Goal: Task Accomplishment & Management: Manage account settings

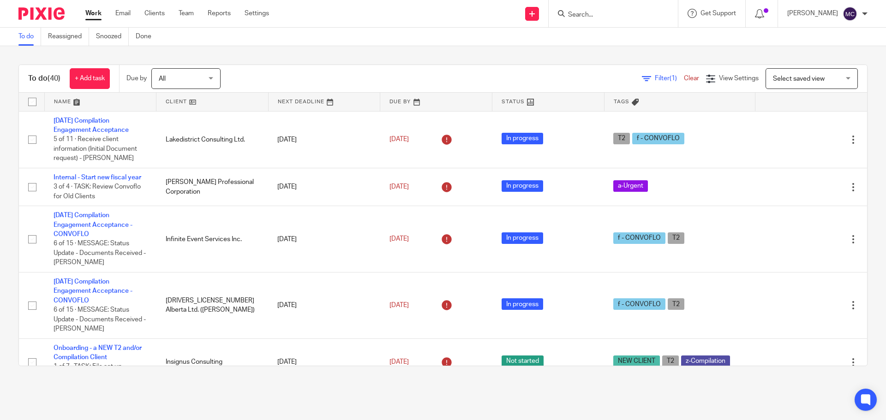
click at [623, 21] on div at bounding box center [613, 13] width 129 height 27
click at [581, 14] on input "Search" at bounding box center [608, 15] width 83 height 8
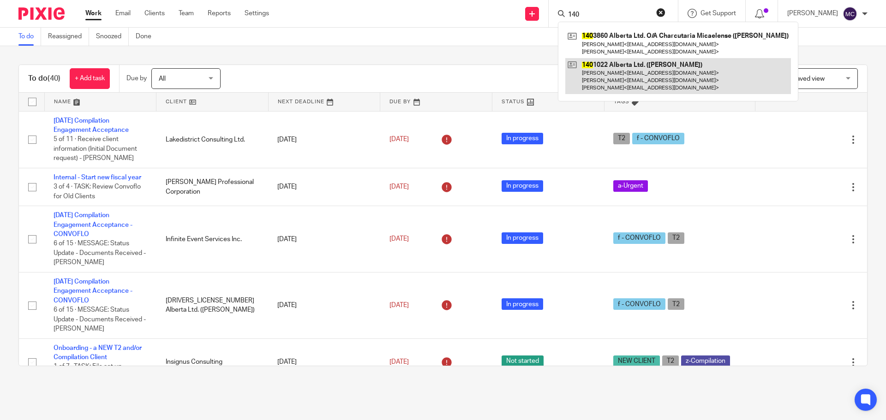
type input "140"
click at [606, 65] on link at bounding box center [678, 76] width 226 height 36
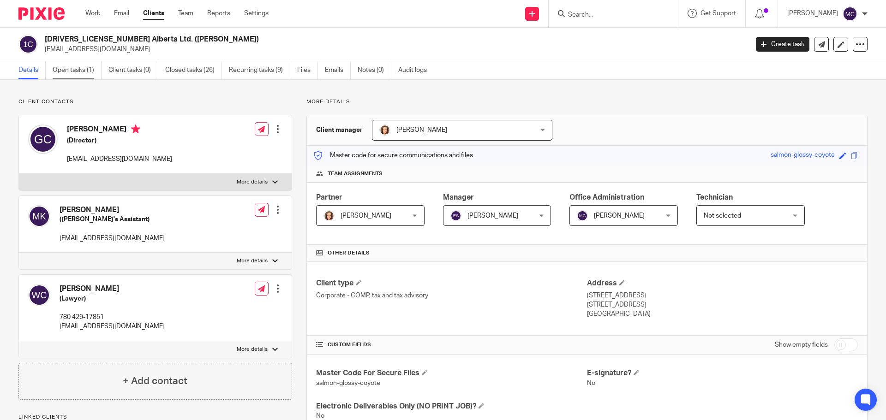
click at [77, 71] on link "Open tasks (1)" at bounding box center [77, 70] width 49 height 18
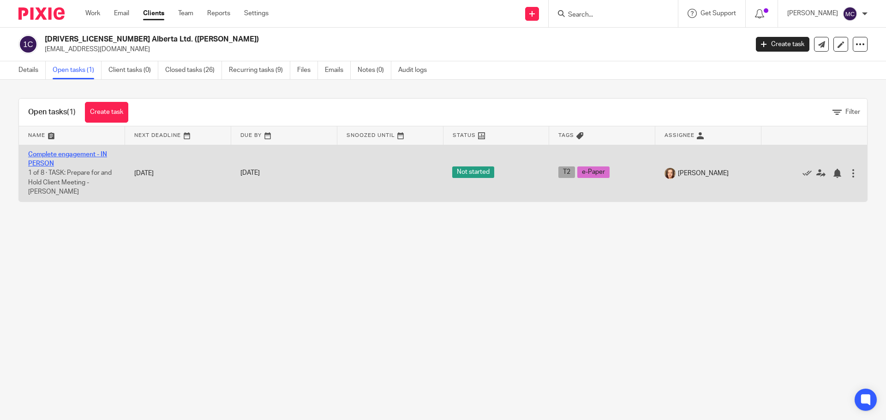
click at [43, 153] on link "Complete engagement - IN PERSON" at bounding box center [67, 159] width 79 height 16
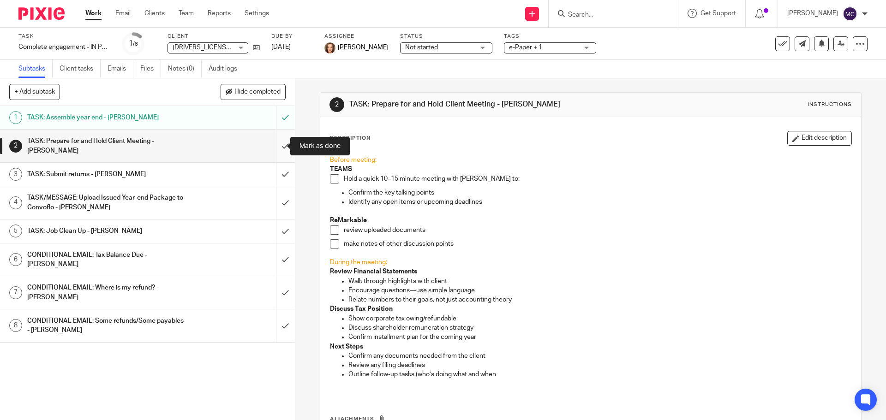
click at [279, 146] on input "submit" at bounding box center [147, 146] width 295 height 33
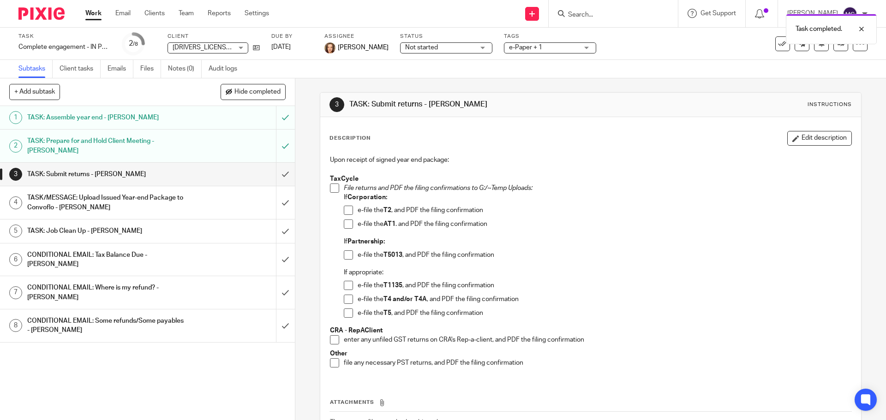
click at [331, 189] on span at bounding box center [334, 188] width 9 height 9
click at [346, 210] on span at bounding box center [348, 210] width 9 height 9
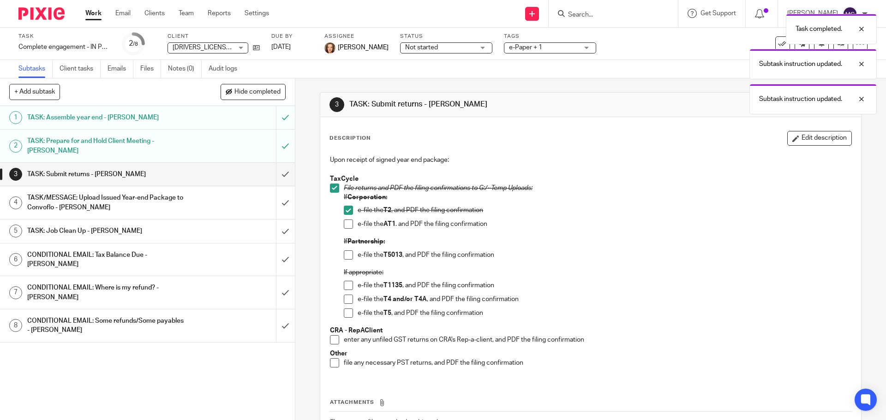
click at [346, 223] on span at bounding box center [348, 224] width 9 height 9
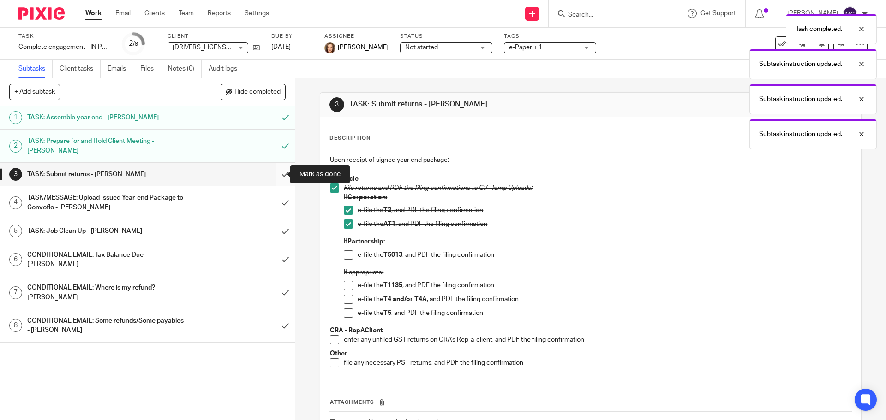
click at [275, 174] on input "submit" at bounding box center [147, 174] width 295 height 23
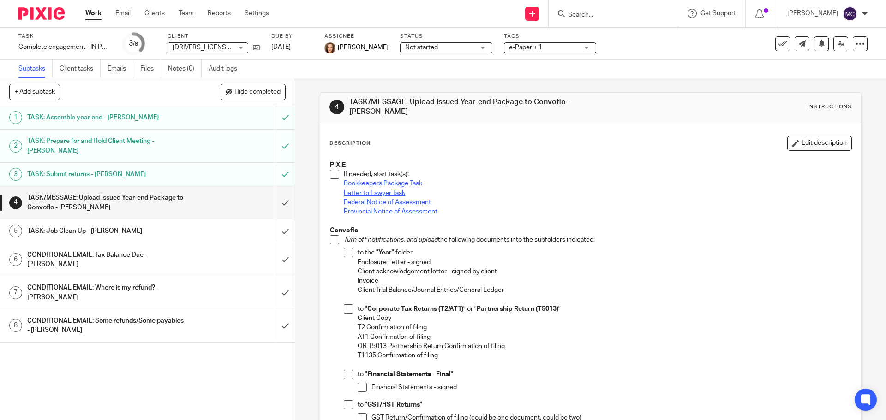
click at [349, 190] on link "Letter to Lawyer Task" at bounding box center [374, 193] width 61 height 6
click at [91, 15] on link "Work" at bounding box center [93, 13] width 16 height 9
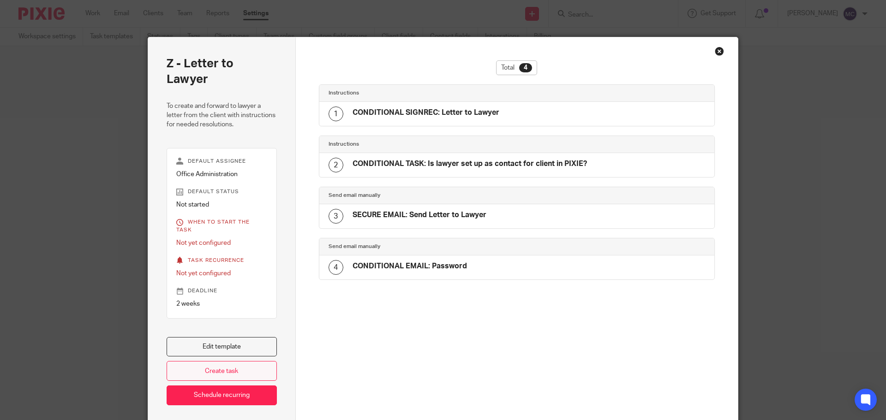
click at [227, 361] on link "Create task" at bounding box center [222, 371] width 110 height 20
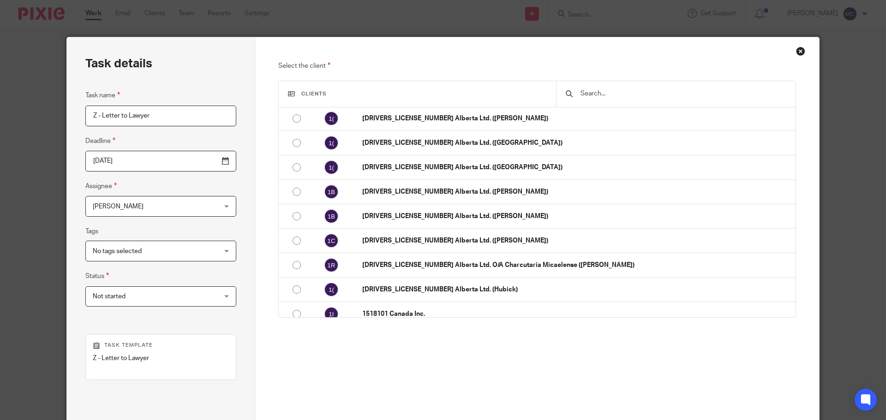
scroll to position [185, 0]
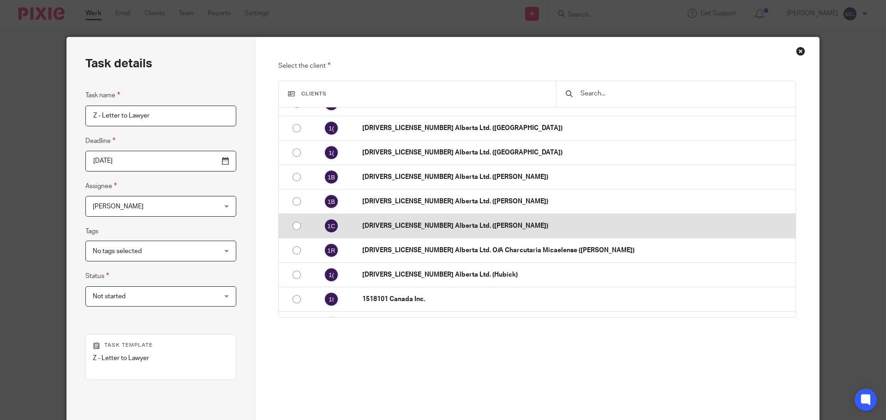
click at [447, 226] on p "[DRIVERS_LICENSE_NUMBER] Alberta Ltd. ([PERSON_NAME])" at bounding box center [576, 225] width 429 height 9
radio input "false"
radio input "true"
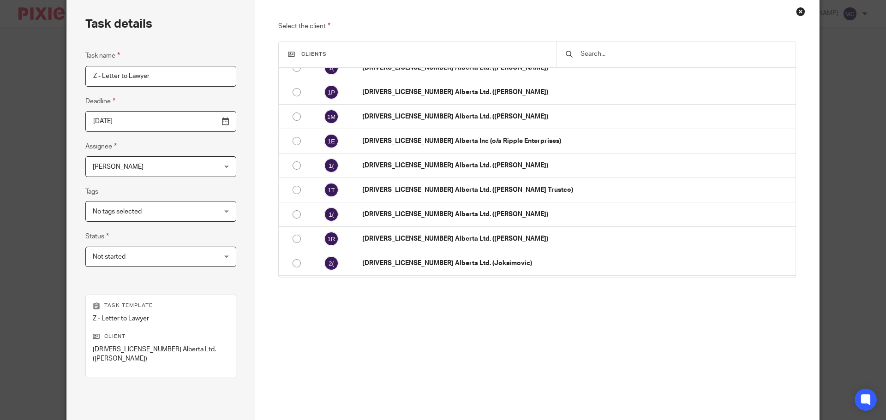
scroll to position [125, 0]
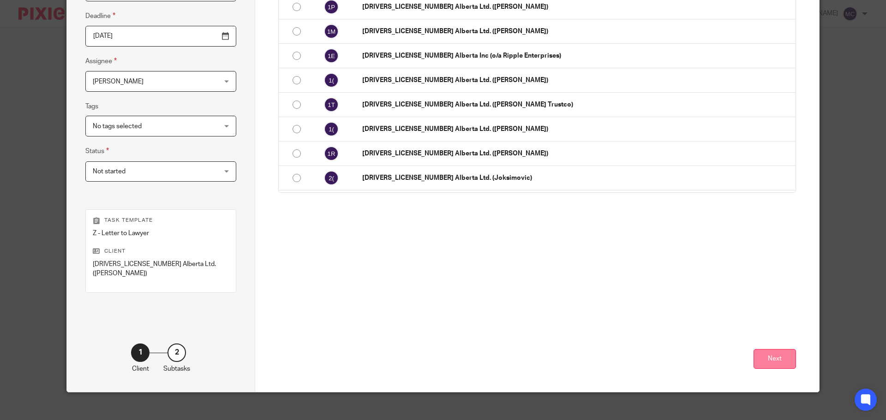
click at [776, 349] on button "Next" at bounding box center [774, 359] width 42 height 20
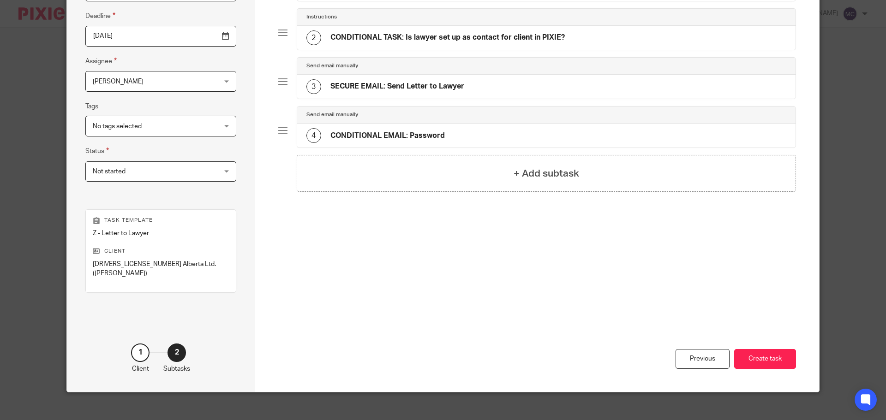
click at [776, 349] on button "Create task" at bounding box center [765, 359] width 62 height 20
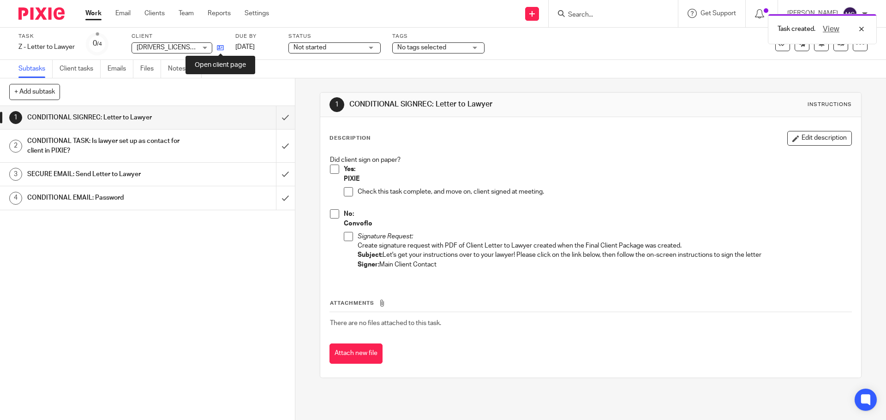
click at [223, 48] on icon at bounding box center [220, 47] width 7 height 7
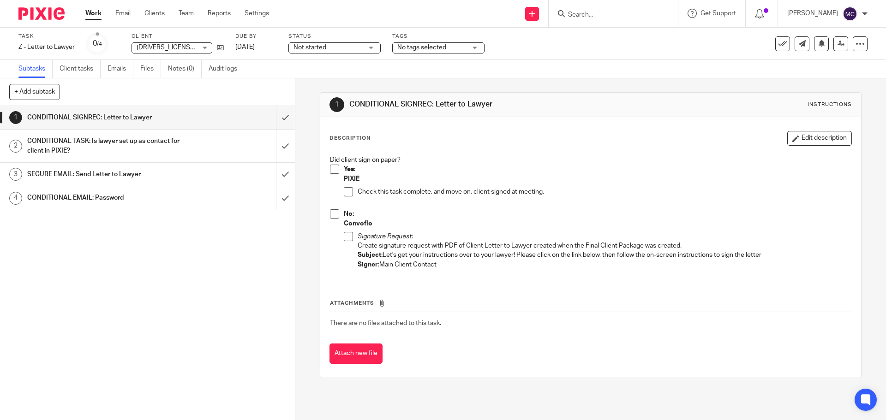
click at [332, 169] on span at bounding box center [334, 169] width 9 height 9
click at [347, 193] on span at bounding box center [348, 191] width 9 height 9
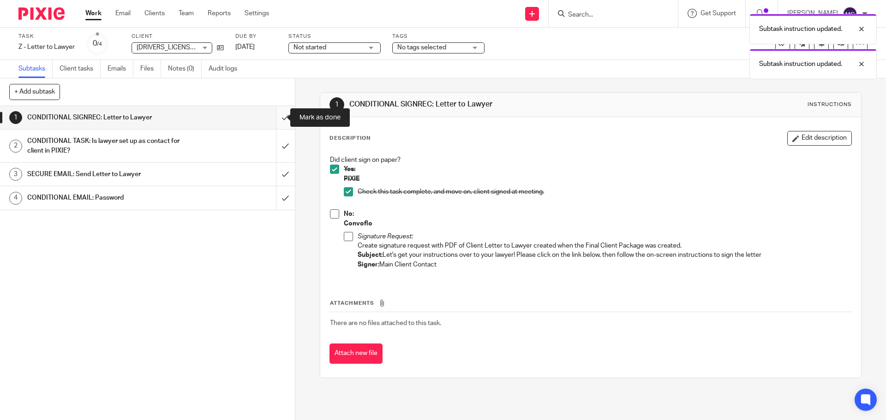
click at [275, 116] on input "submit" at bounding box center [147, 117] width 295 height 23
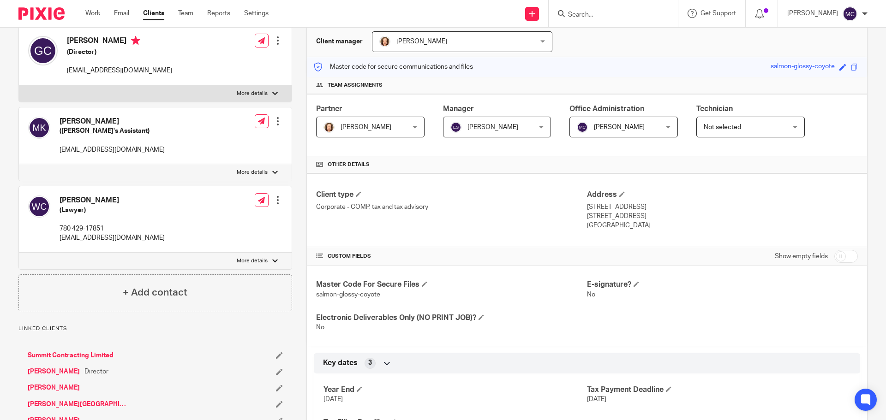
scroll to position [104, 0]
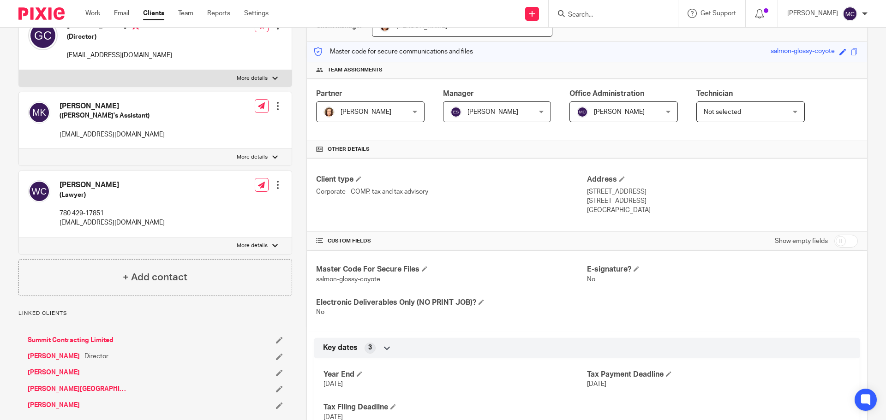
click at [275, 182] on div at bounding box center [277, 184] width 9 height 9
click at [221, 205] on link "Edit contact" at bounding box center [234, 205] width 88 height 13
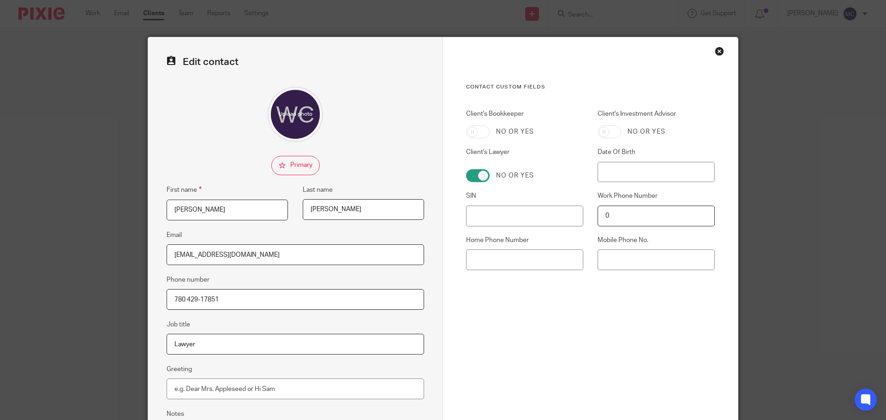
click at [171, 342] on input "Lawyer" at bounding box center [295, 344] width 257 height 21
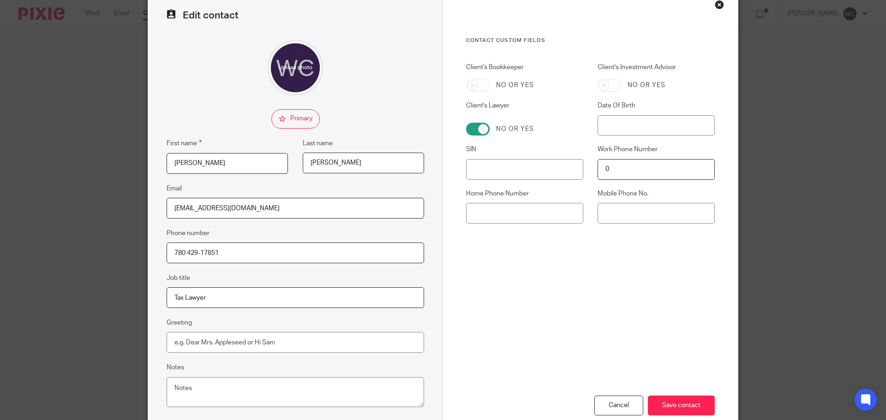
scroll to position [102, 0]
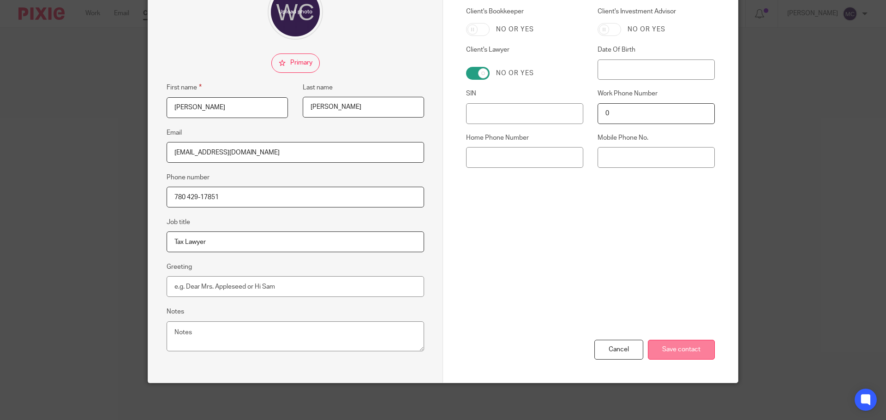
type input "Tax Lawyer"
click at [674, 347] on input "Save contact" at bounding box center [681, 350] width 67 height 20
click at [685, 348] on input "Save contact" at bounding box center [681, 350] width 67 height 20
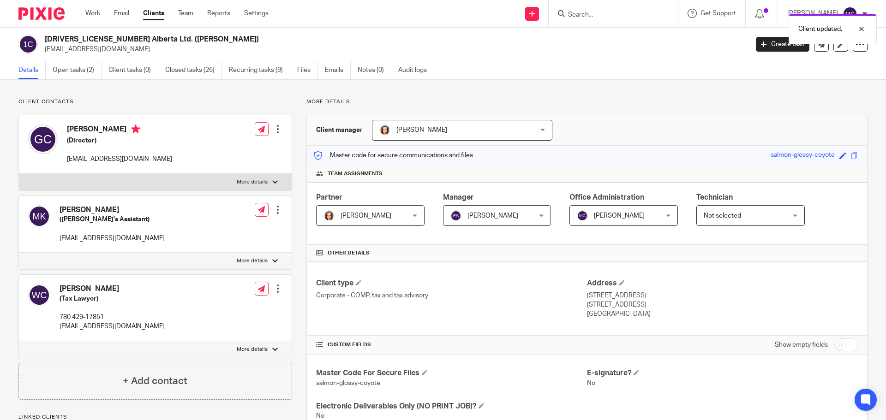
click at [276, 213] on div at bounding box center [277, 209] width 9 height 9
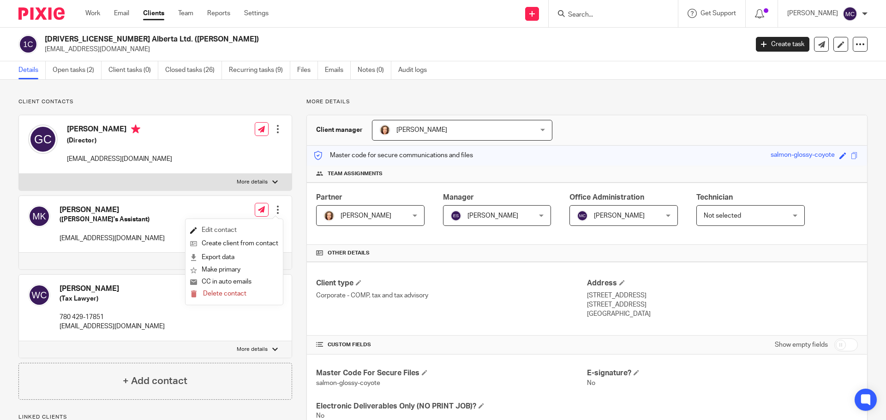
click at [221, 227] on link "Edit contact" at bounding box center [234, 230] width 88 height 13
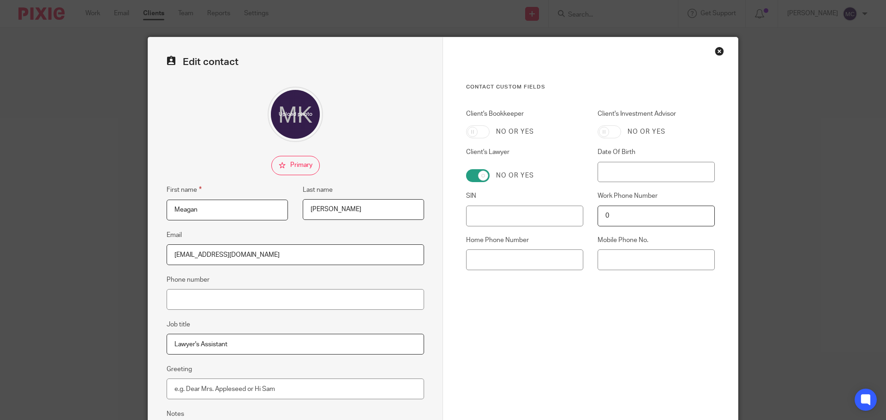
click at [170, 341] on input "Lawyer's Assistant" at bounding box center [295, 344] width 257 height 21
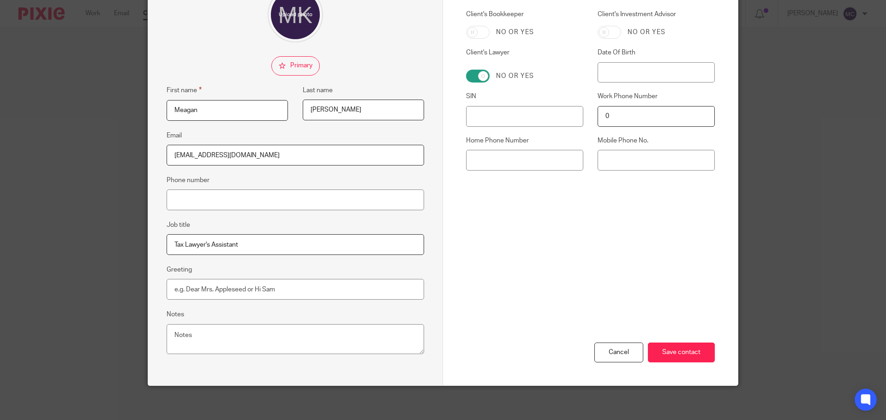
scroll to position [102, 0]
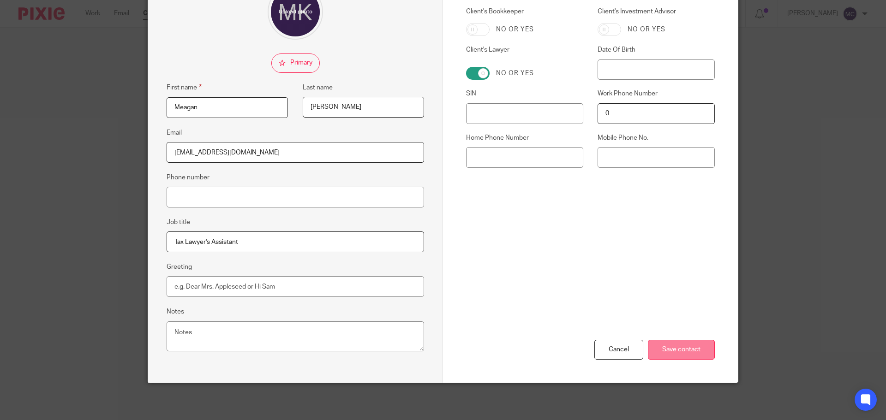
type input "Tax Lawyer's Assistant"
click at [701, 348] on input "Save contact" at bounding box center [681, 350] width 67 height 20
click at [666, 344] on input "Save contact" at bounding box center [681, 350] width 67 height 20
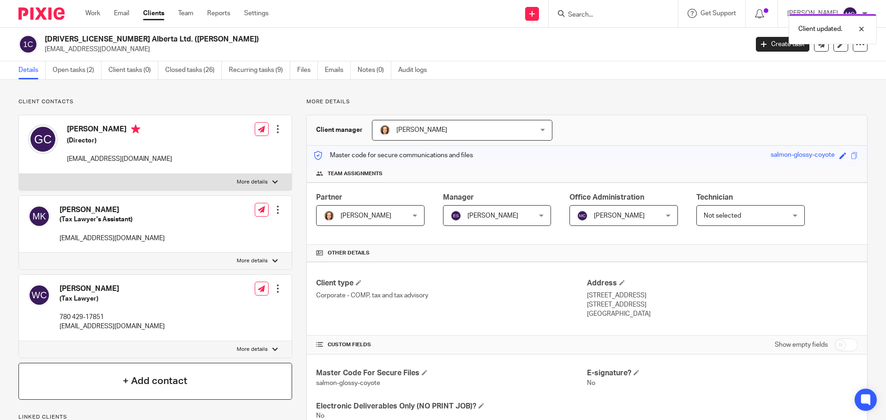
click at [206, 372] on div "+ Add contact" at bounding box center [155, 381] width 274 height 37
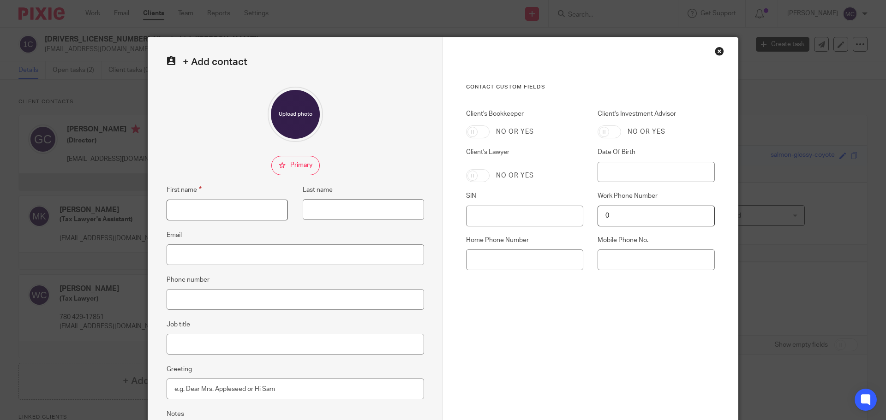
click at [203, 209] on input "First name" at bounding box center [227, 210] width 121 height 21
type input "Darren"
type input "Becker"
click at [198, 252] on input "Email" at bounding box center [295, 255] width 257 height 21
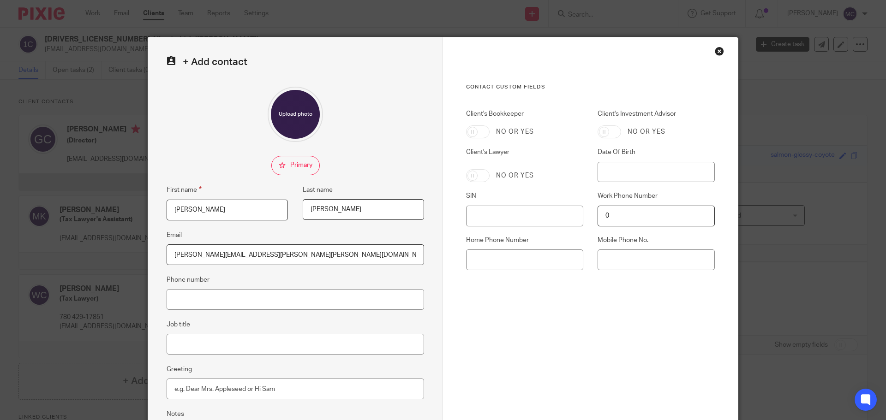
type input "[PERSON_NAME][EMAIL_ADDRESS][PERSON_NAME][PERSON_NAME][DOMAIN_NAME]"
click at [254, 344] on input "Job title" at bounding box center [295, 344] width 257 height 21
type input "Lawyer"
click at [264, 303] on input "Phone number" at bounding box center [295, 299] width 257 height 21
type input "780 482-9206"
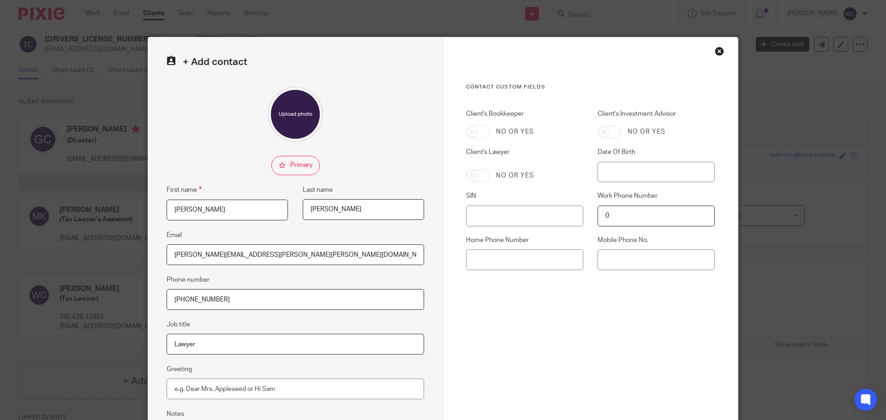
click at [279, 327] on fieldset "Job title Lawyer" at bounding box center [295, 337] width 257 height 36
click at [486, 178] on input "Client's Lawyer" at bounding box center [478, 175] width 24 height 13
checkbox input "true"
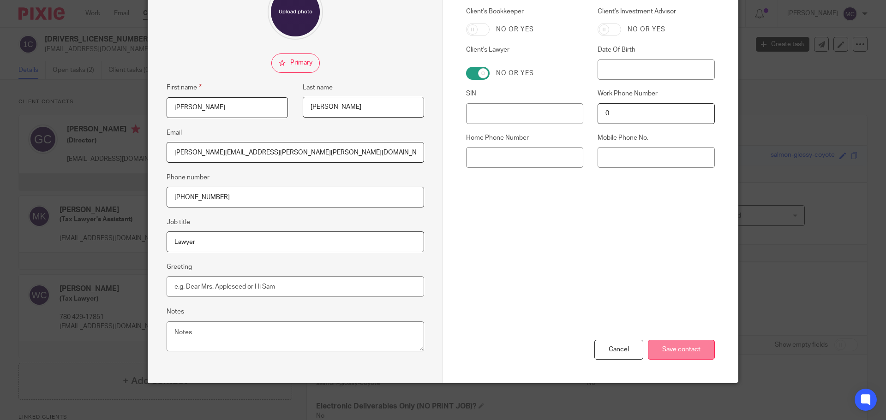
click at [662, 351] on input "Save contact" at bounding box center [681, 350] width 67 height 20
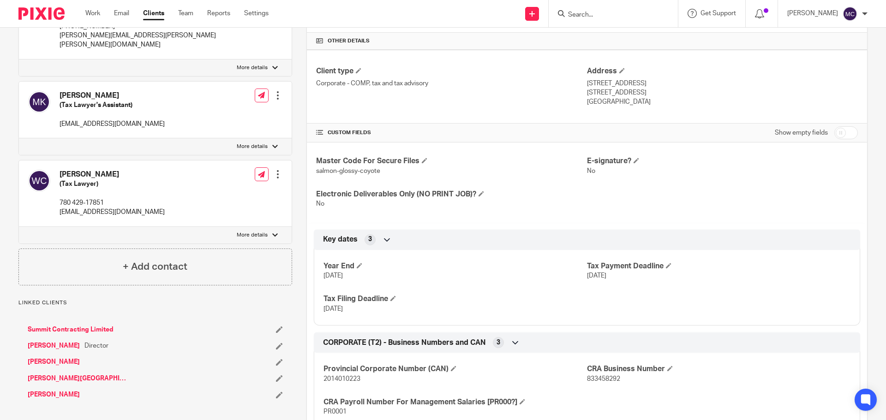
scroll to position [265, 0]
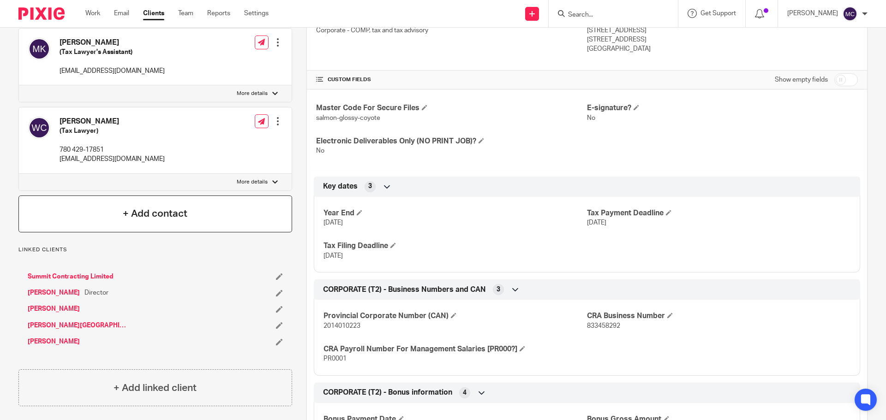
click at [166, 207] on h4 "+ Add contact" at bounding box center [155, 214] width 65 height 14
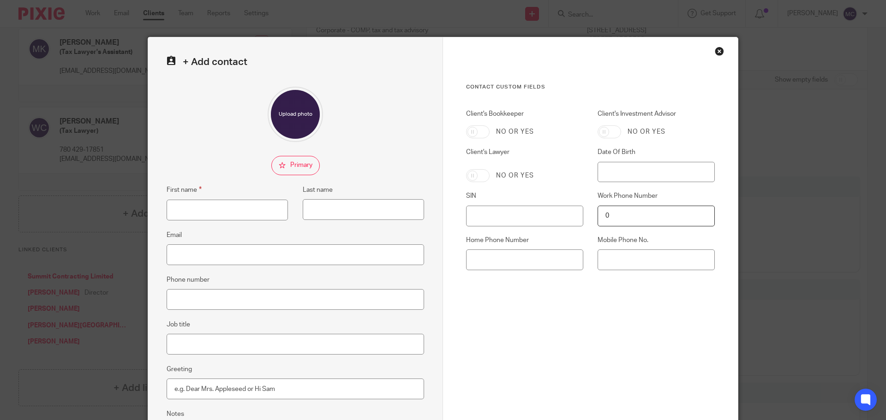
click at [715, 50] on div "Close this dialog window" at bounding box center [719, 51] width 9 height 9
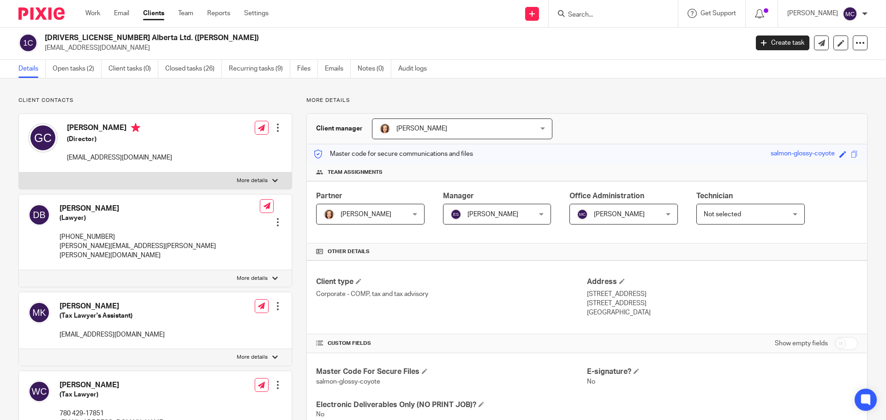
scroll to position [0, 0]
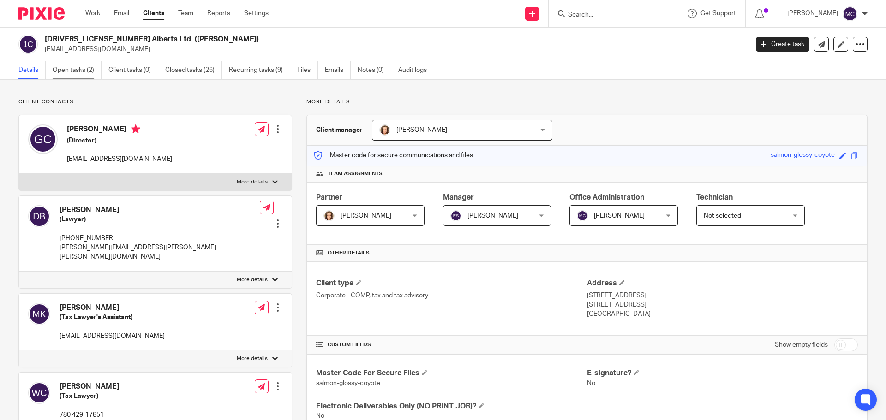
click at [74, 67] on link "Open tasks (2)" at bounding box center [77, 70] width 49 height 18
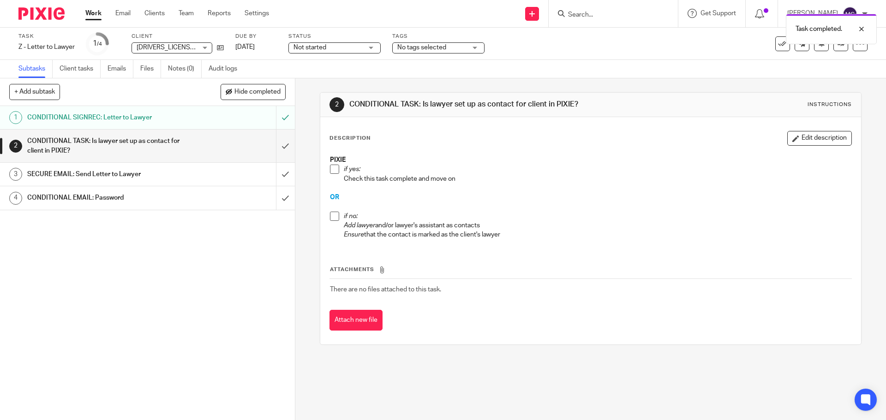
click at [335, 172] on span at bounding box center [334, 169] width 9 height 9
click at [278, 145] on input "submit" at bounding box center [147, 146] width 295 height 33
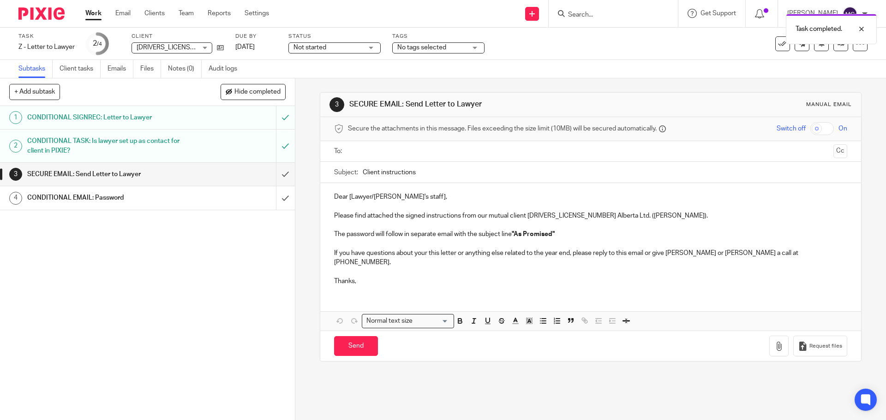
click at [812, 131] on input "checkbox" at bounding box center [822, 128] width 24 height 13
checkbox input "true"
click at [390, 150] on input "text" at bounding box center [590, 151] width 478 height 11
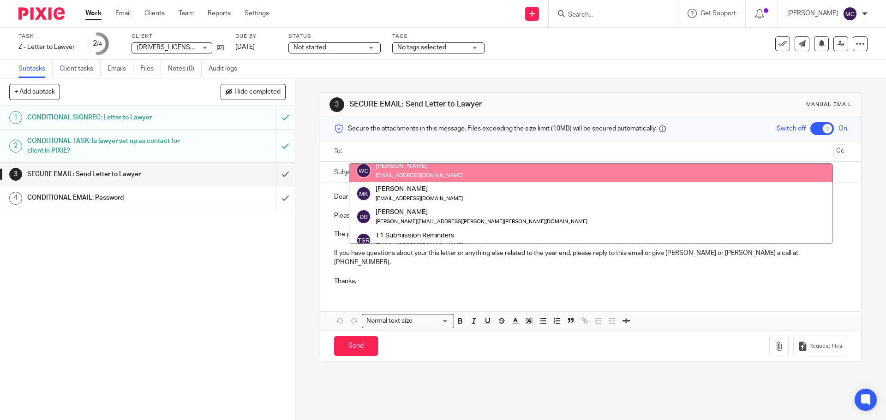
scroll to position [48, 0]
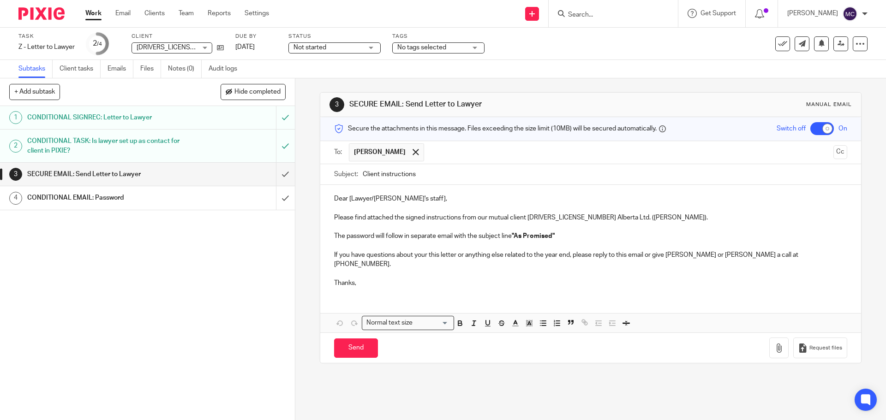
click at [428, 174] on input "Client instructions" at bounding box center [605, 174] width 484 height 21
click at [347, 196] on p "Dear [Lawyer/[PERSON_NAME]'s staff]," at bounding box center [590, 198] width 513 height 9
click at [424, 257] on p "If you have questions about your this letter or anything else related to the ye…" at bounding box center [590, 260] width 513 height 19
click at [429, 152] on input "text" at bounding box center [629, 152] width 401 height 18
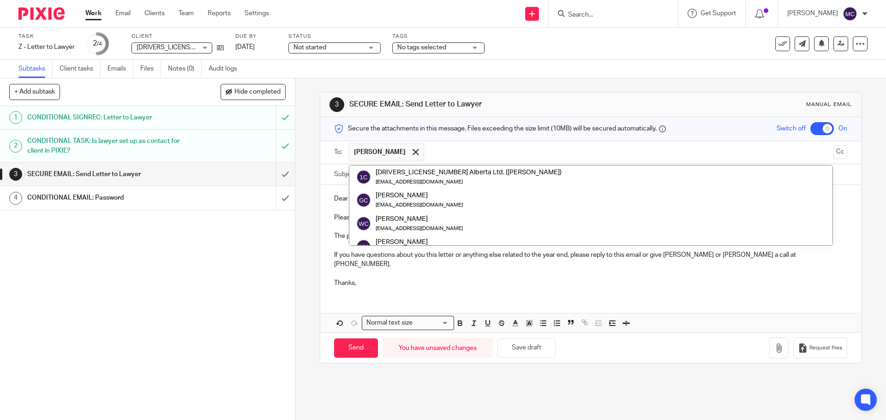
scroll to position [46, 0]
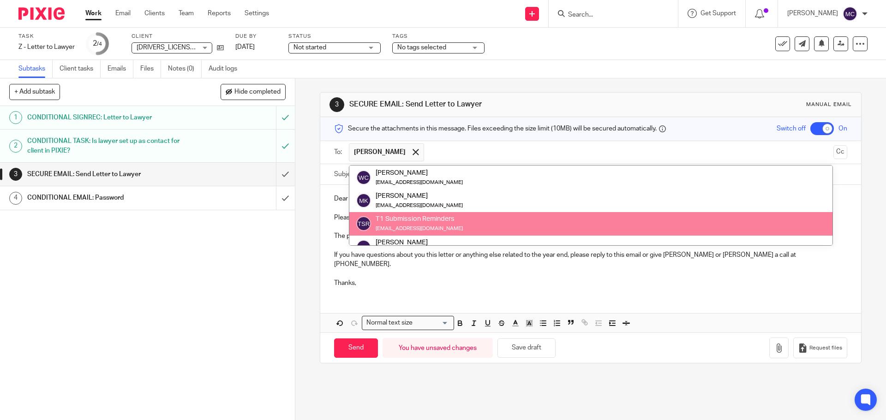
click at [167, 277] on div "1 CONDITIONAL SIGNREC: Letter to Lawyer 2 CONDITIONAL TASK: Is lawyer set up as…" at bounding box center [147, 263] width 295 height 314
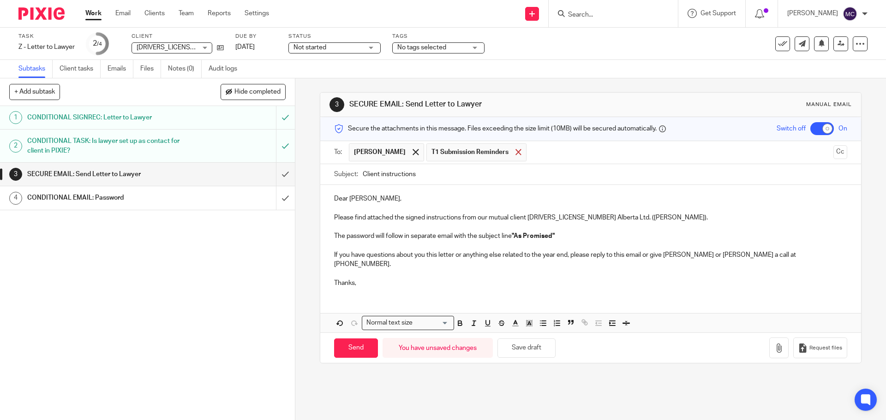
click at [515, 153] on span at bounding box center [518, 152] width 6 height 6
click at [774, 344] on icon "button" at bounding box center [778, 348] width 9 height 9
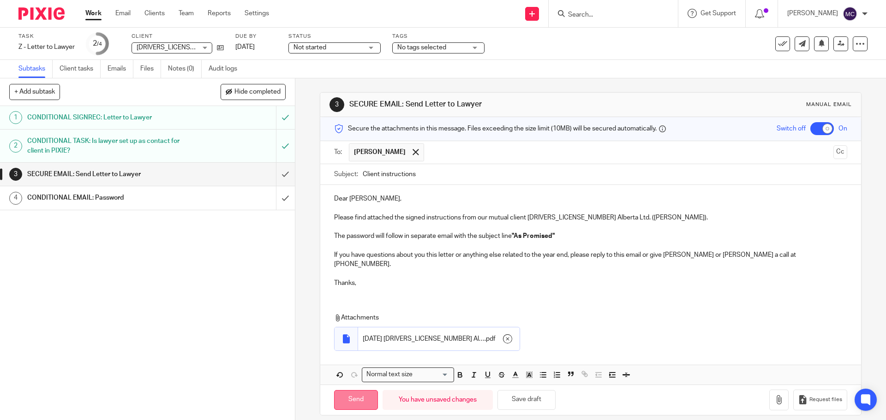
click at [359, 397] on input "Send" at bounding box center [356, 400] width 44 height 20
checkbox input "false"
type input "Sent"
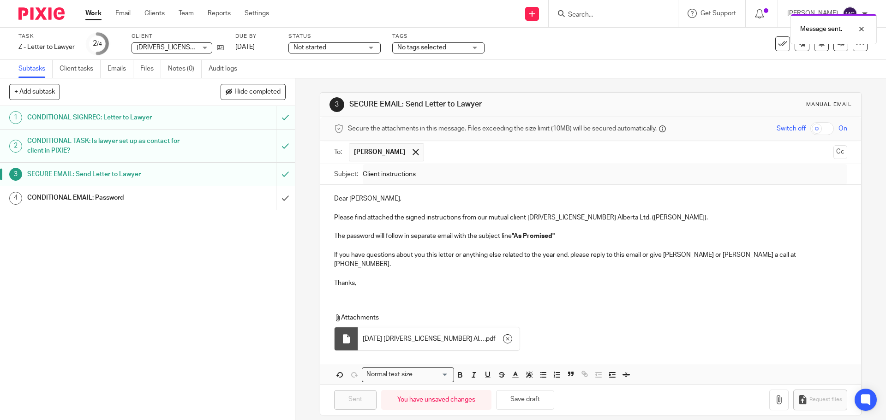
click at [186, 197] on div "CONDITIONAL EMAIL: Password" at bounding box center [146, 198] width 239 height 14
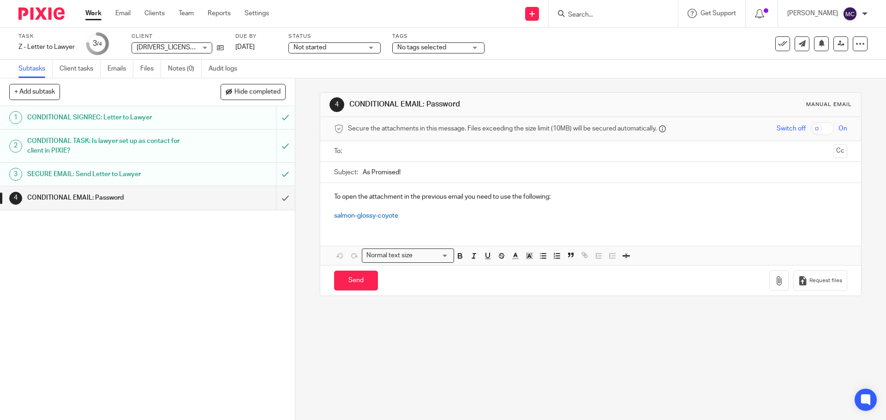
click at [429, 147] on input "text" at bounding box center [590, 151] width 478 height 11
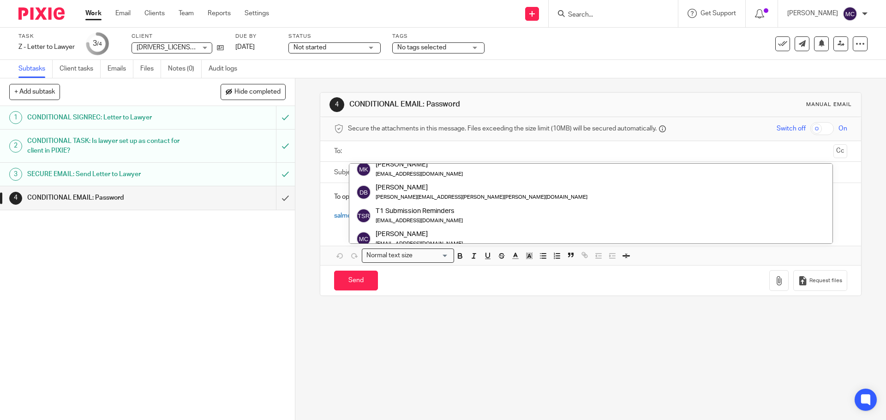
scroll to position [69, 0]
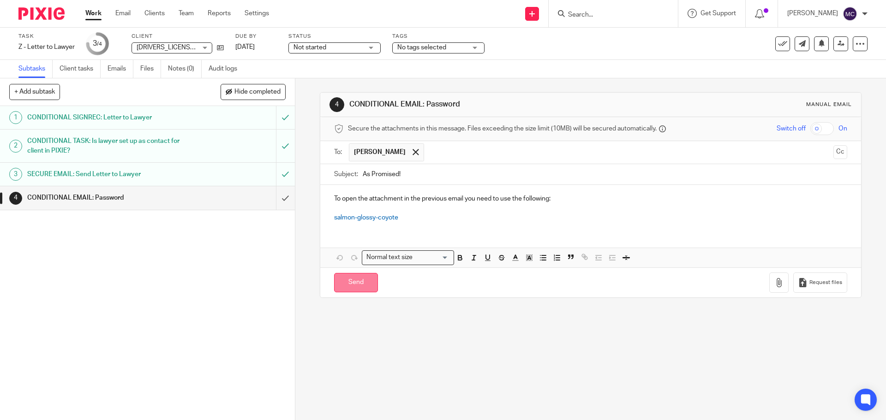
click at [355, 284] on input "Send" at bounding box center [356, 283] width 44 height 20
type input "Sent"
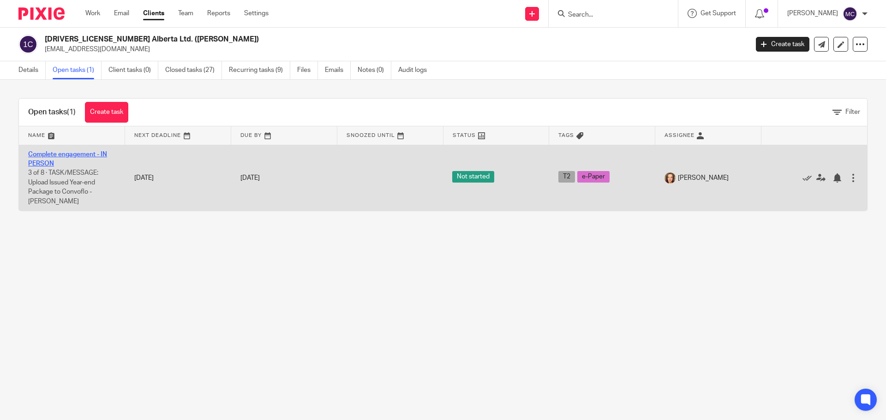
click at [61, 152] on link "Complete engagement - IN PERSON" at bounding box center [67, 159] width 79 height 16
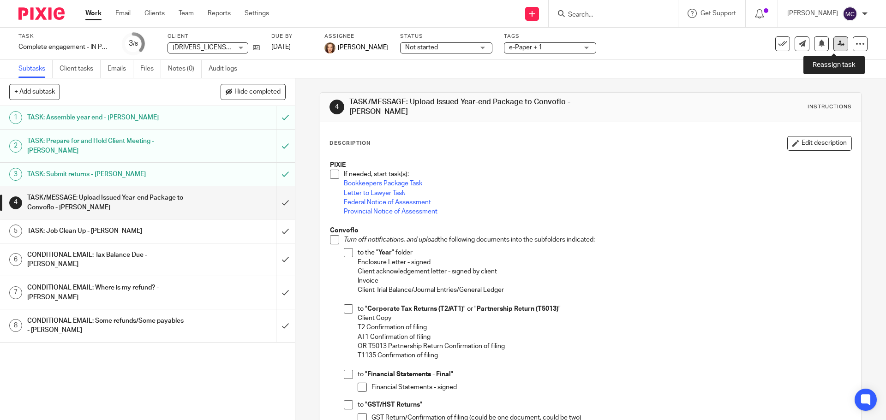
click at [837, 44] on icon at bounding box center [840, 43] width 7 height 7
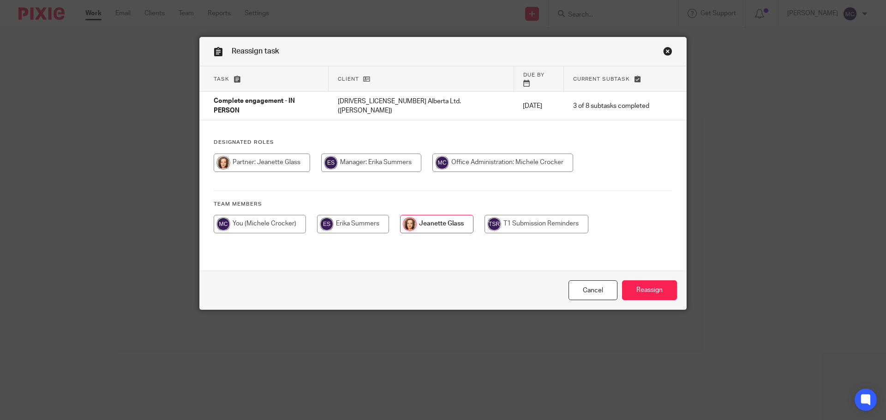
click at [251, 215] on input "radio" at bounding box center [260, 224] width 92 height 18
radio input "true"
click at [650, 293] on input "Reassign" at bounding box center [649, 290] width 55 height 20
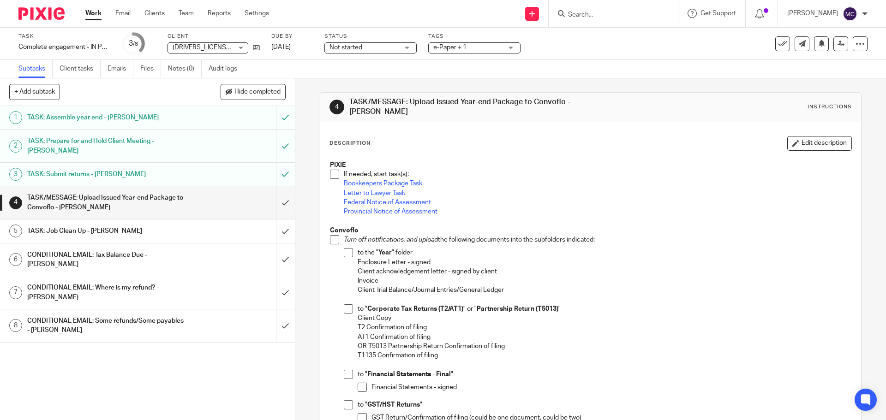
click at [586, 276] on p "Invoice" at bounding box center [604, 280] width 493 height 9
click at [331, 170] on span at bounding box center [334, 174] width 9 height 9
click at [333, 235] on span at bounding box center [334, 239] width 9 height 9
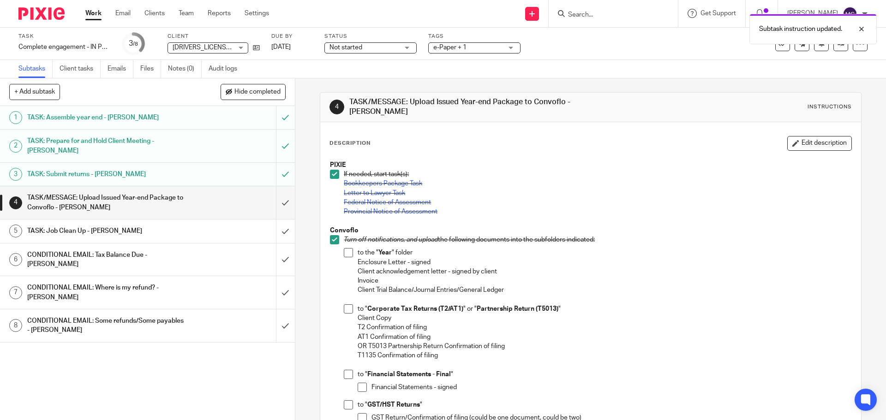
click at [345, 248] on span at bounding box center [348, 252] width 9 height 9
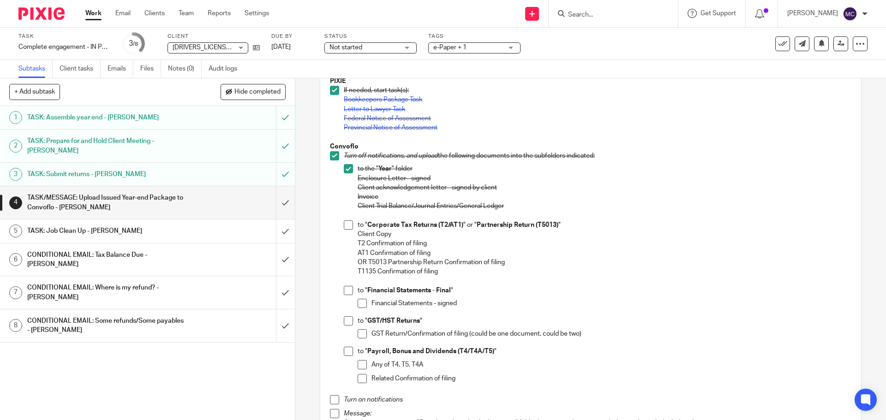
scroll to position [92, 0]
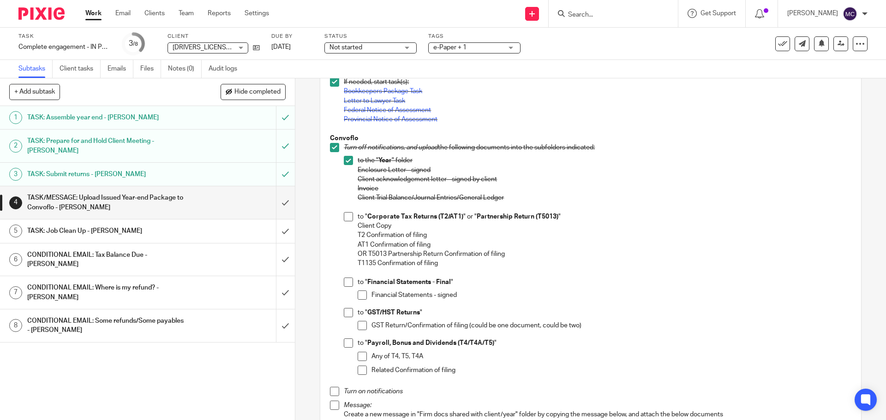
click at [345, 215] on span at bounding box center [348, 216] width 9 height 9
click at [346, 278] on span at bounding box center [348, 282] width 9 height 9
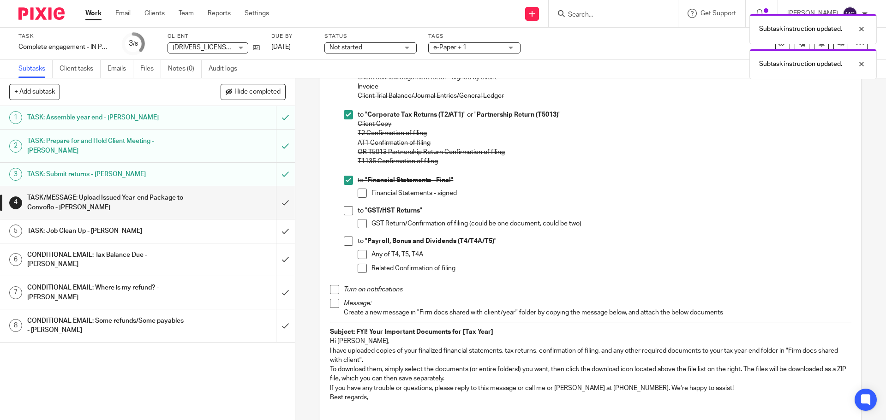
scroll to position [231, 0]
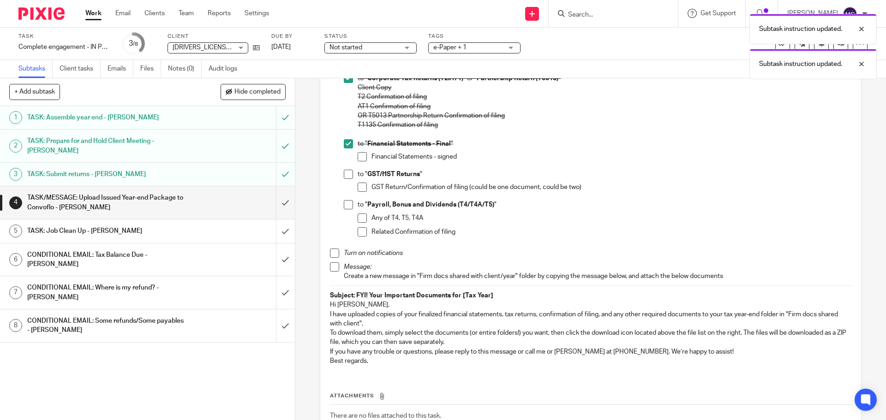
click at [333, 251] on span at bounding box center [334, 253] width 9 height 9
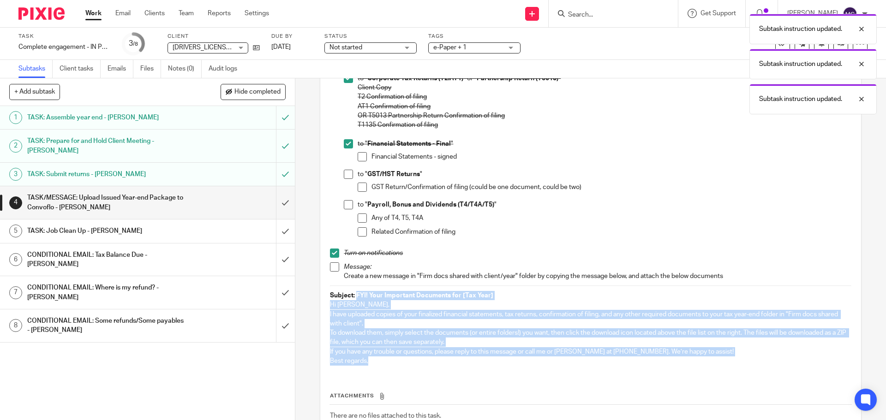
drag, startPoint x: 354, startPoint y: 289, endPoint x: 414, endPoint y: 353, distance: 88.1
click at [414, 353] on div "PIXIE If needed, start task(s): Bookkeepers Package Task Letter to Lawyer Task …" at bounding box center [590, 148] width 530 height 447
copy div "FYI! Your Important Documents for [Tax Year] Hi [PERSON_NAME], I have uploaded …"
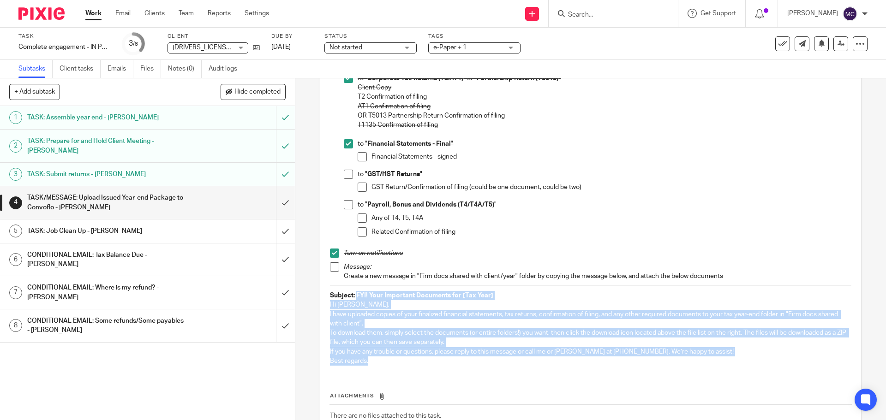
click at [331, 264] on span at bounding box center [334, 266] width 9 height 9
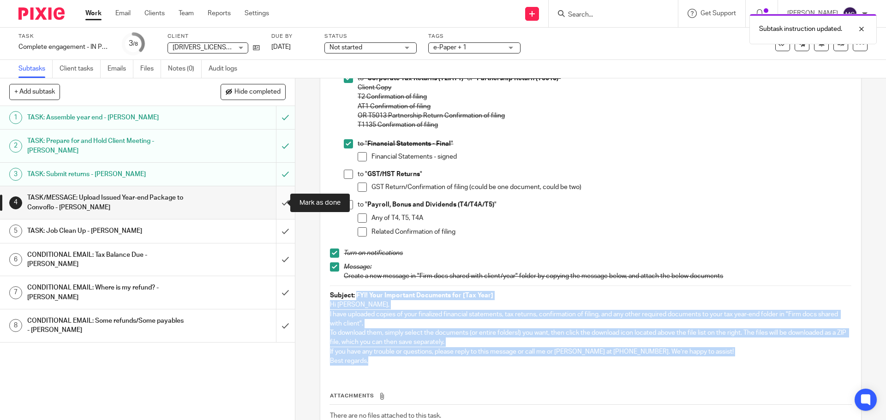
click at [275, 199] on input "submit" at bounding box center [147, 202] width 295 height 33
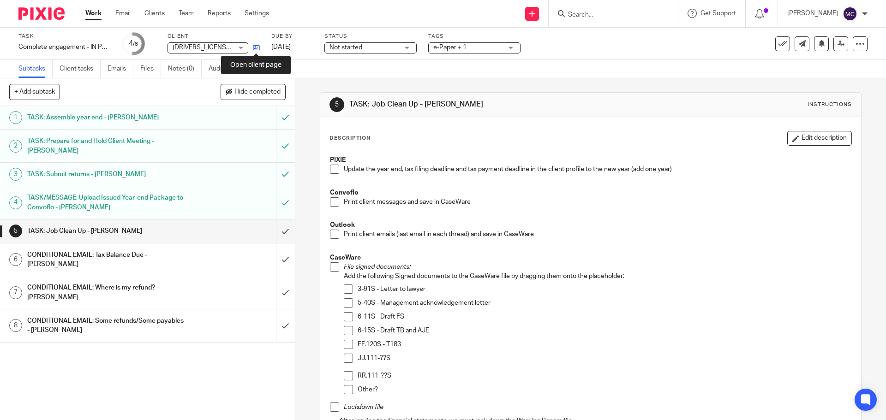
click at [258, 48] on icon at bounding box center [256, 47] width 7 height 7
click at [330, 169] on span at bounding box center [334, 169] width 9 height 9
click at [333, 200] on span at bounding box center [334, 201] width 9 height 9
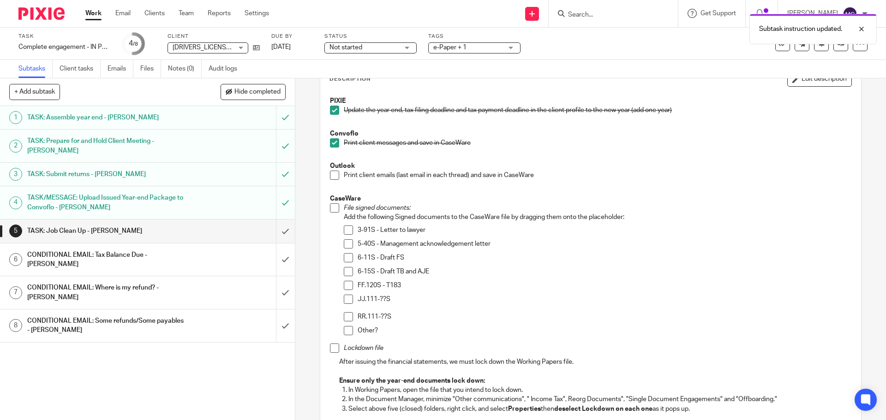
scroll to position [69, 0]
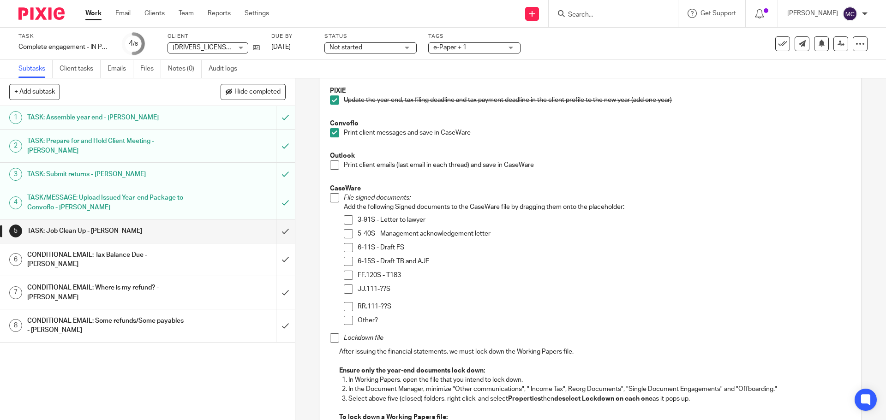
drag, startPoint x: 331, startPoint y: 200, endPoint x: 333, endPoint y: 207, distance: 7.3
click at [331, 200] on span at bounding box center [334, 197] width 9 height 9
click at [346, 221] on span at bounding box center [348, 219] width 9 height 9
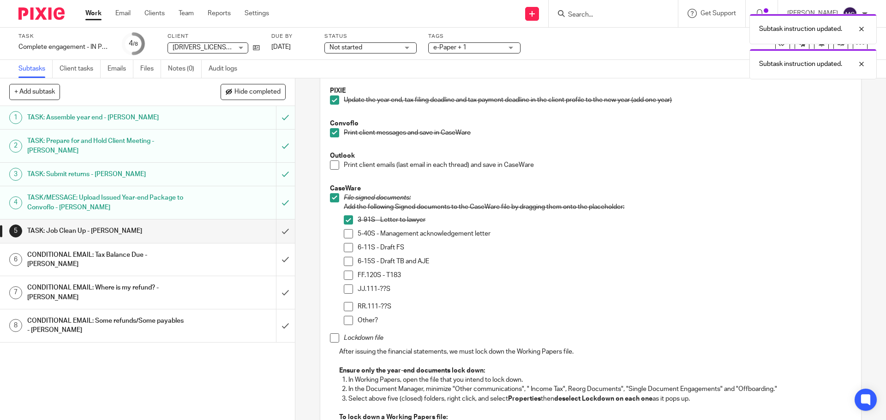
click at [347, 237] on span at bounding box center [348, 233] width 9 height 9
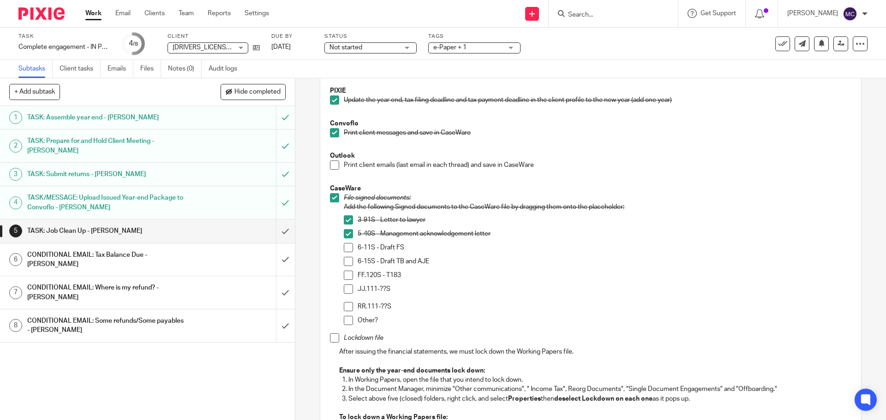
click at [346, 258] on span at bounding box center [348, 261] width 9 height 9
click at [347, 273] on span at bounding box center [348, 275] width 9 height 9
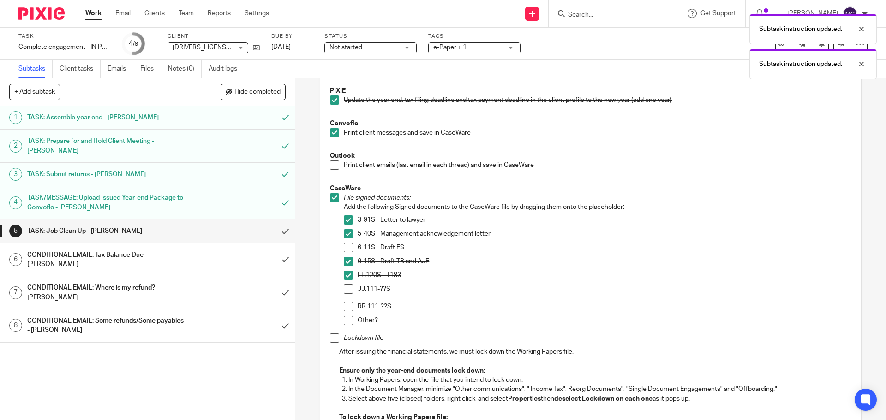
click at [346, 245] on span at bounding box center [348, 247] width 9 height 9
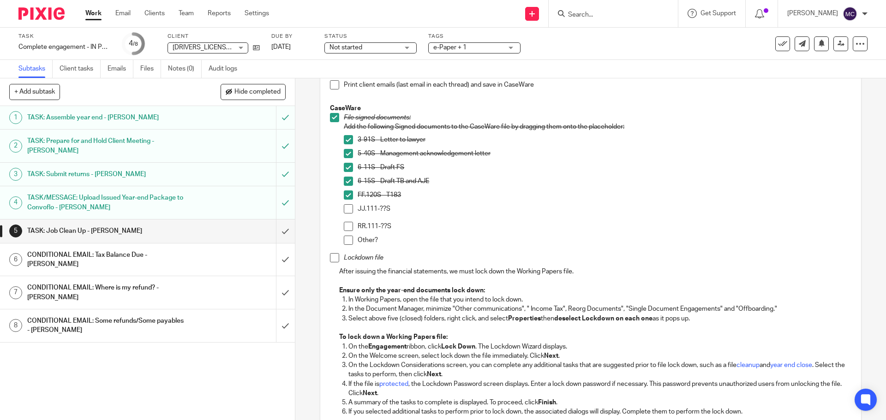
scroll to position [150, 0]
click at [333, 258] on span at bounding box center [334, 257] width 9 height 9
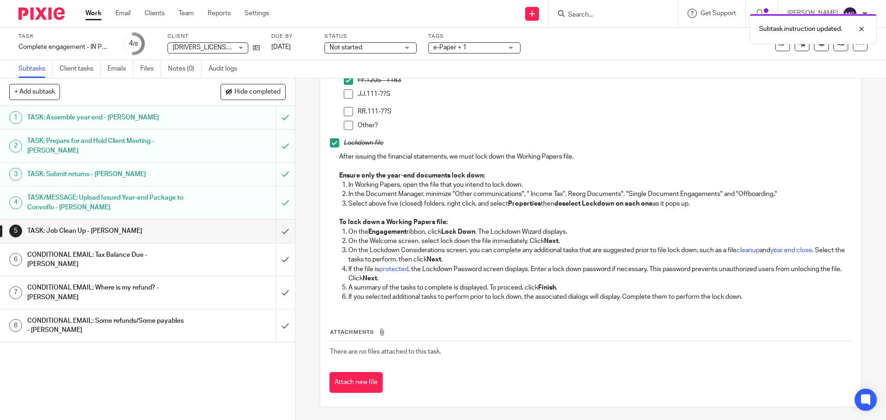
scroll to position [265, 0]
click at [278, 231] on input "submit" at bounding box center [147, 231] width 295 height 23
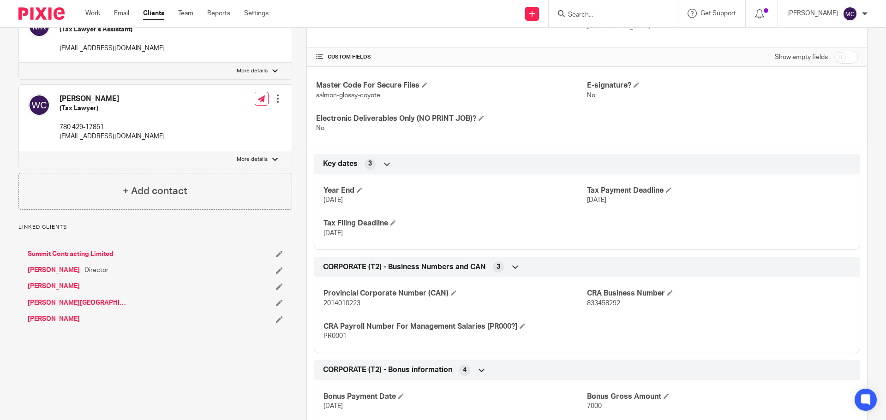
scroll to position [288, 0]
click at [357, 190] on span at bounding box center [360, 190] width 6 height 6
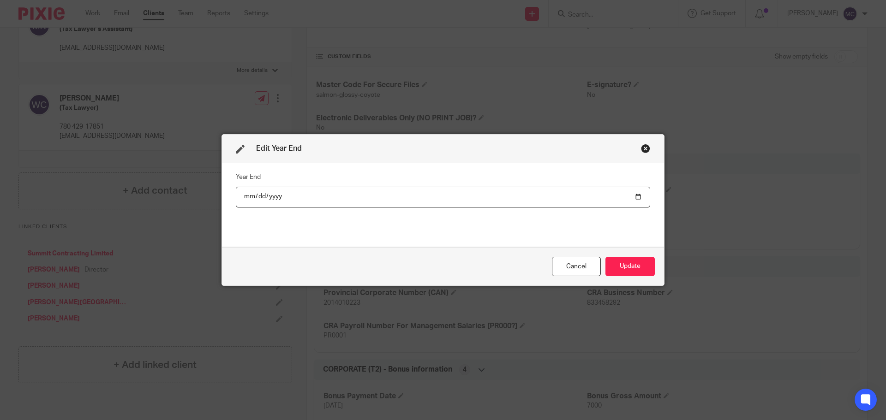
click at [266, 199] on input "[DATE]" at bounding box center [443, 197] width 414 height 21
type input "[DATE]"
click at [632, 265] on button "Update" at bounding box center [629, 267] width 49 height 20
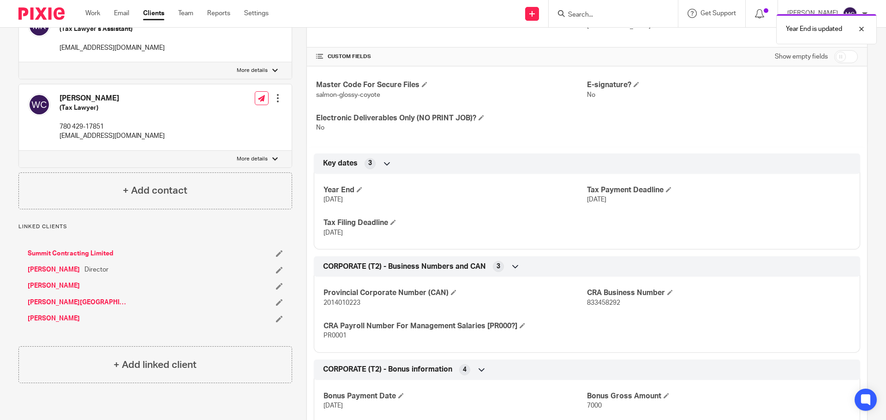
click at [606, 199] on span "[DATE]" at bounding box center [596, 200] width 19 height 6
click at [668, 188] on span at bounding box center [669, 190] width 6 height 6
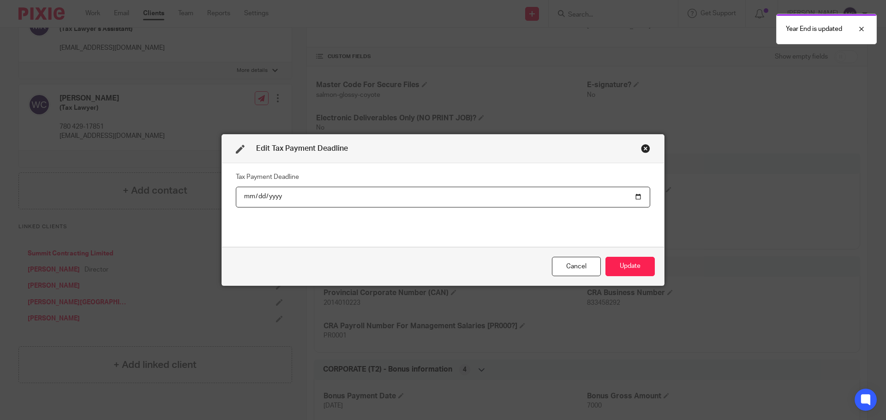
click at [266, 197] on input "[DATE]" at bounding box center [443, 197] width 414 height 21
type input "[DATE]"
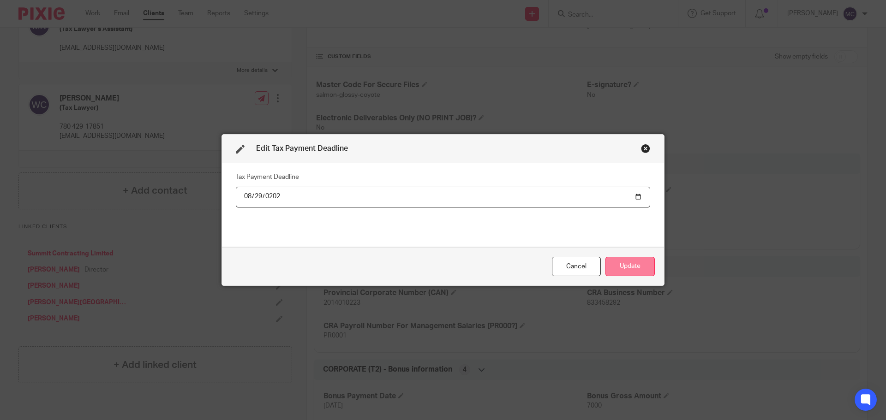
click at [636, 259] on button "Update" at bounding box center [629, 267] width 49 height 20
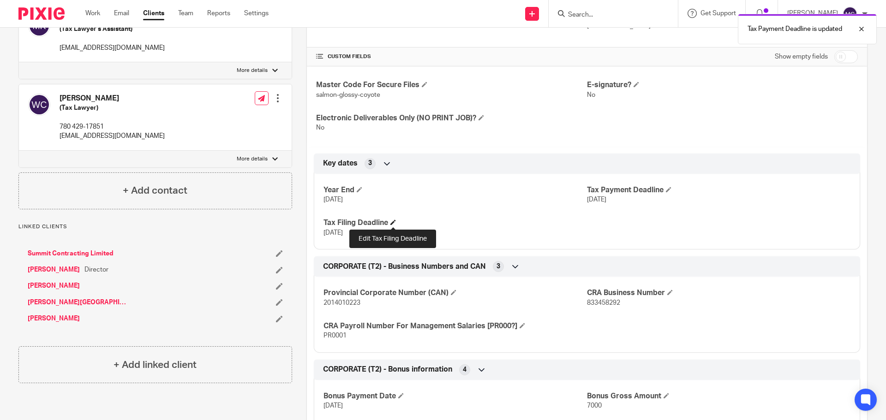
click at [396, 221] on span at bounding box center [393, 223] width 6 height 6
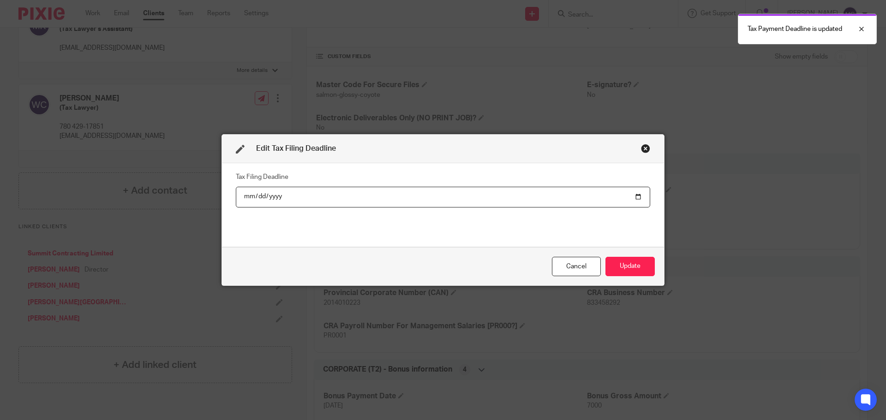
click at [274, 196] on input "2021-11-27" at bounding box center [443, 197] width 414 height 21
type input "2026-11-27"
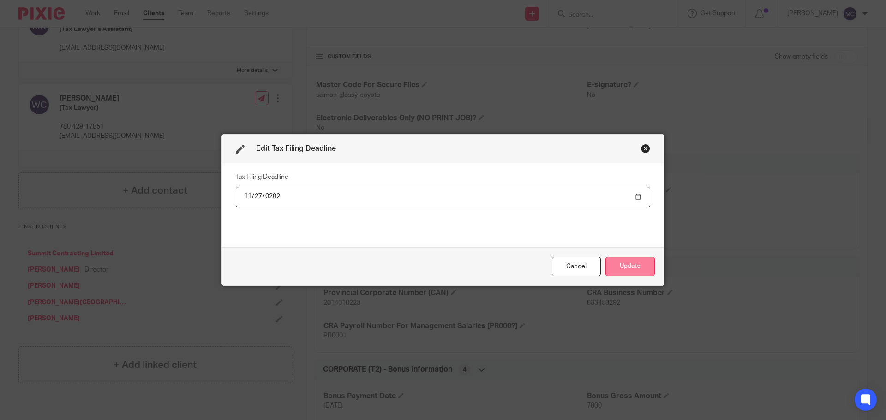
click at [633, 266] on button "Update" at bounding box center [629, 267] width 49 height 20
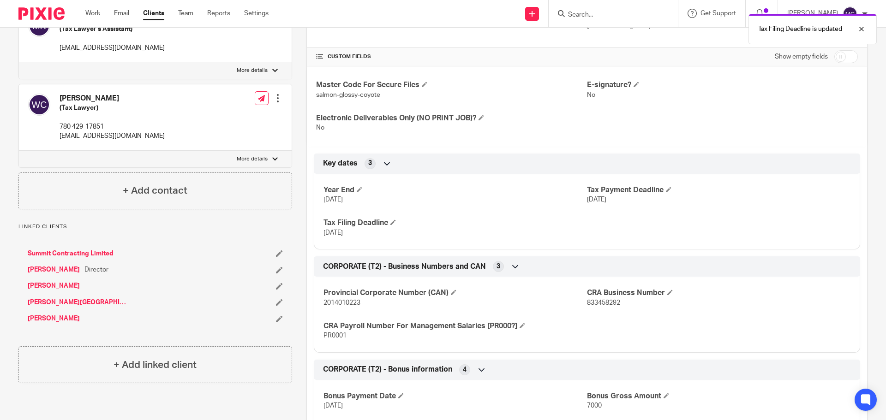
click at [841, 58] on input "checkbox" at bounding box center [846, 56] width 24 height 13
checkbox input "true"
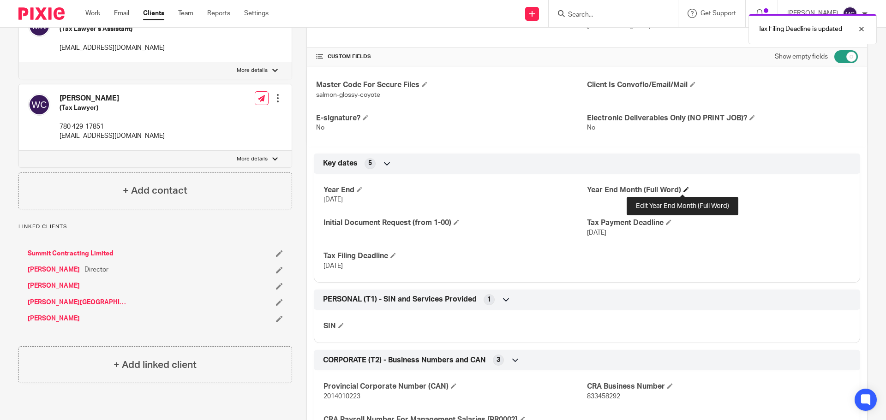
click at [683, 191] on span at bounding box center [686, 190] width 6 height 6
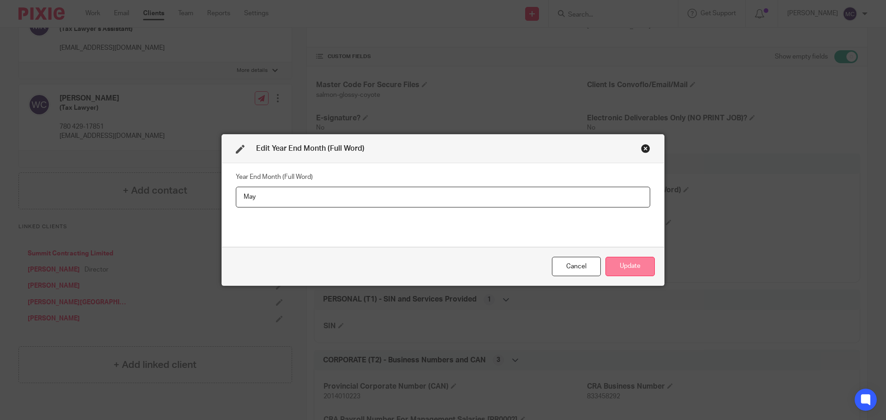
type input "May"
click at [625, 262] on button "Update" at bounding box center [629, 267] width 49 height 20
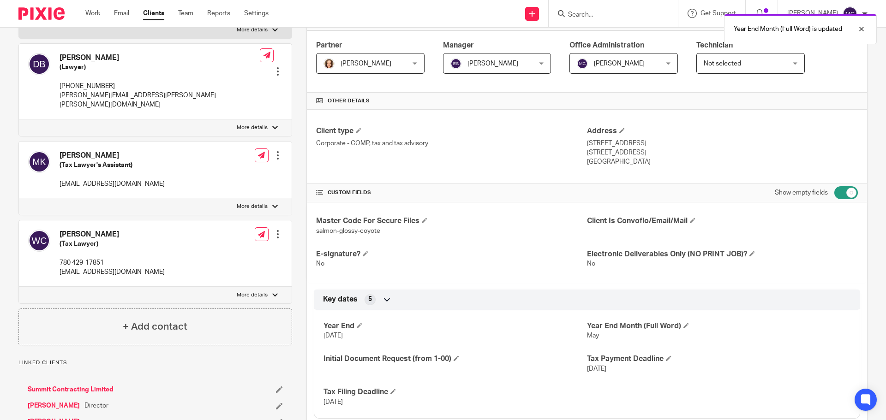
scroll to position [150, 0]
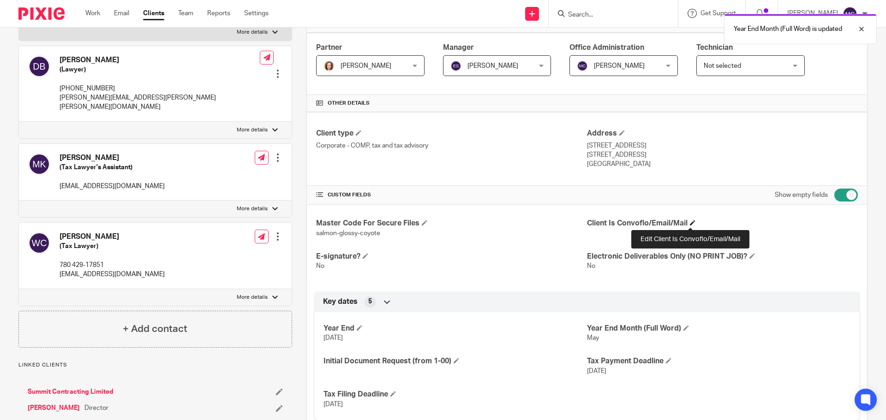
click at [690, 223] on span at bounding box center [693, 223] width 6 height 6
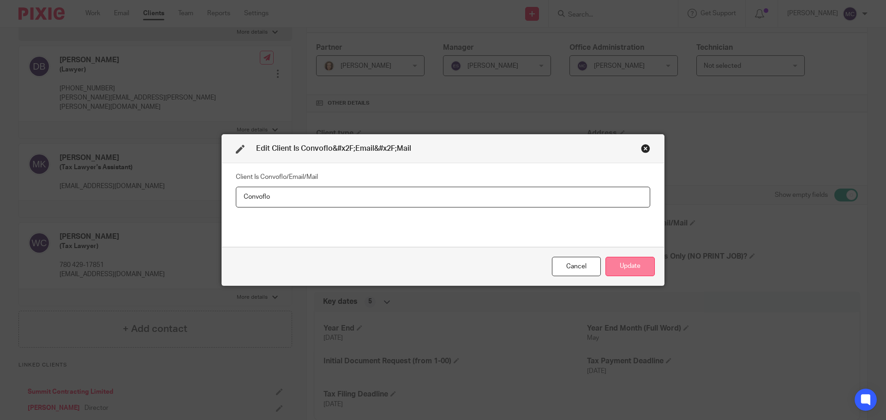
type input "Convoflo"
click at [638, 269] on button "Update" at bounding box center [629, 267] width 49 height 20
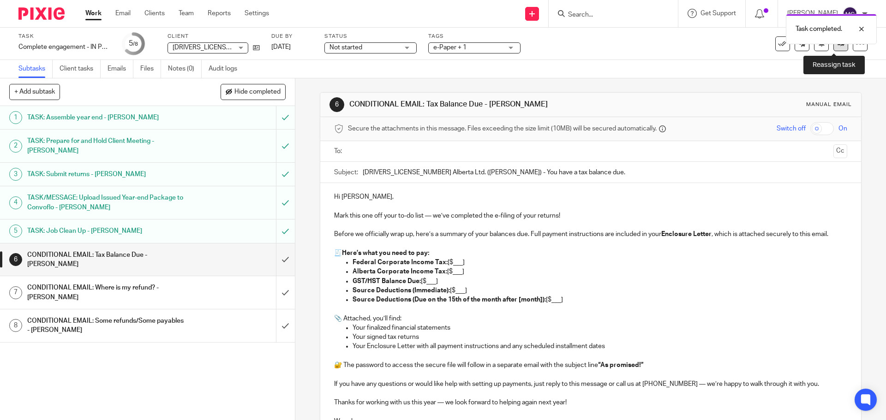
click at [837, 46] on icon at bounding box center [840, 43] width 7 height 7
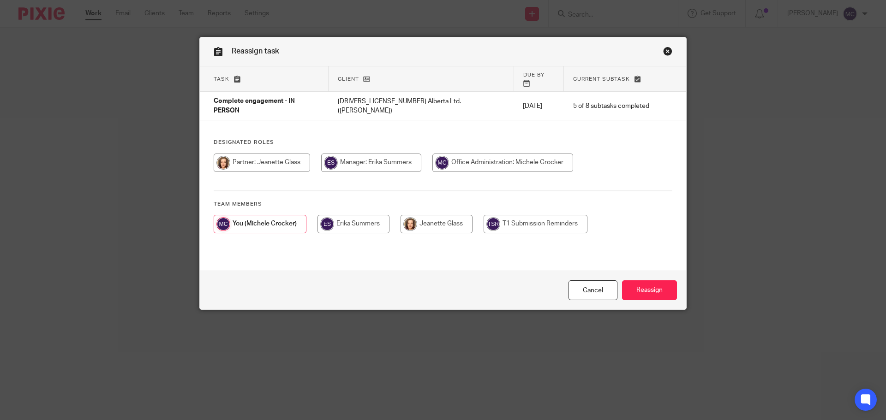
click at [435, 215] on input "radio" at bounding box center [436, 224] width 72 height 18
radio input "true"
click at [646, 286] on input "Reassign" at bounding box center [649, 290] width 55 height 20
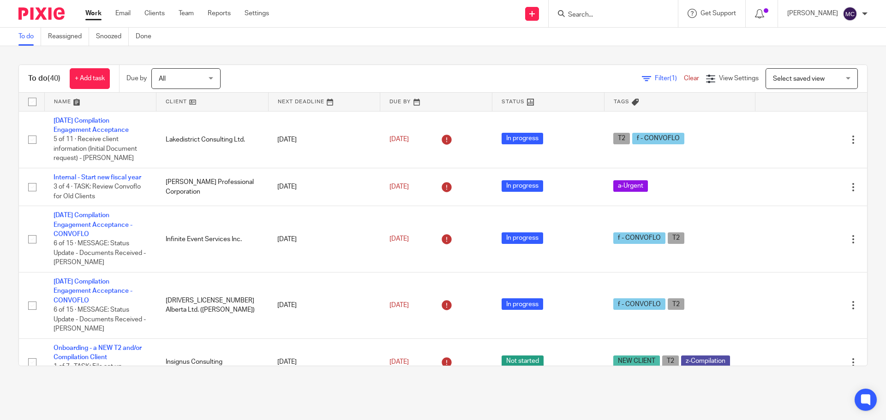
click at [606, 18] on input "Search" at bounding box center [608, 15] width 83 height 8
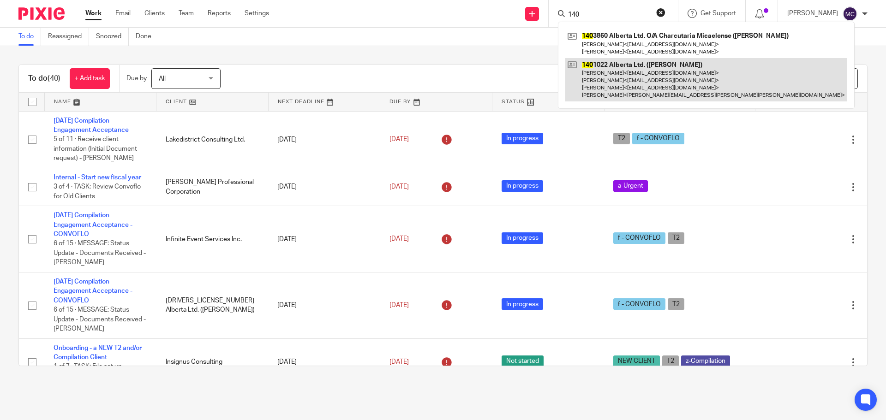
type input "140"
click at [600, 78] on link at bounding box center [706, 80] width 282 height 44
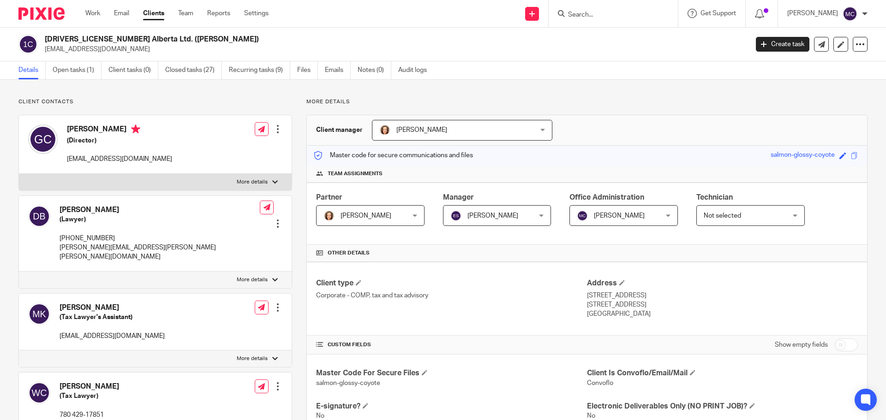
click at [767, 38] on link "Create task" at bounding box center [783, 44] width 54 height 15
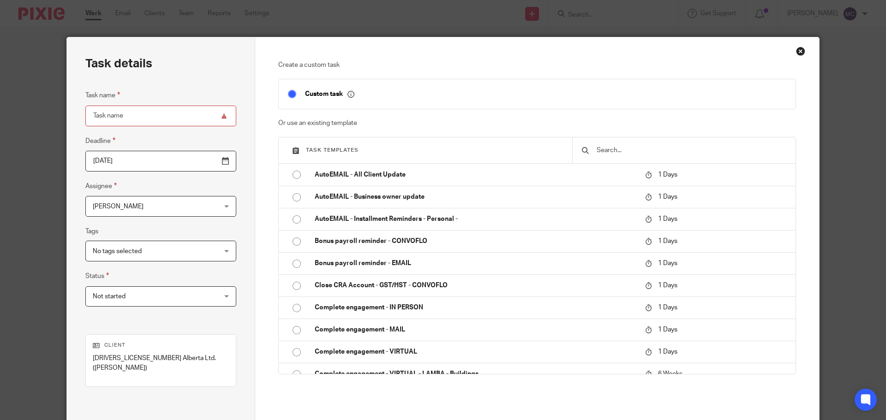
click at [640, 151] on input "text" at bounding box center [691, 150] width 191 height 10
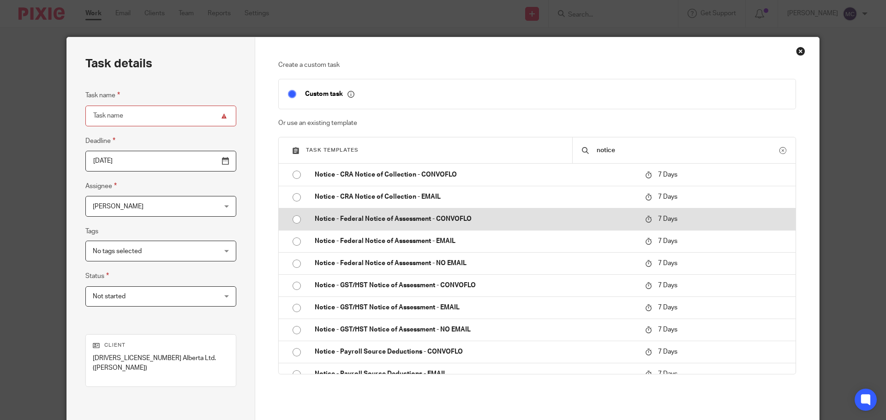
type input "notice"
click at [417, 219] on p "Notice - Federal Notice of Assessment - CONVOFLO" at bounding box center [475, 219] width 321 height 9
type input "2025-09-26"
type input "Notice - Federal Notice of Assessment - CONVOFLO"
checkbox input "false"
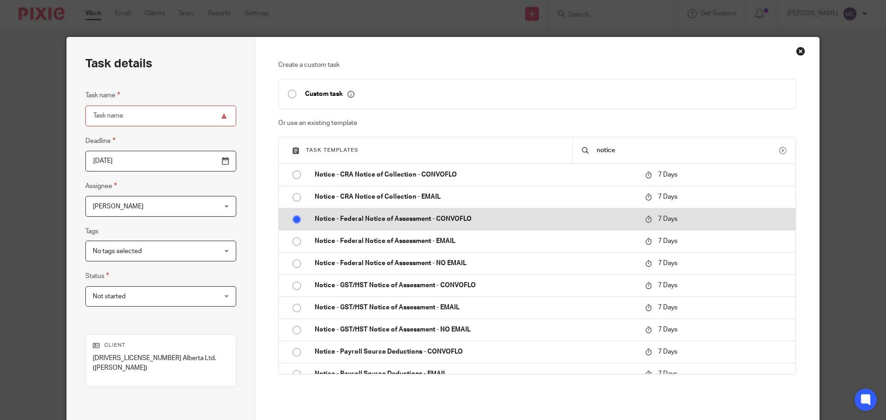
radio input "true"
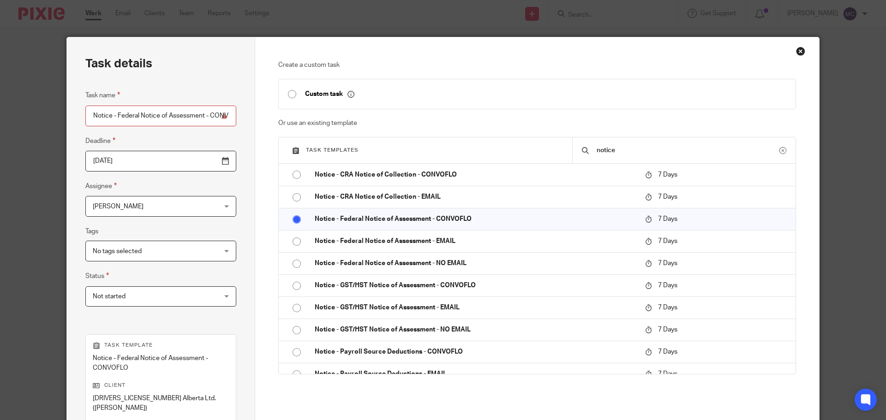
scroll to position [134, 0]
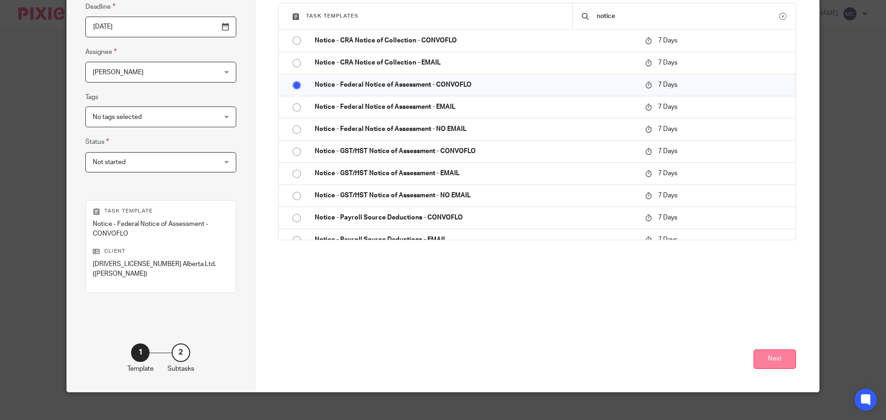
click at [763, 352] on button "Next" at bounding box center [774, 360] width 42 height 20
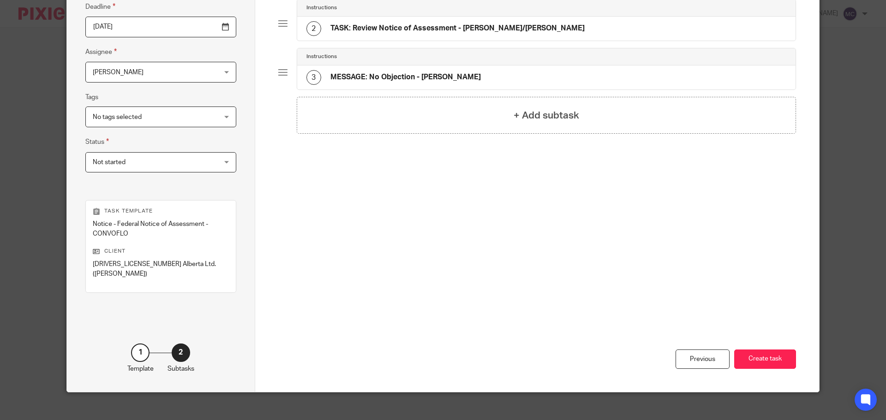
click at [763, 352] on button "Create task" at bounding box center [765, 360] width 62 height 20
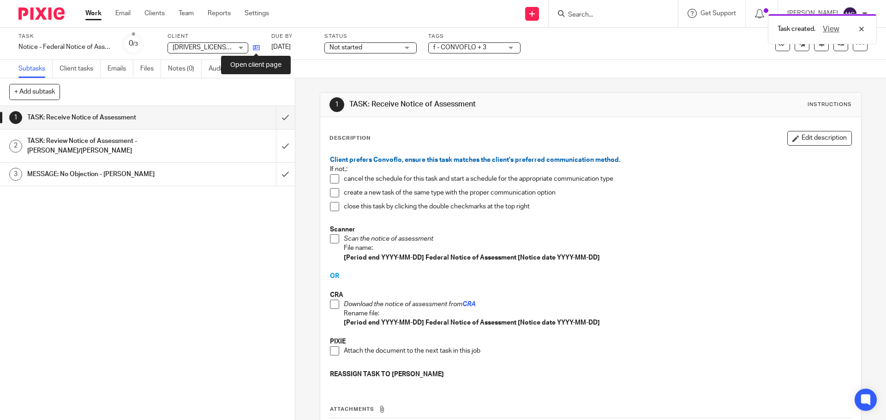
click at [256, 48] on icon at bounding box center [256, 47] width 7 height 7
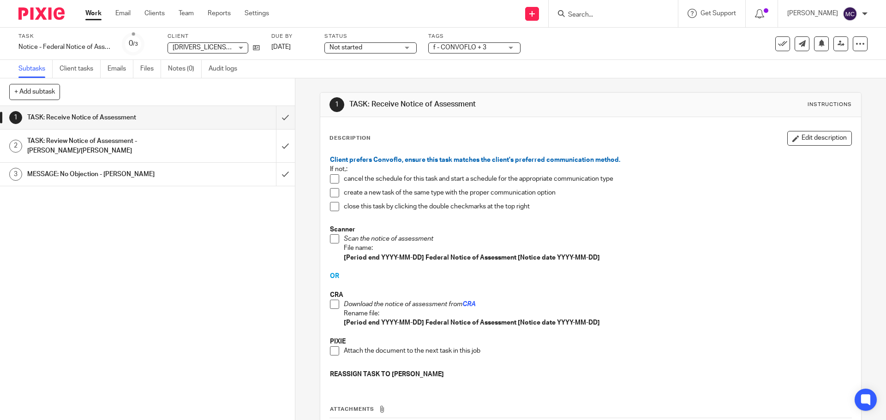
click at [92, 11] on link "Work" at bounding box center [93, 13] width 16 height 9
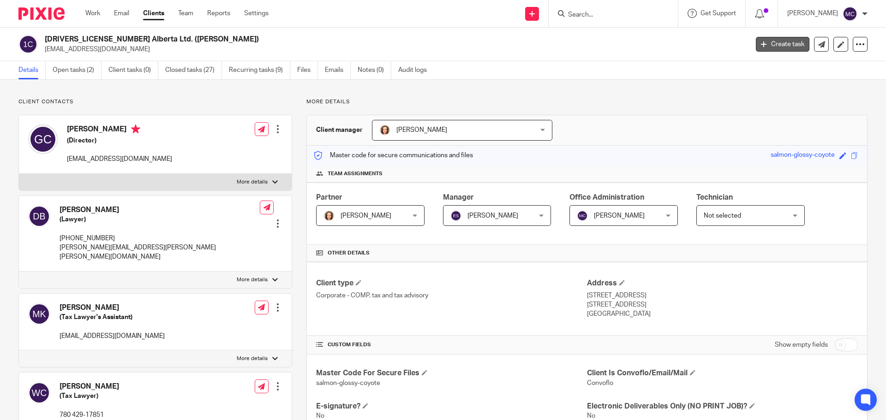
click at [773, 42] on link "Create task" at bounding box center [783, 44] width 54 height 15
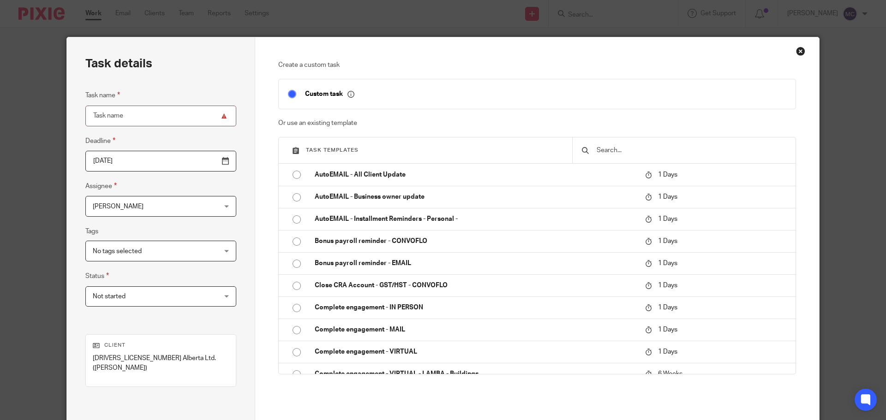
click at [596, 147] on input "text" at bounding box center [691, 150] width 191 height 10
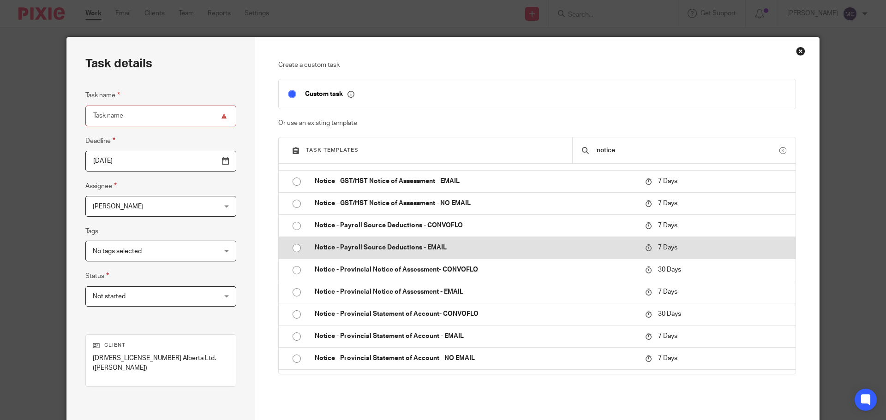
scroll to position [138, 0]
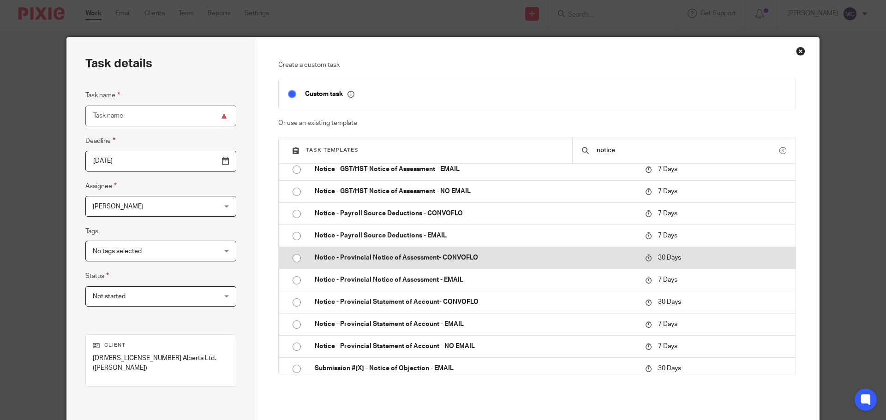
type input "notice"
click at [375, 256] on p "Notice - Provincial Notice of Assessment- CONVOFLO" at bounding box center [475, 257] width 321 height 9
type input "[DATE]"
type input "Notice - Provincial Notice of Assessment- CONVOFLO"
checkbox input "false"
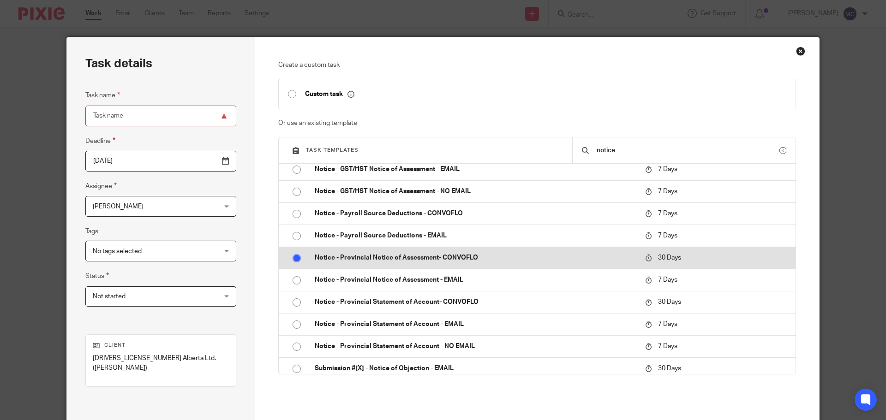
radio input "true"
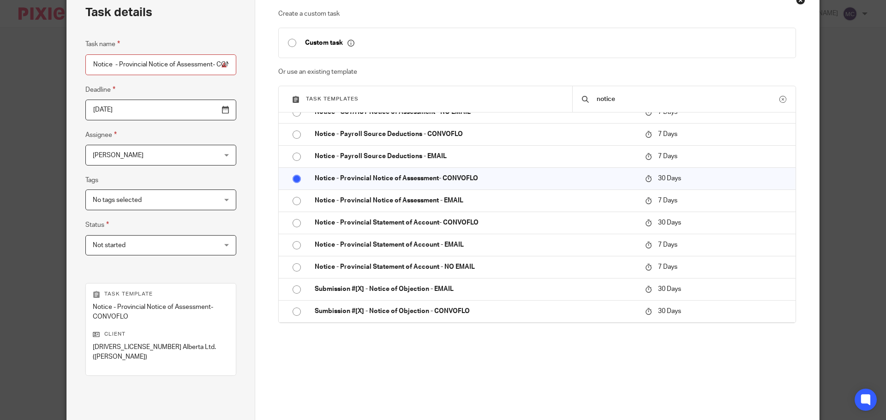
scroll to position [134, 0]
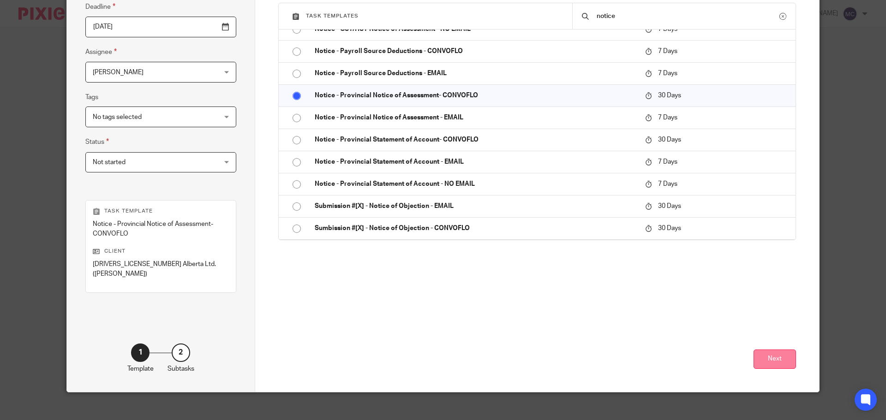
click at [782, 355] on button "Next" at bounding box center [774, 360] width 42 height 20
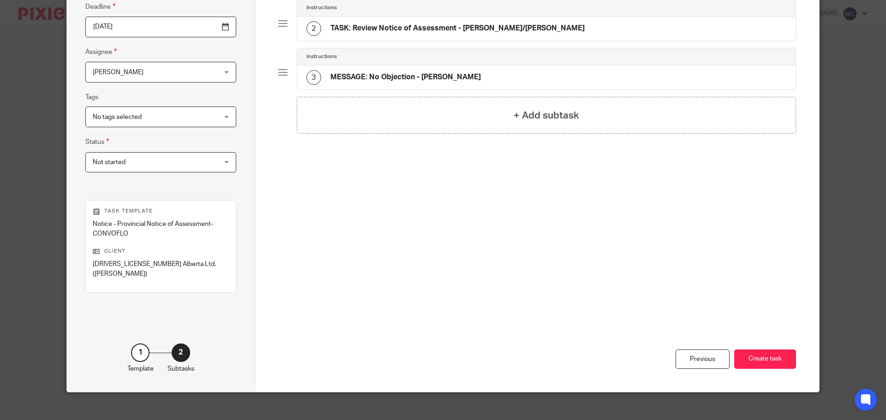
click at [782, 355] on button "Create task" at bounding box center [765, 360] width 62 height 20
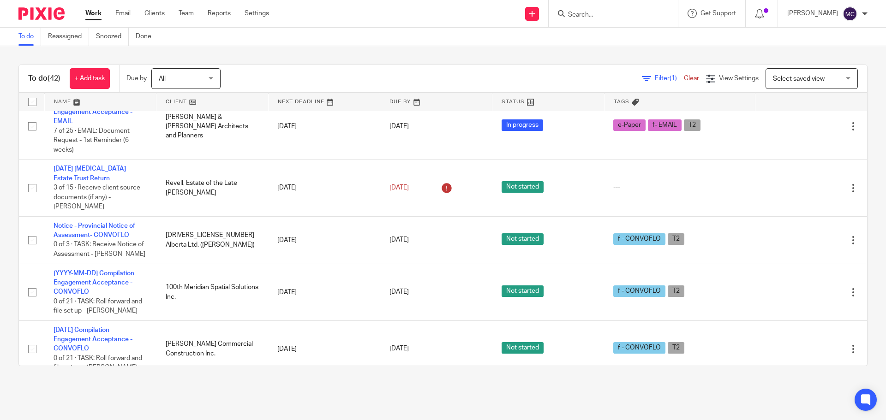
scroll to position [1903, 0]
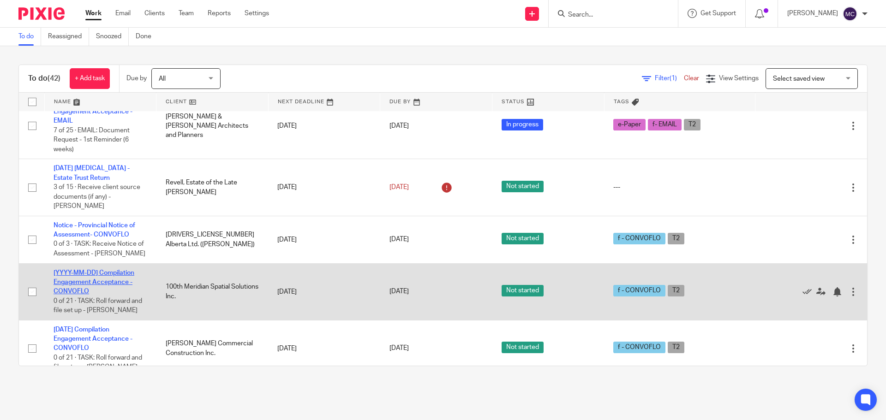
click at [92, 270] on link "[YYYY-MM-DD] Compilation Engagement Acceptance - CONVOFLO" at bounding box center [94, 282] width 81 height 25
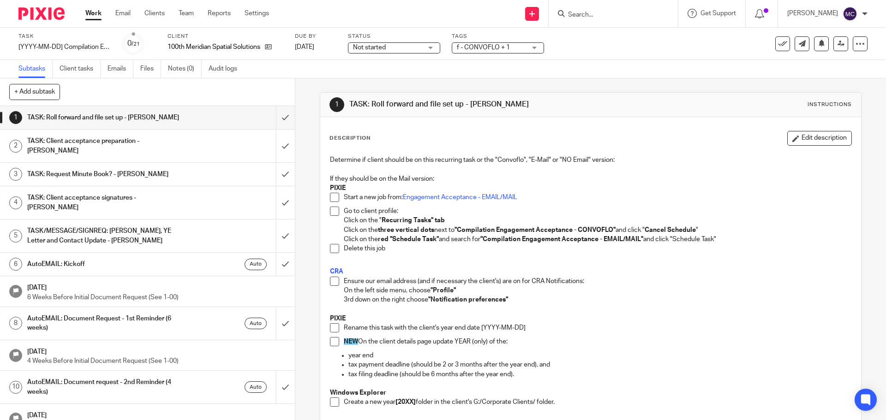
click at [334, 282] on span at bounding box center [334, 281] width 9 height 9
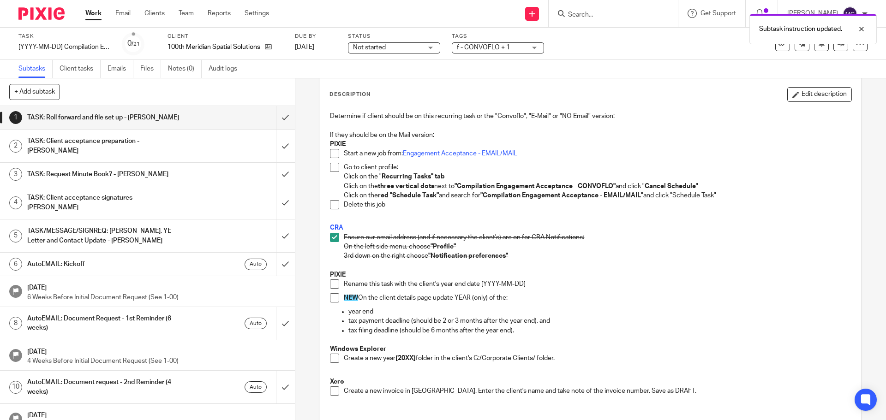
scroll to position [115, 0]
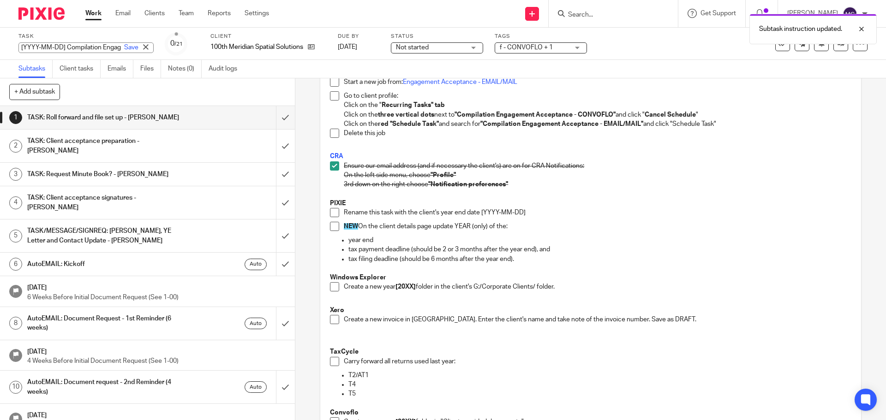
click at [63, 48] on div "[YYYY-MM-DD] Compilation Engagement Acceptance - CONVOFLO Save [YYYY-MM-DD] Com…" at bounding box center [85, 47] width 135 height 11
click at [66, 45] on input "[YYYY-MM-DD] Compilation Engagement Acceptance - CONVOFLO" at bounding box center [85, 47] width 135 height 11
drag, startPoint x: 66, startPoint y: 47, endPoint x: 4, endPoint y: 39, distance: 61.9
click at [4, 39] on div "Task [YYYY-MM-DD] Compilation Engagement Acceptance - CONVOFLO Save [YYYY-MM-DD…" at bounding box center [443, 44] width 886 height 32
type input "[DATE] Compilation Engagement Acceptance - CONVOFLO"
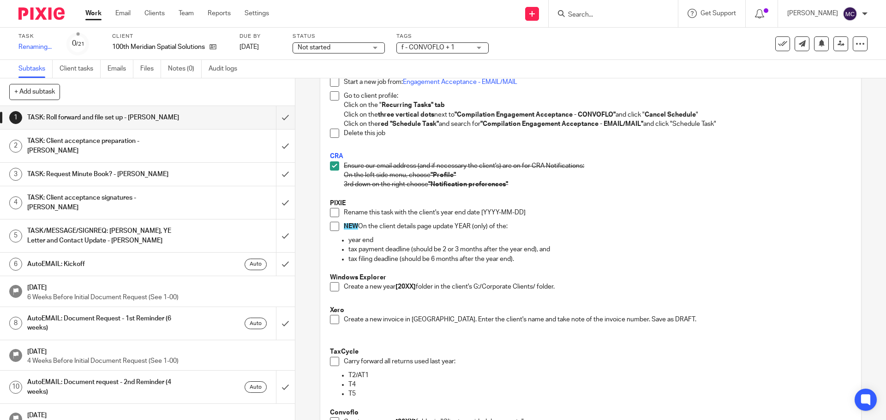
click at [618, 248] on p "tax payment deadline (should be 2 or 3 months after the year end), and" at bounding box center [599, 249] width 502 height 9
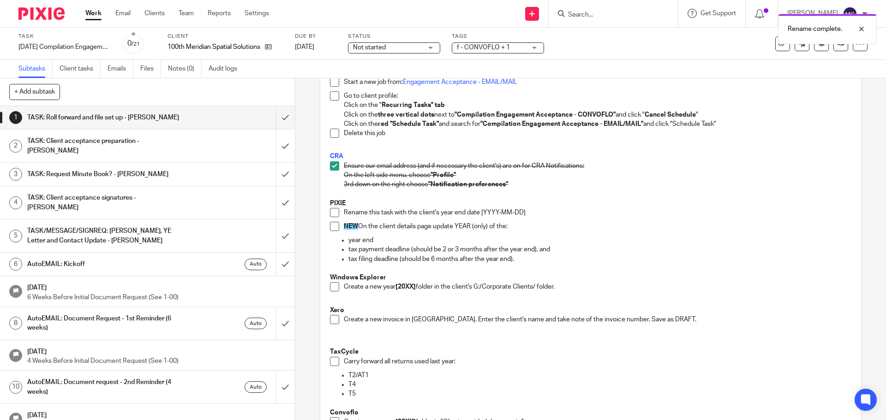
click at [330, 211] on span at bounding box center [334, 212] width 9 height 9
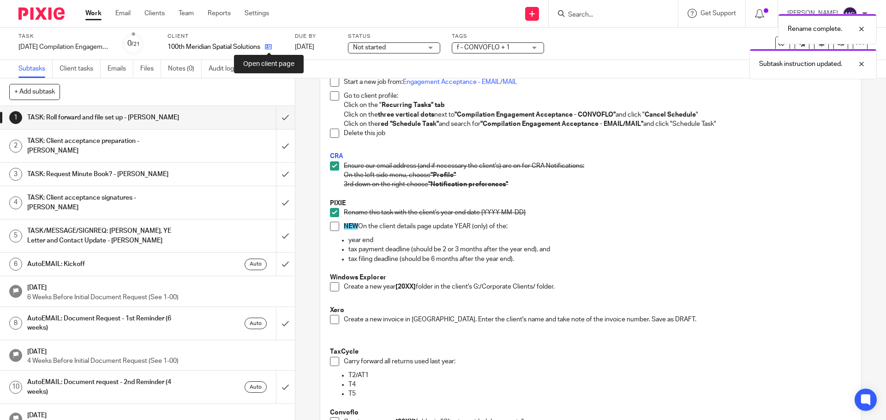
click at [268, 48] on icon at bounding box center [268, 46] width 7 height 7
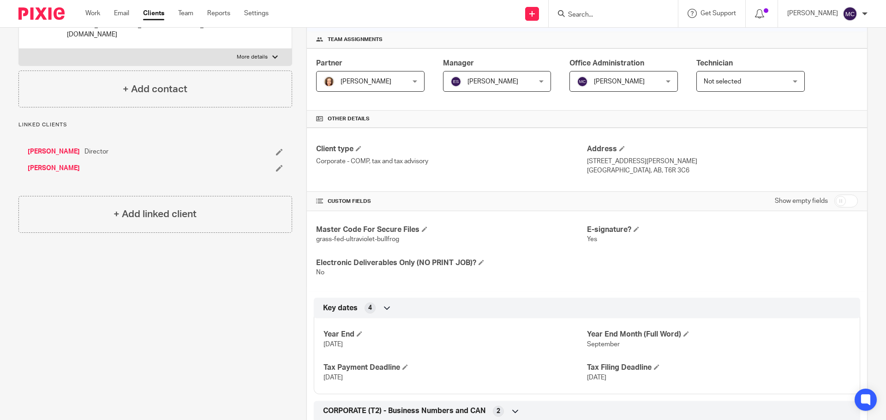
scroll to position [128, 0]
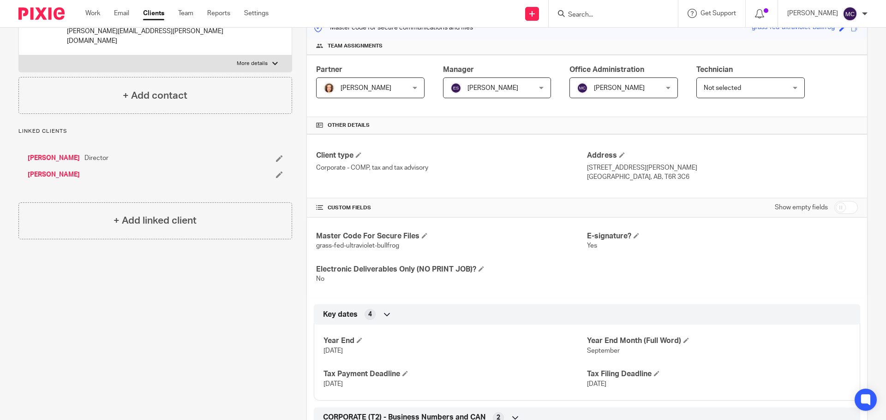
click at [845, 214] on div "Show empty fields" at bounding box center [816, 207] width 83 height 18
click at [845, 211] on input "checkbox" at bounding box center [846, 207] width 24 height 13
checkbox input "true"
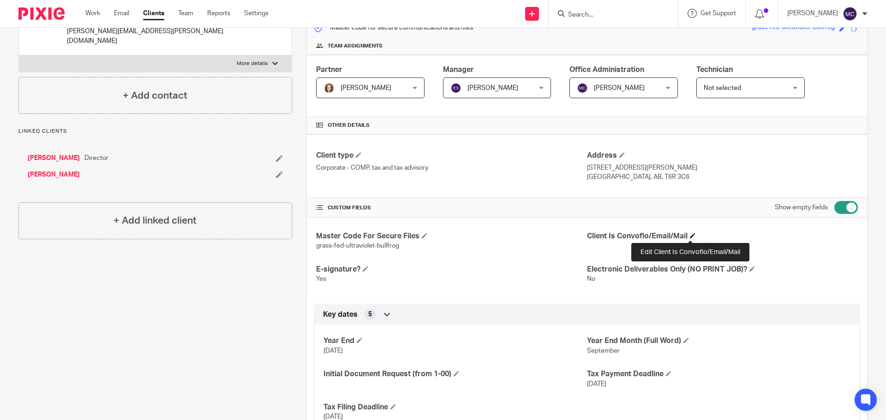
click at [692, 236] on span at bounding box center [693, 236] width 6 height 6
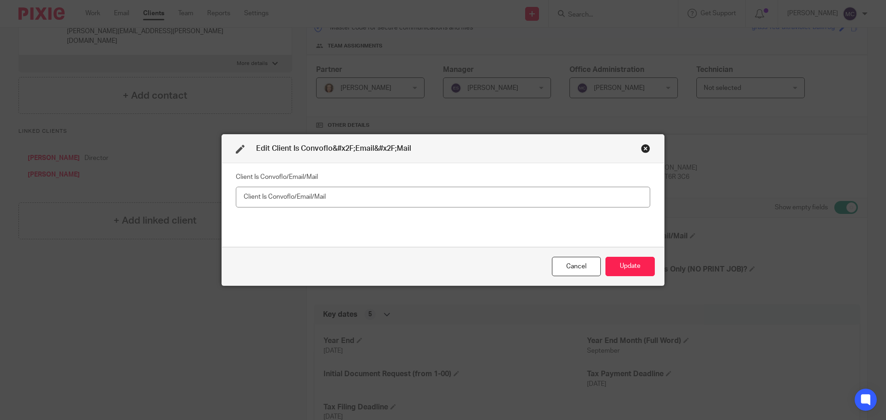
click at [364, 195] on input "text" at bounding box center [443, 197] width 414 height 21
type input "Convoflo"
click at [639, 269] on button "Update" at bounding box center [629, 267] width 49 height 20
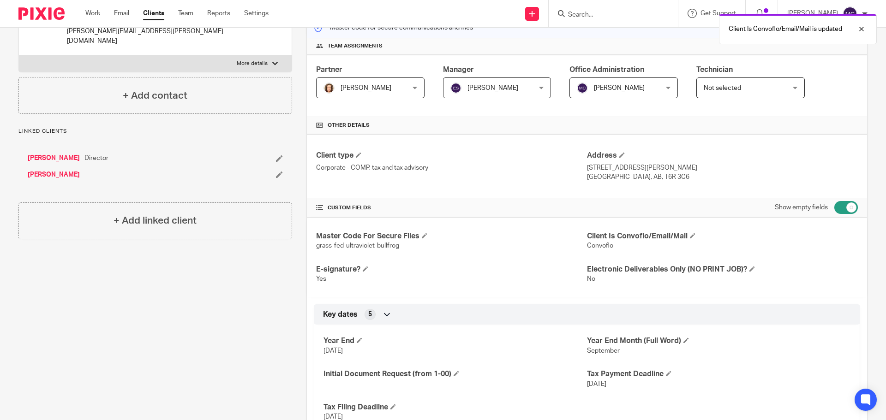
scroll to position [116, 0]
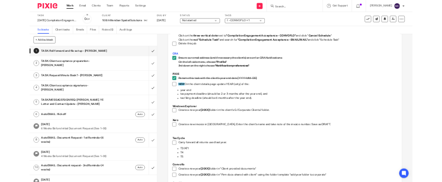
scroll to position [173, 0]
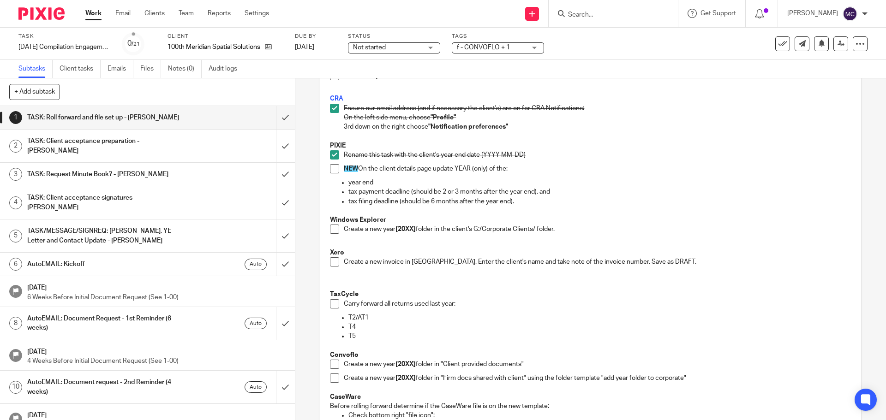
click at [333, 170] on span at bounding box center [334, 168] width 9 height 9
click at [332, 227] on span at bounding box center [334, 229] width 9 height 9
click at [332, 261] on span at bounding box center [334, 261] width 9 height 9
click at [332, 303] on span at bounding box center [334, 303] width 9 height 9
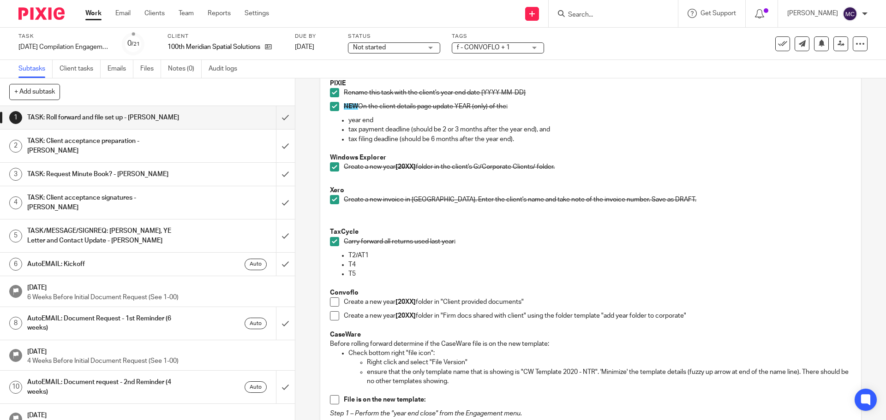
scroll to position [242, 0]
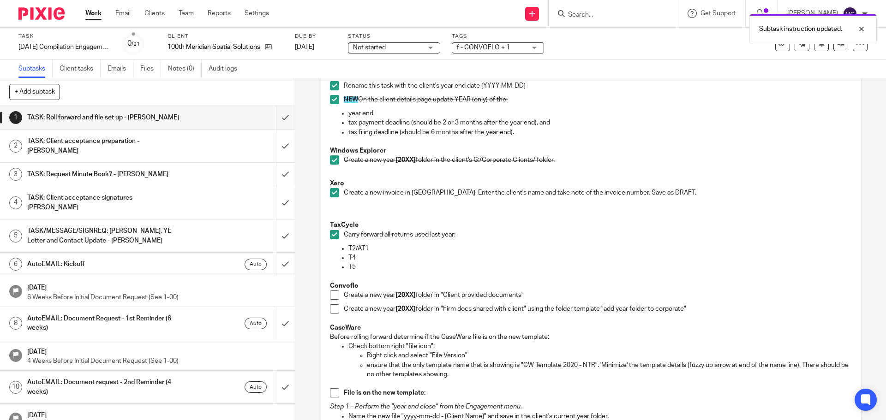
click at [335, 295] on span at bounding box center [334, 295] width 9 height 9
click at [334, 308] on span at bounding box center [334, 308] width 9 height 9
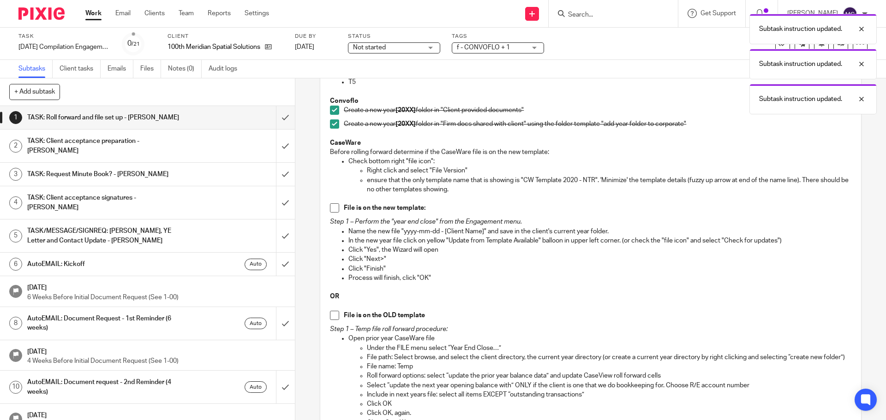
scroll to position [450, 0]
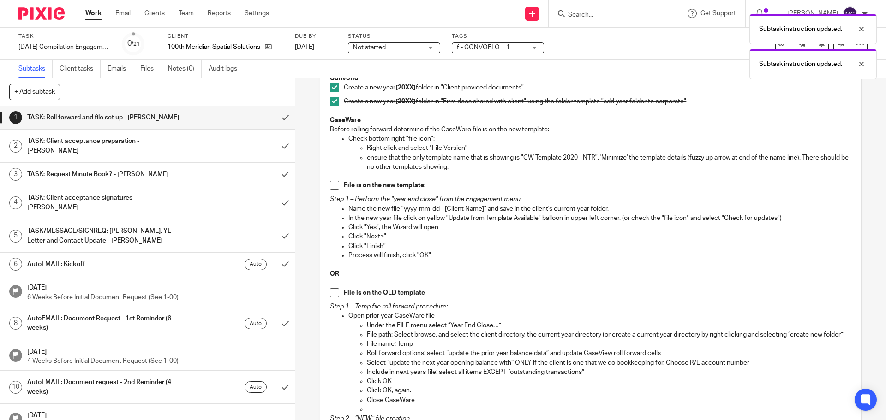
click at [331, 183] on span at bounding box center [334, 185] width 9 height 9
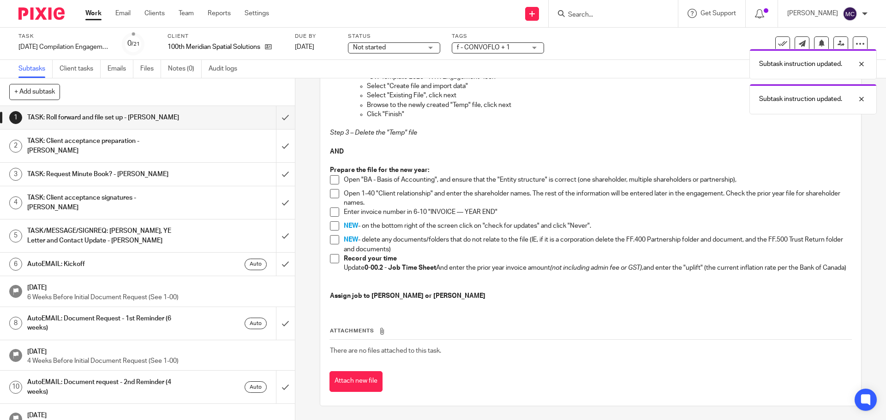
scroll to position [866, 0]
click at [331, 175] on span at bounding box center [334, 179] width 9 height 9
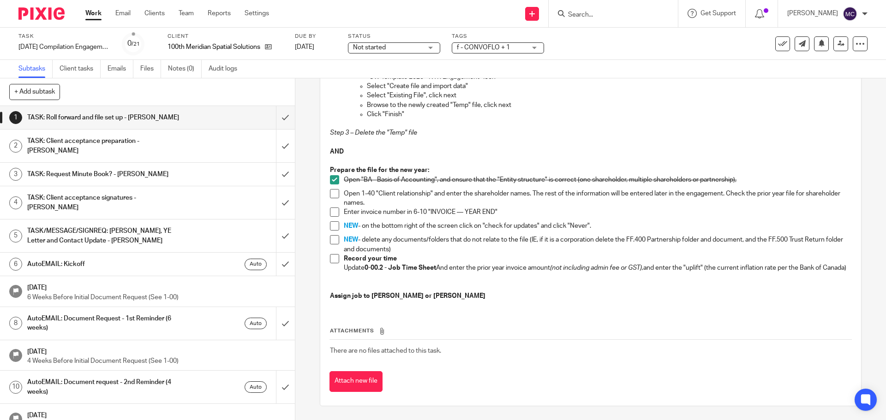
click at [330, 189] on span at bounding box center [334, 193] width 9 height 9
click at [331, 208] on span at bounding box center [334, 212] width 9 height 9
click at [335, 221] on span at bounding box center [334, 225] width 9 height 9
click at [330, 254] on span at bounding box center [334, 258] width 9 height 9
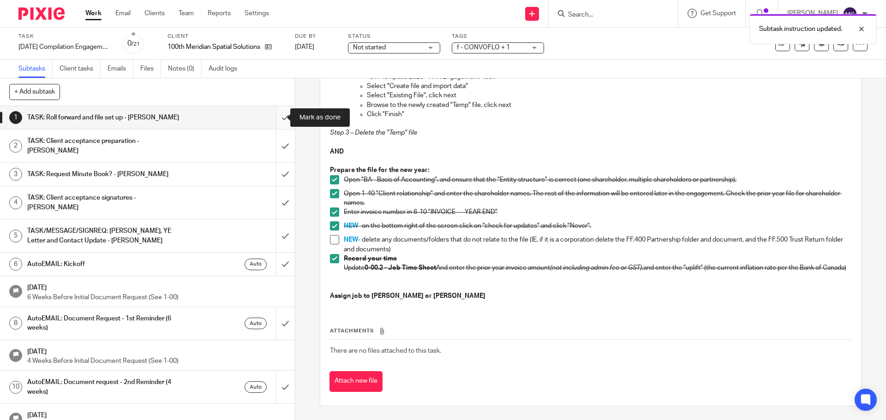
click at [279, 119] on input "submit" at bounding box center [147, 117] width 295 height 23
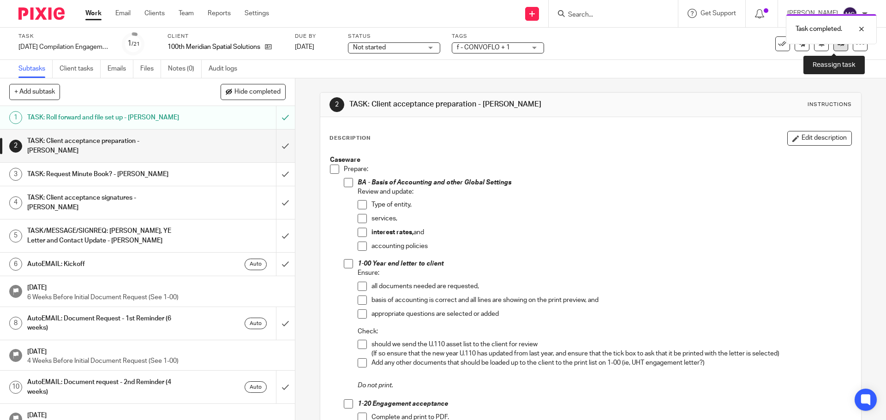
click at [833, 49] on link at bounding box center [840, 43] width 15 height 15
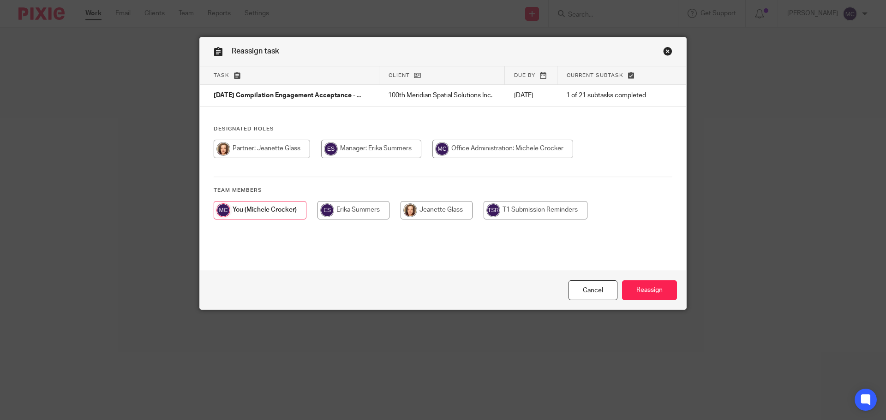
click at [330, 214] on input "radio" at bounding box center [353, 210] width 72 height 18
radio input "true"
click at [644, 291] on input "Reassign" at bounding box center [649, 290] width 55 height 20
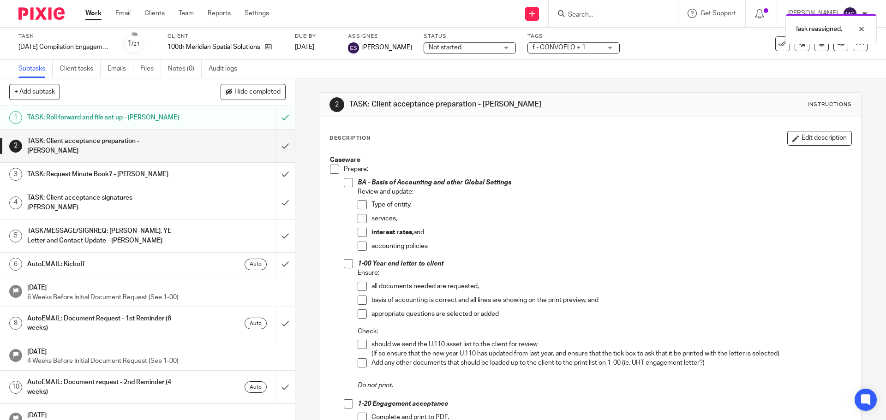
click at [93, 10] on link "Work" at bounding box center [93, 13] width 16 height 9
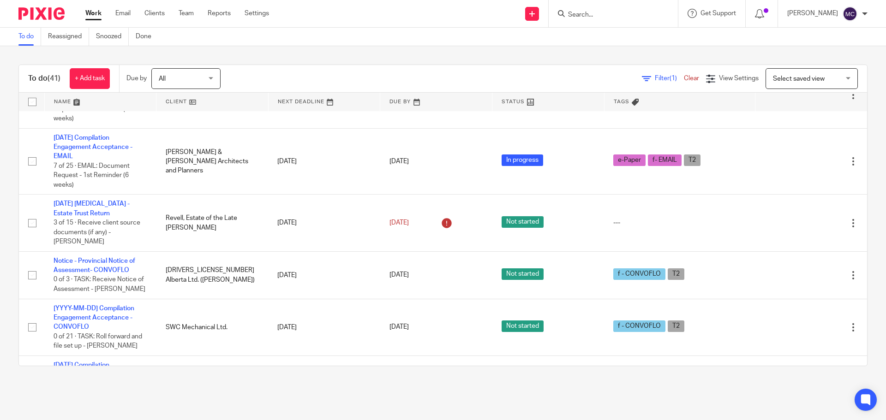
scroll to position [1903, 0]
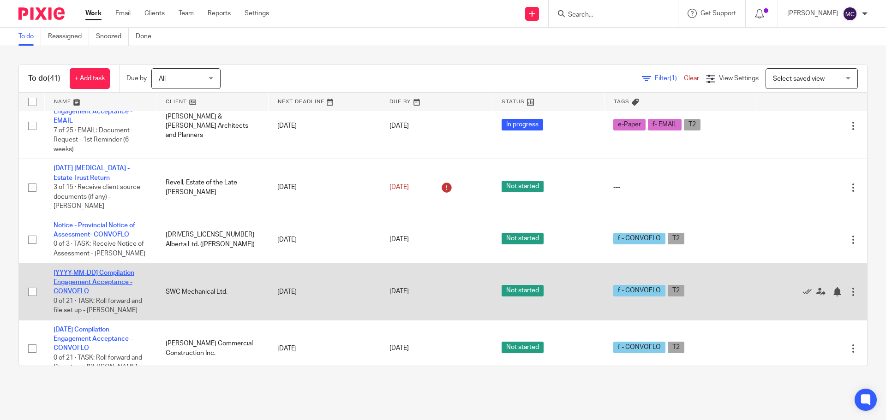
click at [101, 270] on link "[YYYY-MM-DD] Compilation Engagement Acceptance - CONVOFLO" at bounding box center [94, 282] width 81 height 25
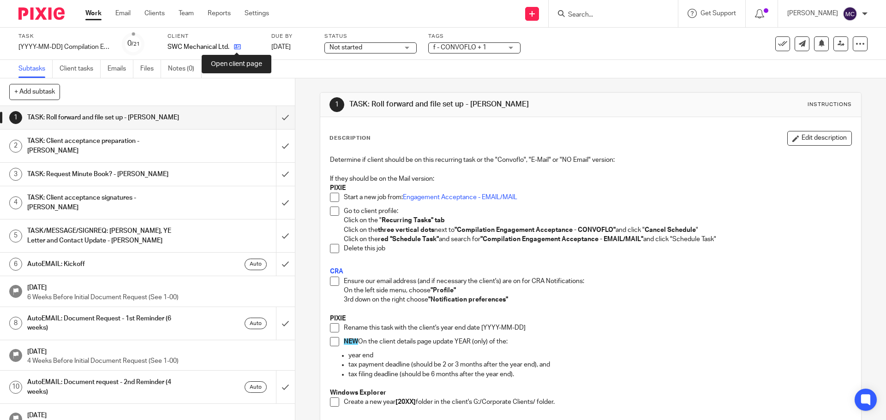
click at [237, 48] on icon at bounding box center [237, 46] width 7 height 7
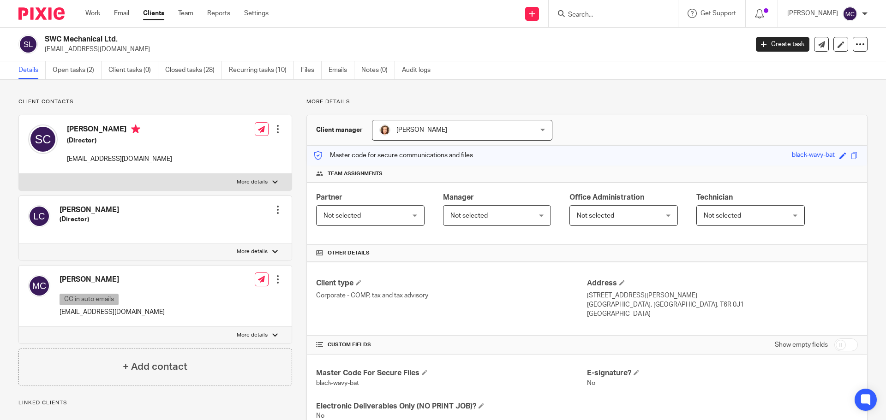
click at [842, 346] on input "checkbox" at bounding box center [846, 345] width 24 height 13
checkbox input "true"
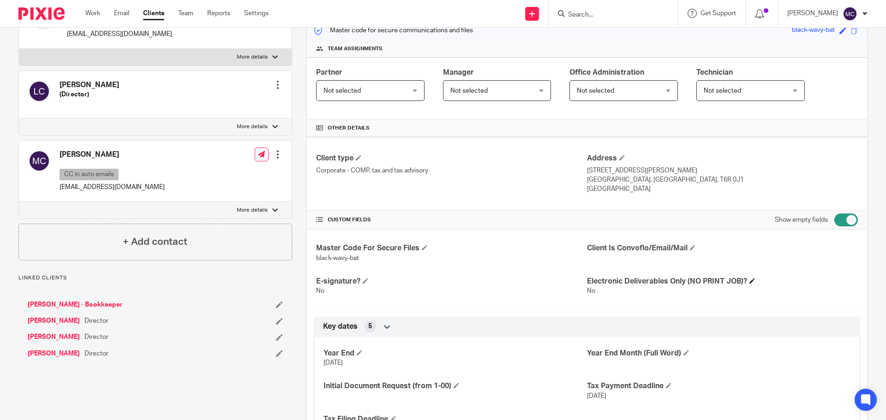
scroll to position [150, 0]
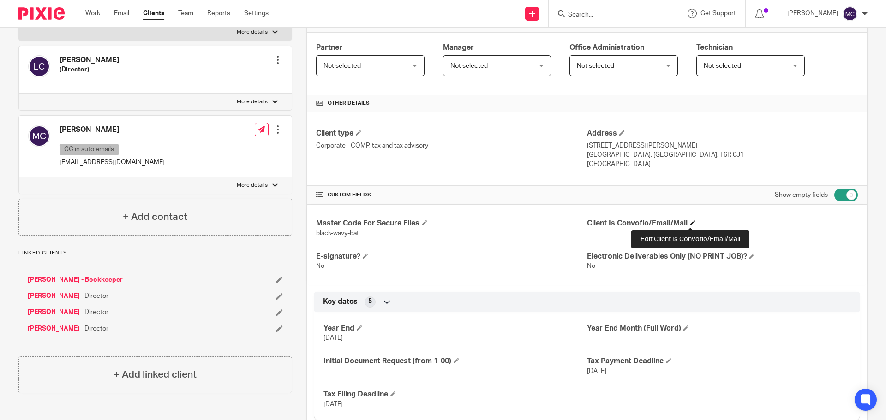
click at [692, 224] on span at bounding box center [693, 223] width 6 height 6
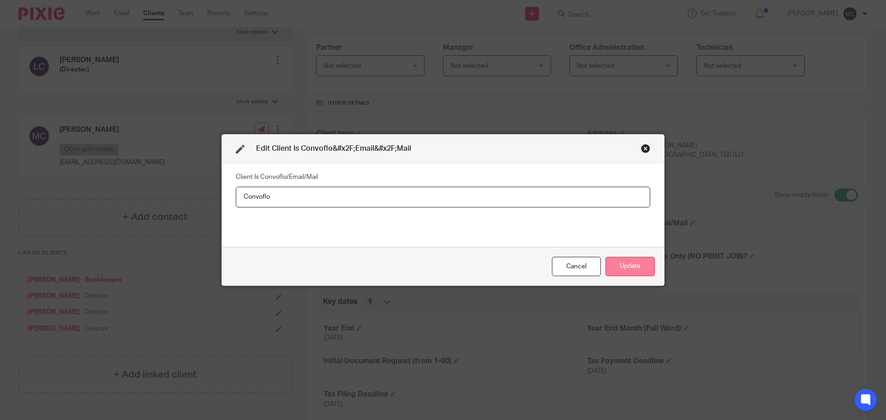
type input "Convoflo"
click at [624, 272] on button "Update" at bounding box center [629, 267] width 49 height 20
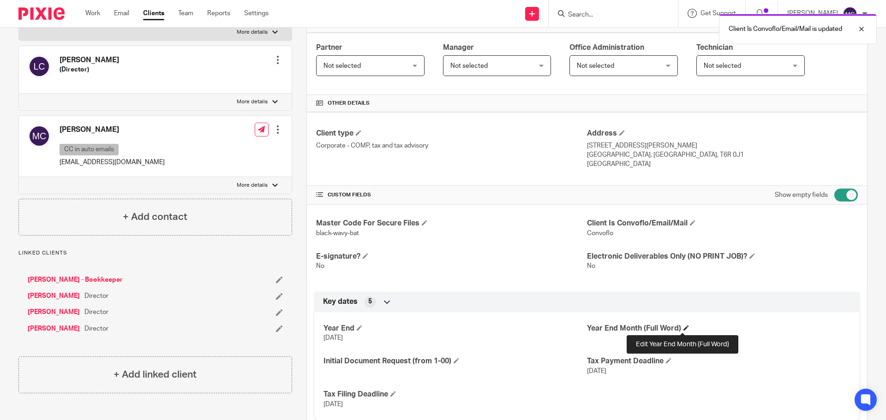
click at [684, 329] on span at bounding box center [686, 328] width 6 height 6
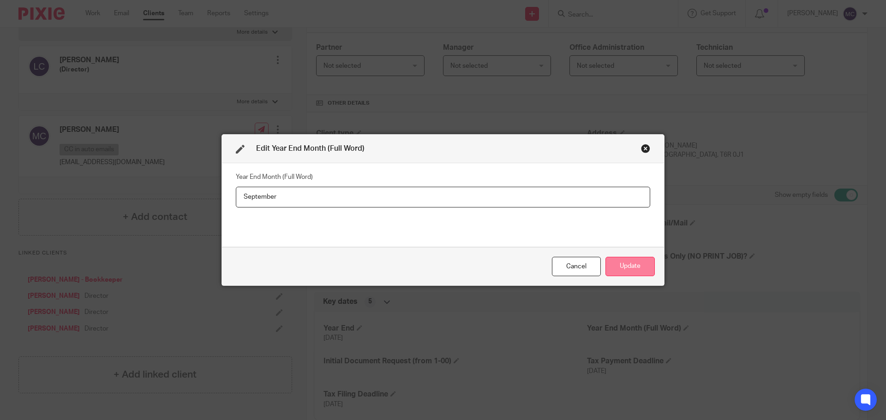
type input "September"
click at [621, 271] on button "Update" at bounding box center [629, 267] width 49 height 20
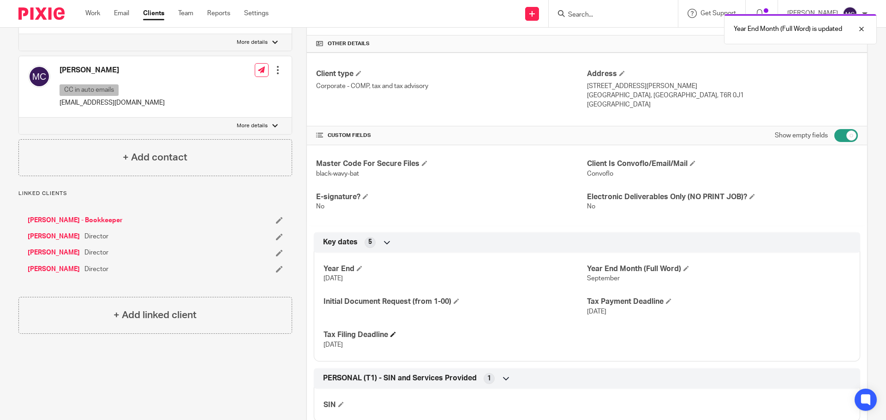
scroll to position [231, 0]
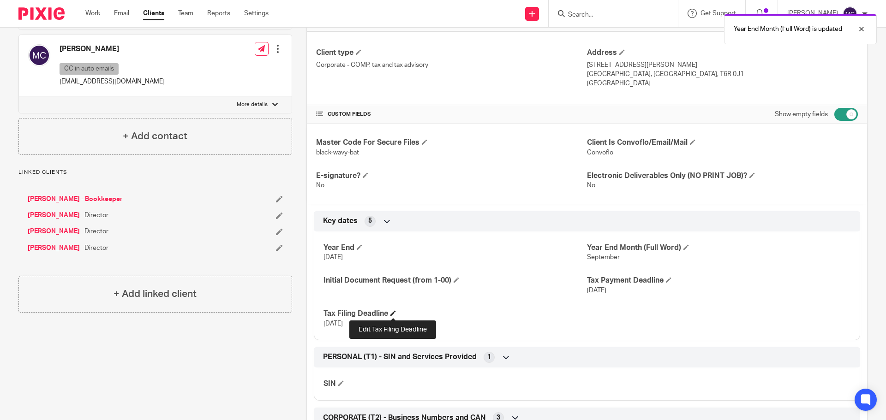
click at [394, 315] on span at bounding box center [393, 313] width 6 height 6
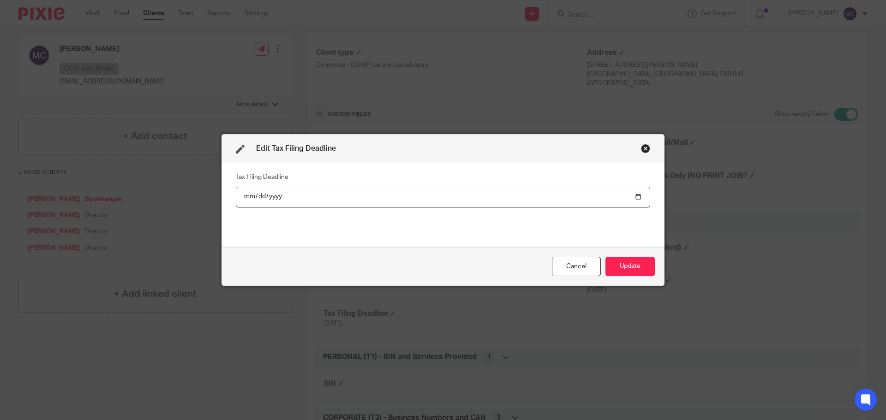
click at [274, 194] on input "2025-03-29" at bounding box center [443, 197] width 414 height 21
type input "2026-03-29"
click at [647, 267] on button "Update" at bounding box center [629, 267] width 49 height 20
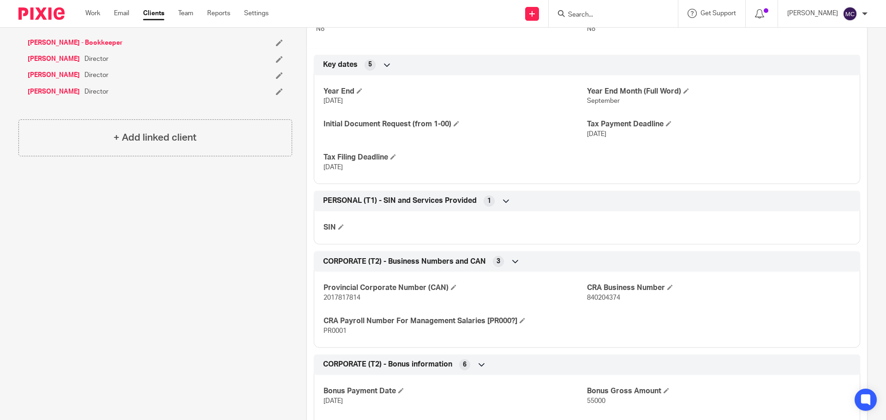
scroll to position [392, 0]
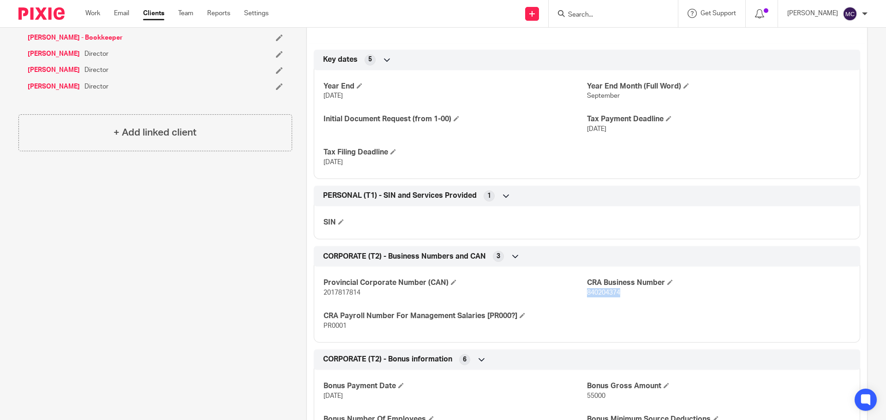
drag, startPoint x: 582, startPoint y: 293, endPoint x: 625, endPoint y: 298, distance: 43.7
click at [625, 298] on div "Provincial Corporate Number (CAN) 2017817814 CRA Business Number 840204374 CRA …" at bounding box center [587, 301] width 546 height 83
copy span "840204374"
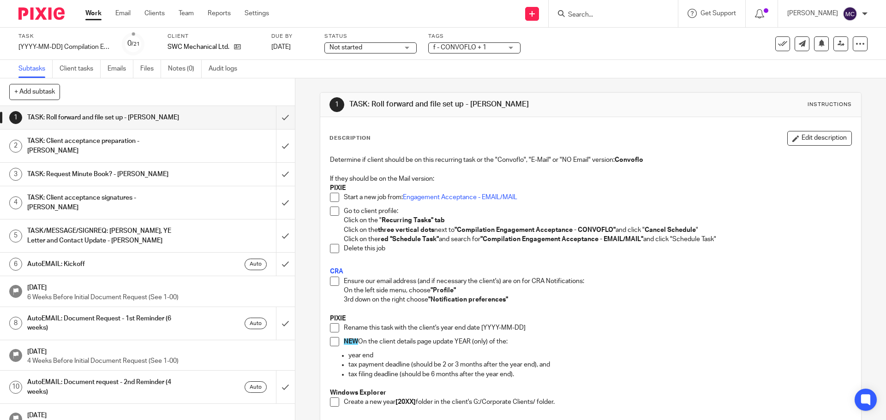
click at [333, 282] on span at bounding box center [334, 281] width 9 height 9
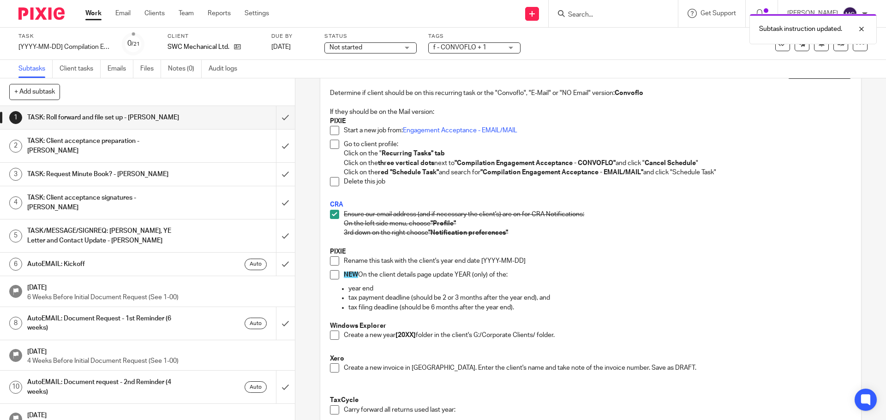
scroll to position [115, 0]
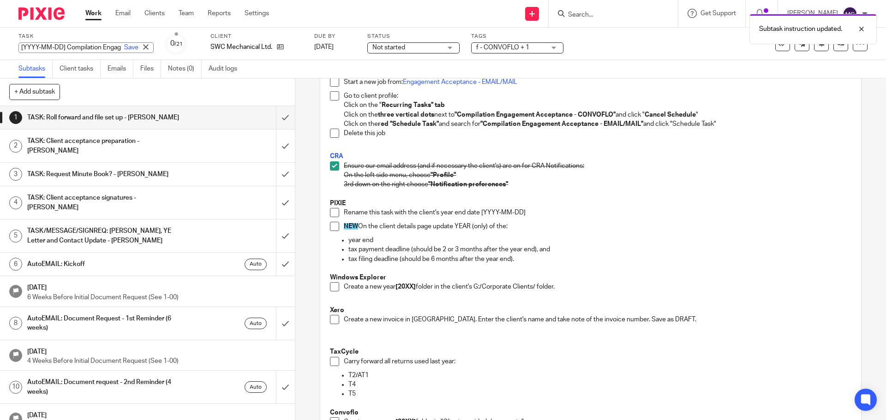
click at [61, 51] on div "[YYYY-MM-DD] Compilation Engagement Acceptance - CONVOFLO Save [YYYY-MM-DD] Com…" at bounding box center [85, 47] width 135 height 11
click at [63, 46] on input "[YYYY-MM-DD] Compilation Engagement Acceptance - CONVOFLO" at bounding box center [85, 47] width 135 height 11
drag, startPoint x: 65, startPoint y: 48, endPoint x: 0, endPoint y: 48, distance: 65.0
click at [0, 48] on div "Task [YYYY-MM-DD] Compilation Engagement Acceptance - CONVOFLO Save [YYYY-MM-DD…" at bounding box center [443, 44] width 886 height 32
type input "2025-09-30 Compilation Engagement Acceptance - CONVOFLO"
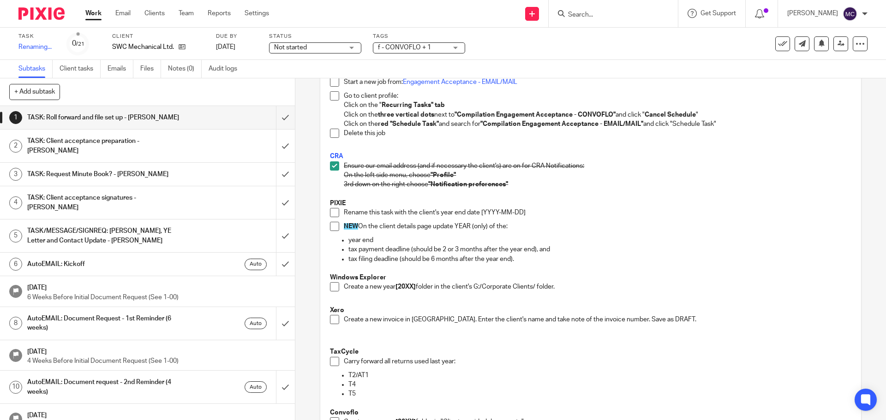
click at [646, 255] on p "tax filing deadline (should be 6 months after the year end)." at bounding box center [599, 259] width 502 height 9
click at [331, 210] on span at bounding box center [334, 212] width 9 height 9
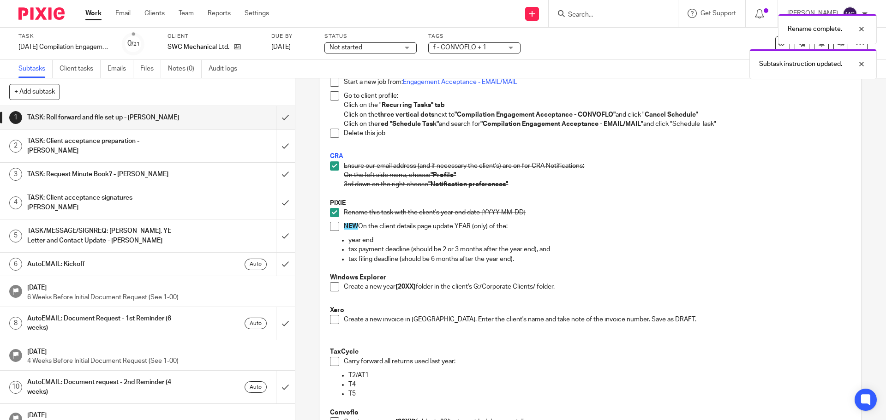
click at [335, 224] on span at bounding box center [334, 226] width 9 height 9
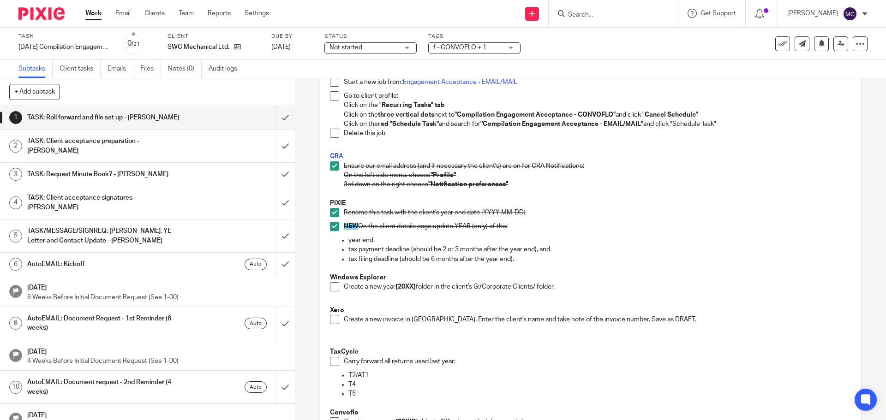
drag, startPoint x: 334, startPoint y: 290, endPoint x: 328, endPoint y: 278, distance: 13.4
click at [334, 290] on span at bounding box center [334, 286] width 9 height 9
click at [330, 318] on span at bounding box center [334, 319] width 9 height 9
click at [334, 358] on span at bounding box center [334, 361] width 9 height 9
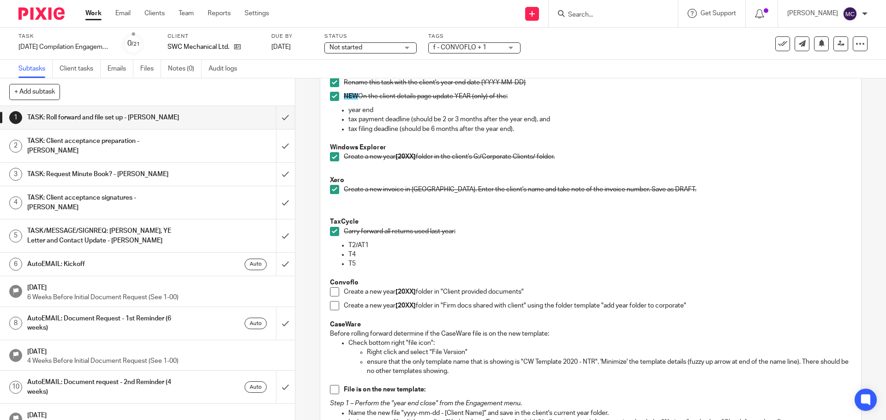
scroll to position [265, 0]
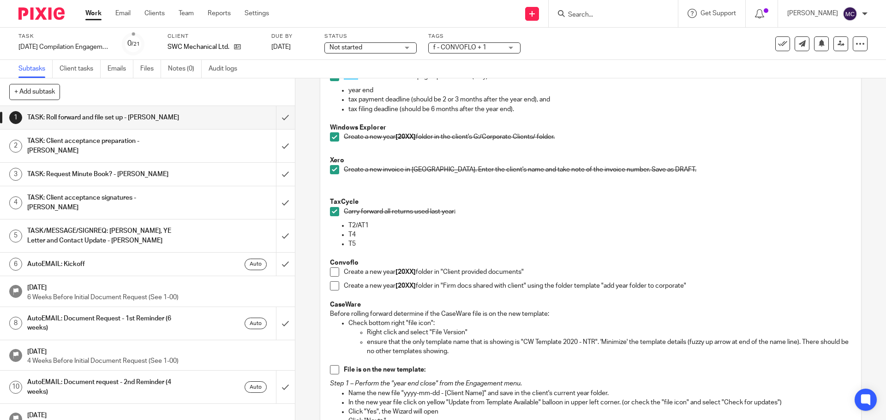
click at [333, 268] on span at bounding box center [334, 272] width 9 height 9
click at [332, 283] on span at bounding box center [334, 285] width 9 height 9
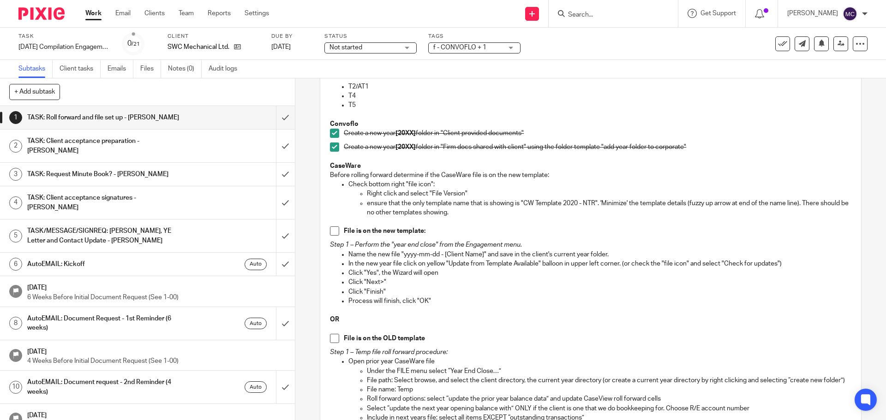
scroll to position [404, 0]
click at [331, 233] on span at bounding box center [334, 231] width 9 height 9
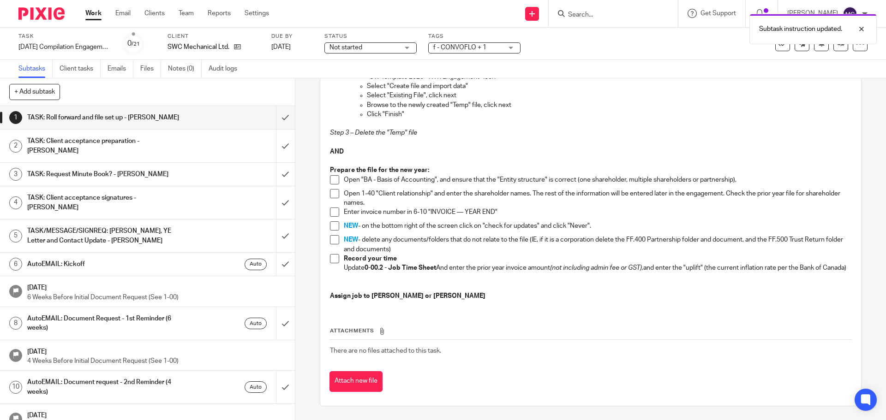
scroll to position [866, 0]
click at [332, 175] on span at bounding box center [334, 179] width 9 height 9
click at [334, 189] on span at bounding box center [334, 193] width 9 height 9
click at [332, 198] on li "Open 1-40 "Client relationship" and enter the shareholder names. The rest of th…" at bounding box center [590, 198] width 521 height 19
click at [331, 208] on span at bounding box center [334, 212] width 9 height 9
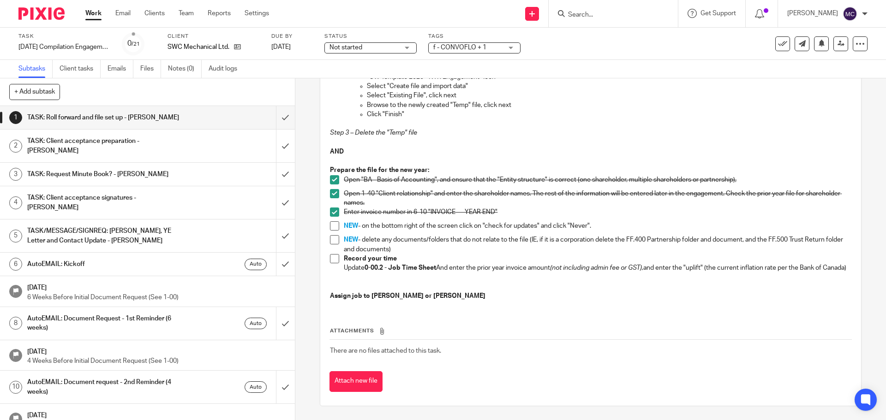
click at [330, 221] on span at bounding box center [334, 225] width 9 height 9
click at [334, 254] on span at bounding box center [334, 258] width 9 height 9
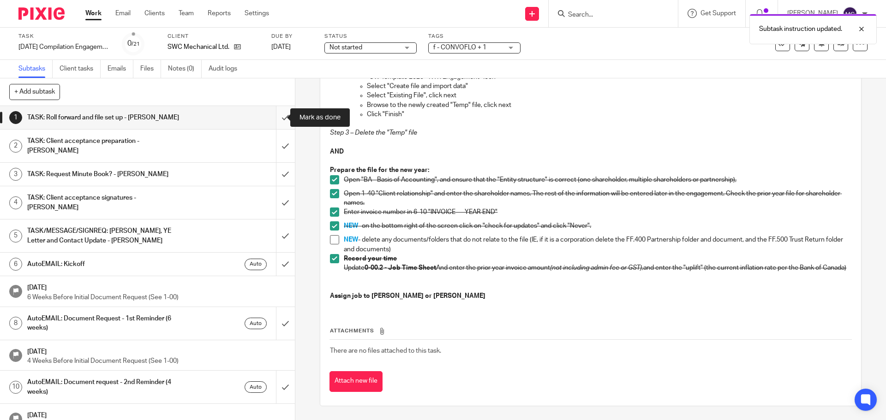
click at [277, 118] on input "submit" at bounding box center [147, 117] width 295 height 23
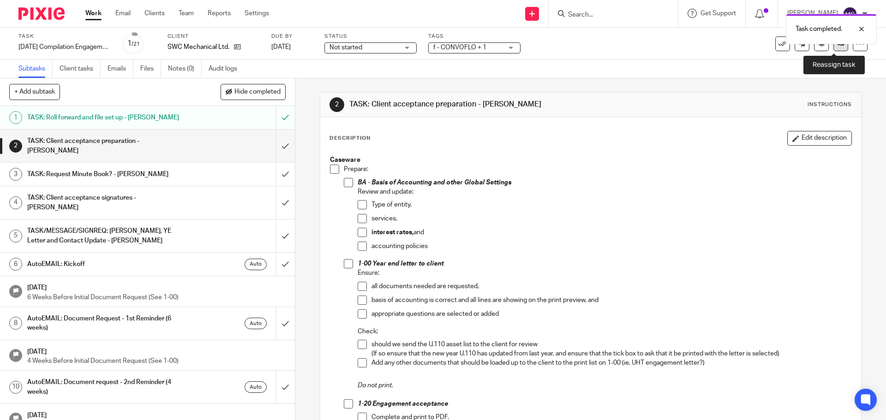
click at [837, 46] on icon at bounding box center [840, 43] width 7 height 7
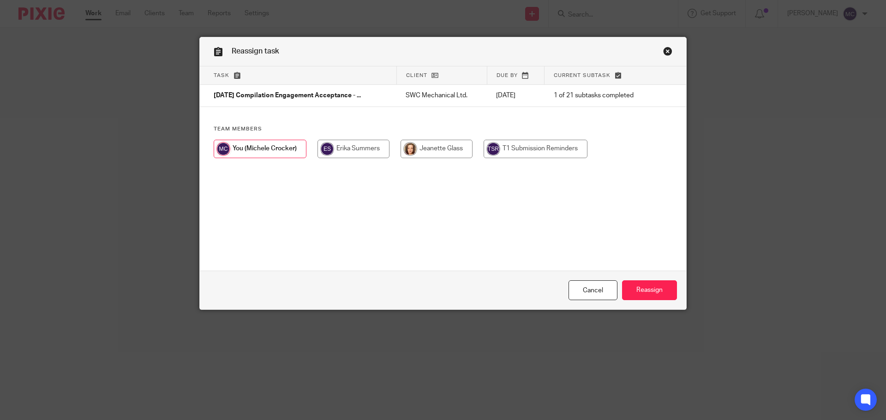
click at [381, 146] on input "radio" at bounding box center [353, 149] width 72 height 18
radio input "true"
click at [659, 280] on div "Cancel Reassign" at bounding box center [443, 290] width 486 height 39
click at [659, 288] on input "Reassign" at bounding box center [649, 290] width 55 height 20
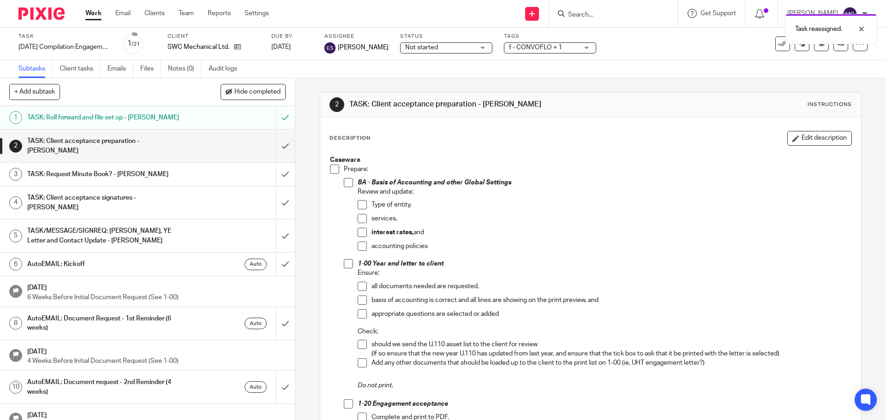
click at [97, 10] on link "Work" at bounding box center [93, 13] width 16 height 9
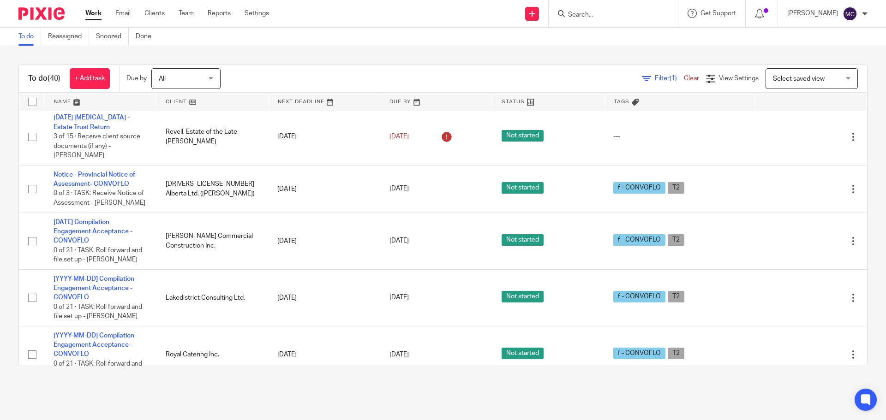
scroll to position [1961, 0]
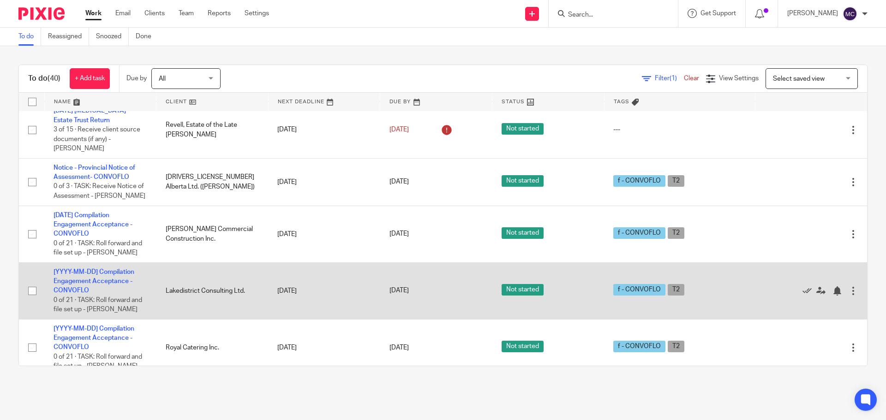
click at [848, 286] on div at bounding box center [852, 290] width 9 height 9
click at [816, 286] on icon at bounding box center [820, 290] width 9 height 9
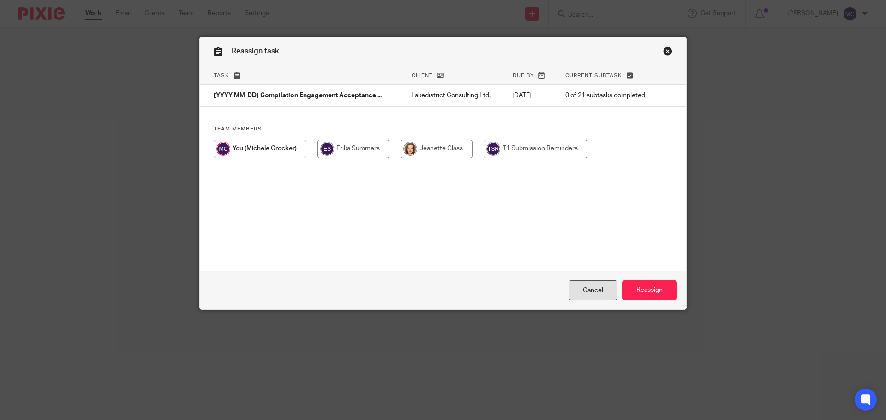
click at [593, 293] on link "Cancel" at bounding box center [592, 290] width 49 height 20
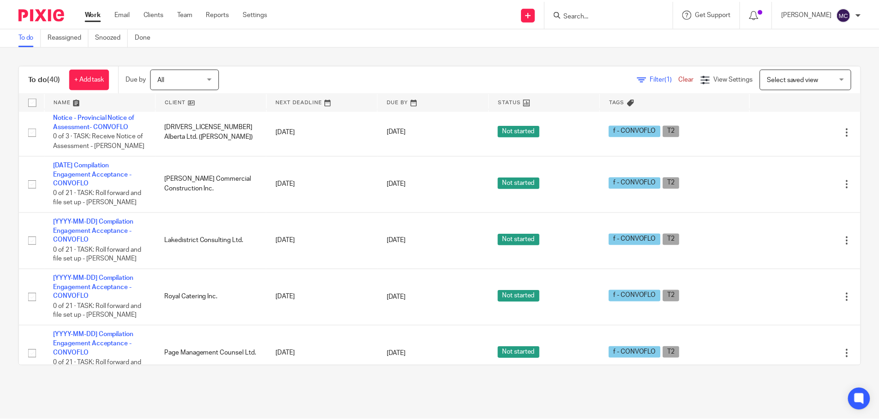
scroll to position [2007, 0]
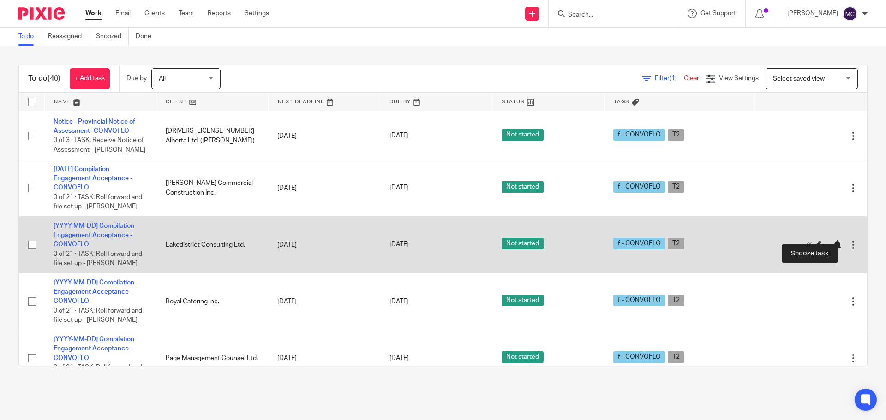
click at [832, 240] on div at bounding box center [836, 244] width 9 height 9
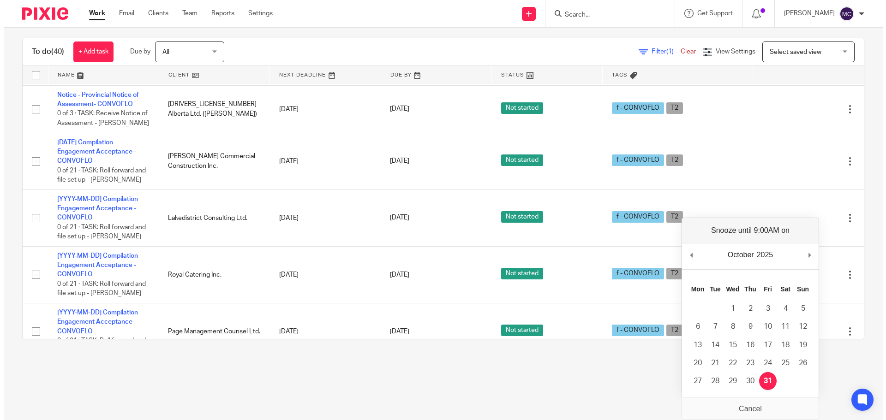
scroll to position [0, 0]
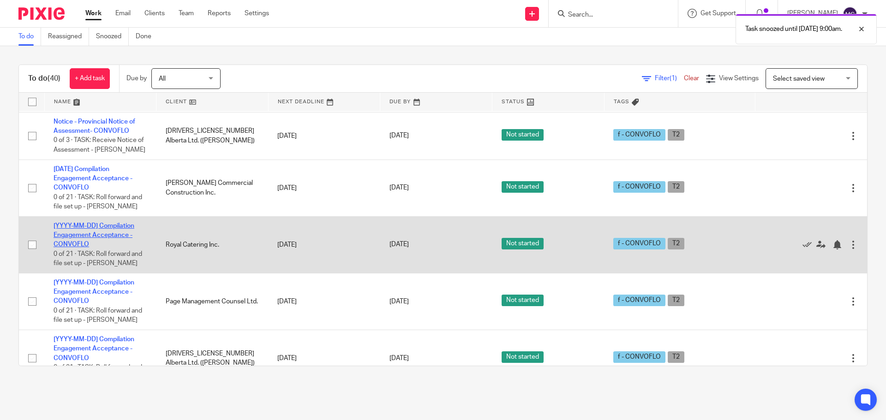
click at [93, 223] on link "[YYYY-MM-DD] Compilation Engagement Acceptance - CONVOFLO" at bounding box center [94, 235] width 81 height 25
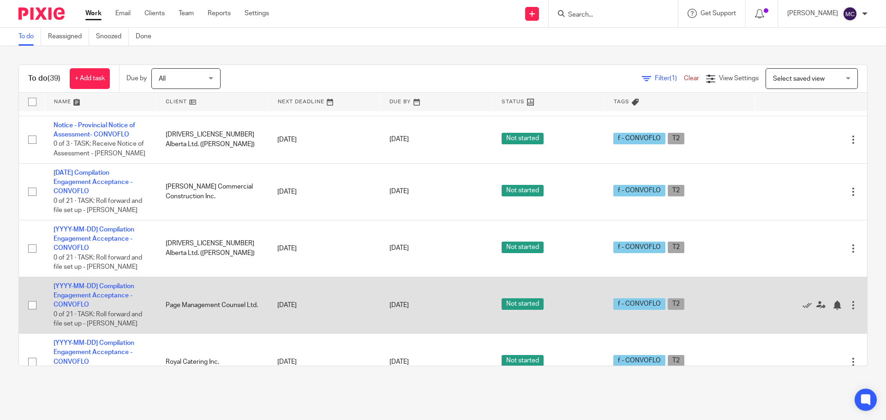
scroll to position [2018, 0]
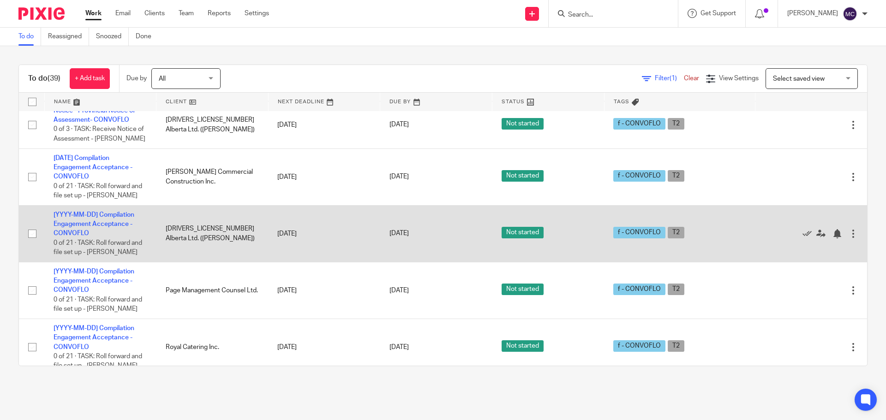
click at [89, 209] on td "[YYYY-MM-DD] Compilation Engagement Acceptance - CONVOFLO 0 of 21 · TASK: Roll …" at bounding box center [100, 233] width 112 height 57
click at [89, 213] on link "[YYYY-MM-DD] Compilation Engagement Acceptance - CONVOFLO" at bounding box center [94, 224] width 81 height 25
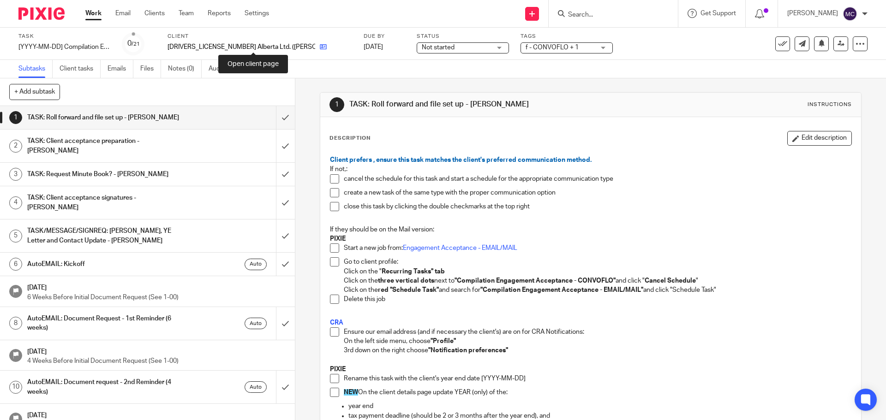
click at [320, 47] on icon at bounding box center [323, 46] width 7 height 7
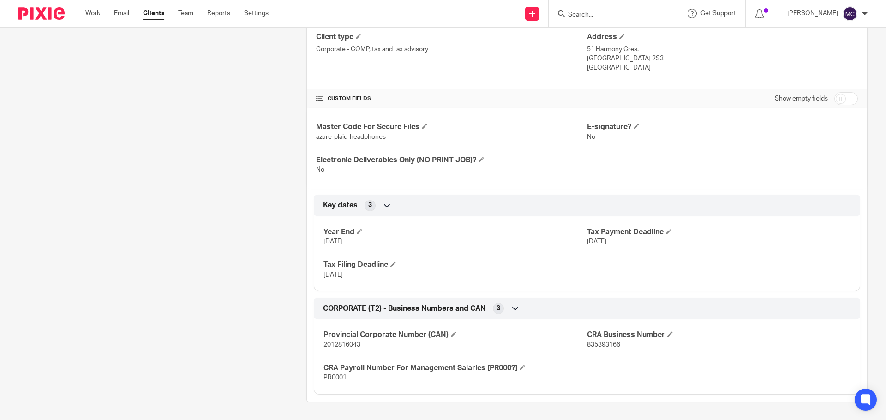
scroll to position [247, 0]
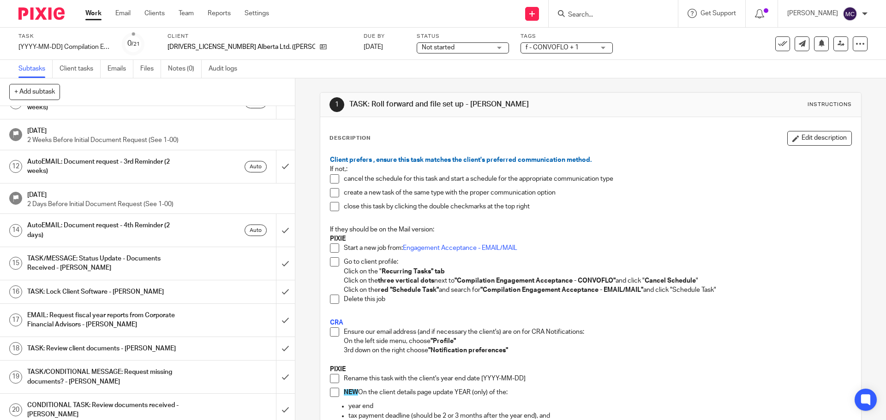
scroll to position [296, 0]
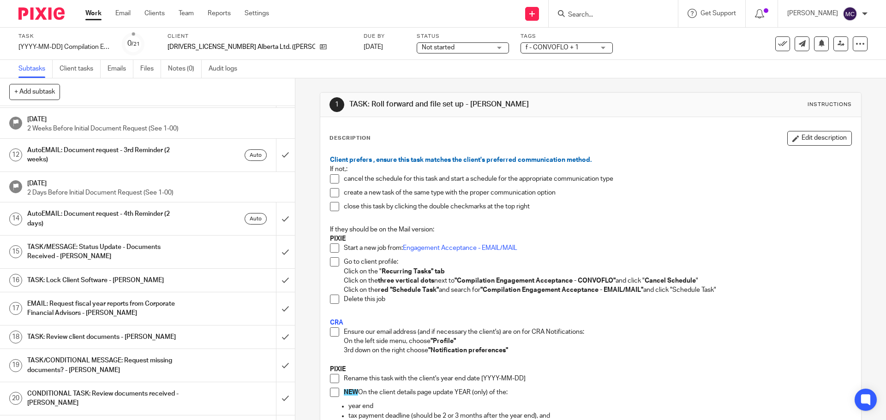
click at [86, 11] on link "Work" at bounding box center [93, 13] width 16 height 9
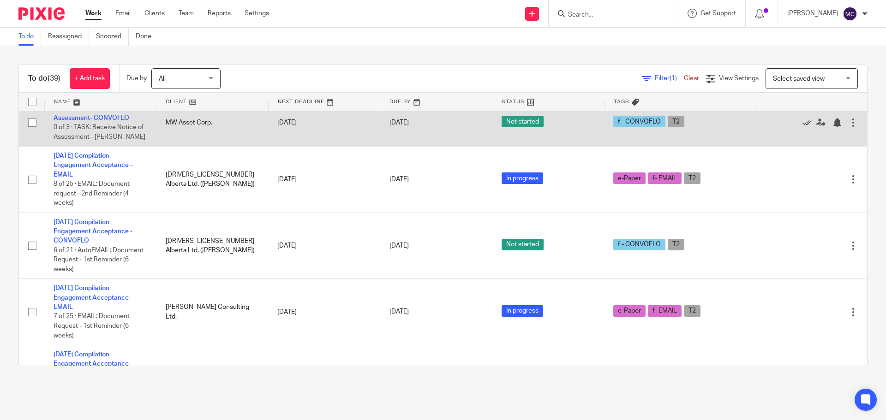
scroll to position [1384, 0]
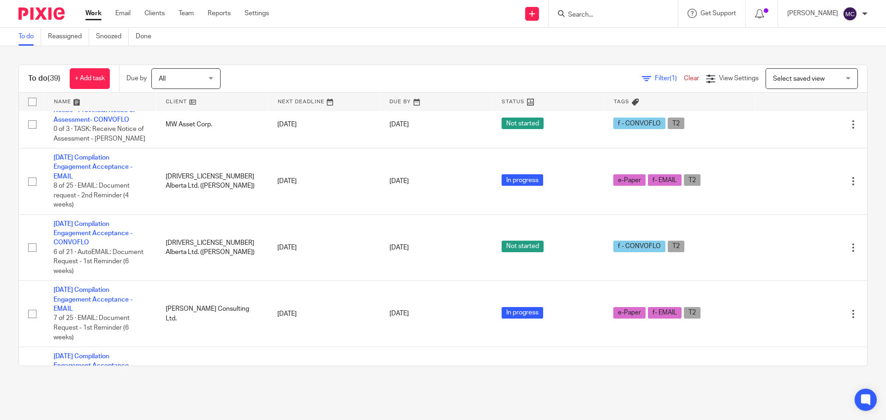
click at [837, 75] on div "Select saved view Select saved view" at bounding box center [811, 78] width 92 height 21
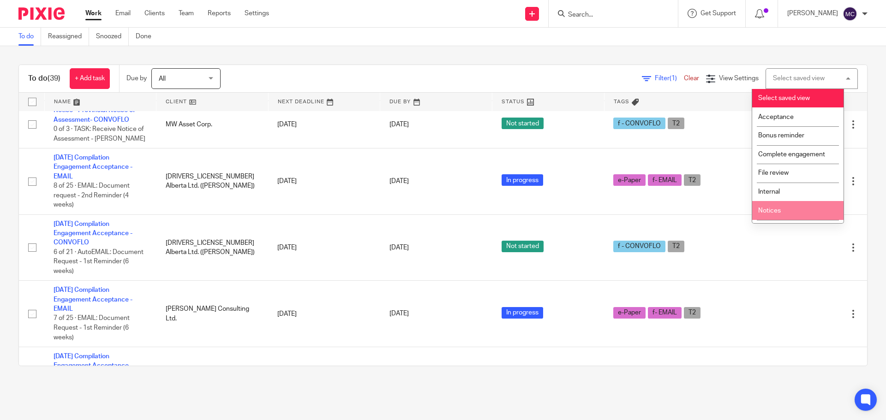
click at [776, 211] on span "Notices" at bounding box center [769, 211] width 23 height 6
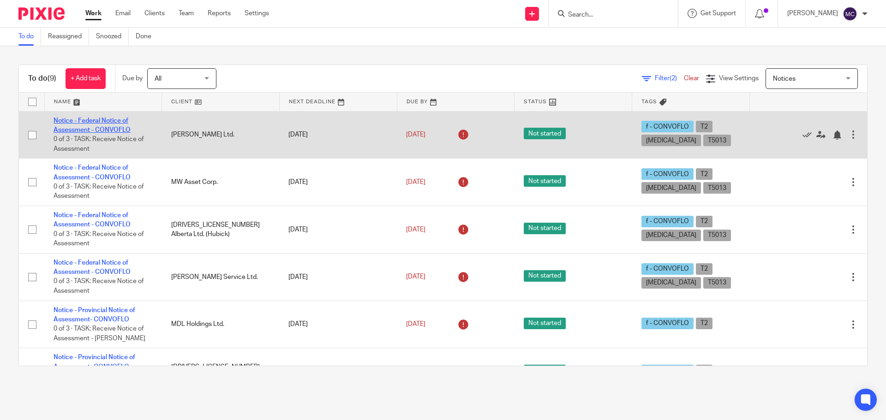
click at [119, 119] on link "Notice - Federal Notice of Assessment - CONVOFLO" at bounding box center [92, 126] width 77 height 16
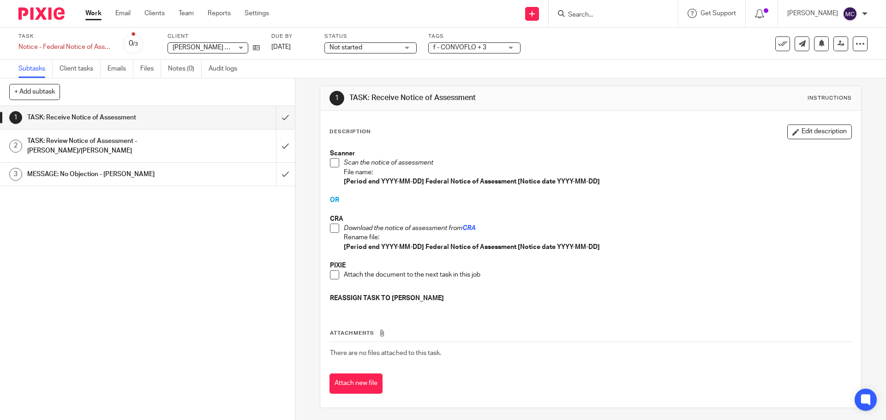
scroll to position [8, 0]
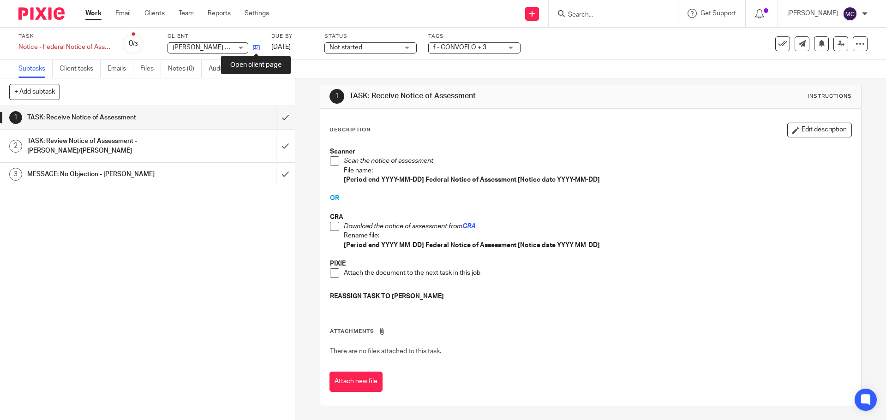
click at [253, 47] on icon at bounding box center [256, 47] width 7 height 7
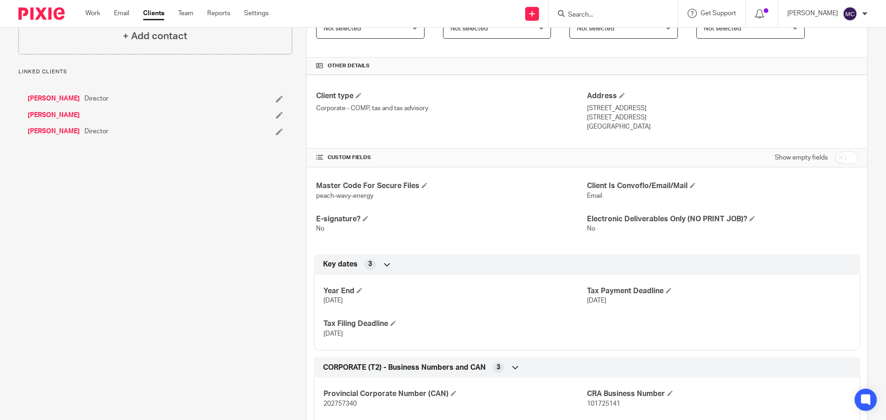
scroll to position [231, 0]
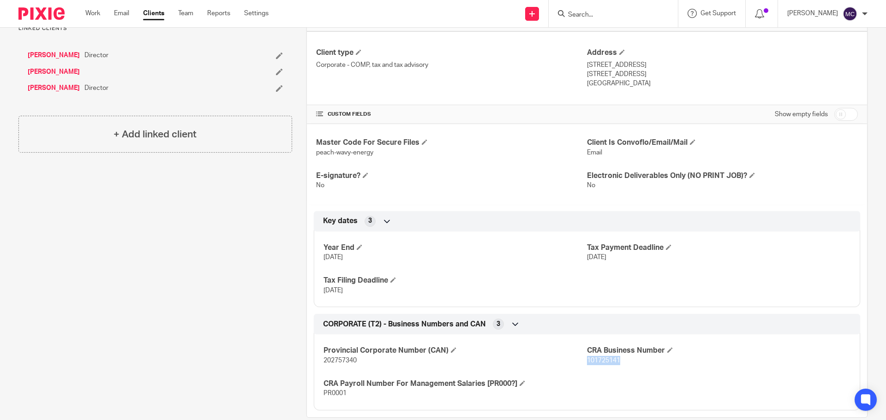
drag, startPoint x: 584, startPoint y: 360, endPoint x: 620, endPoint y: 358, distance: 36.1
click at [620, 358] on p "101725141" at bounding box center [718, 360] width 263 height 9
copy span "101725141"
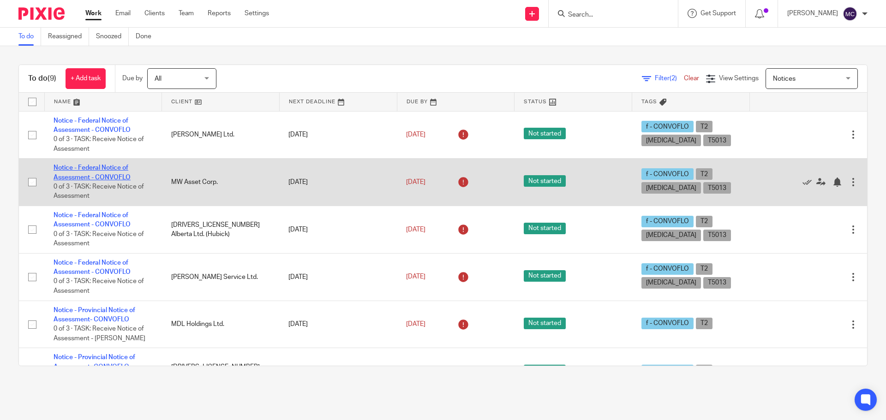
click at [111, 177] on link "Notice - Federal Notice of Assessment - CONVOFLO" at bounding box center [92, 173] width 77 height 16
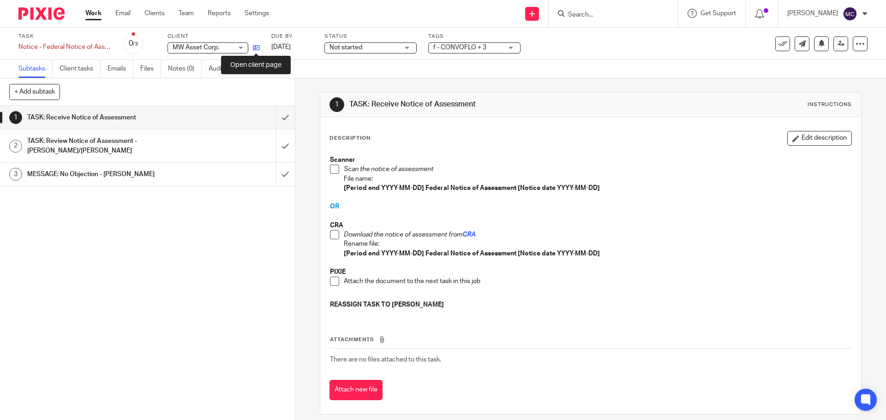
click at [258, 46] on icon at bounding box center [256, 47] width 7 height 7
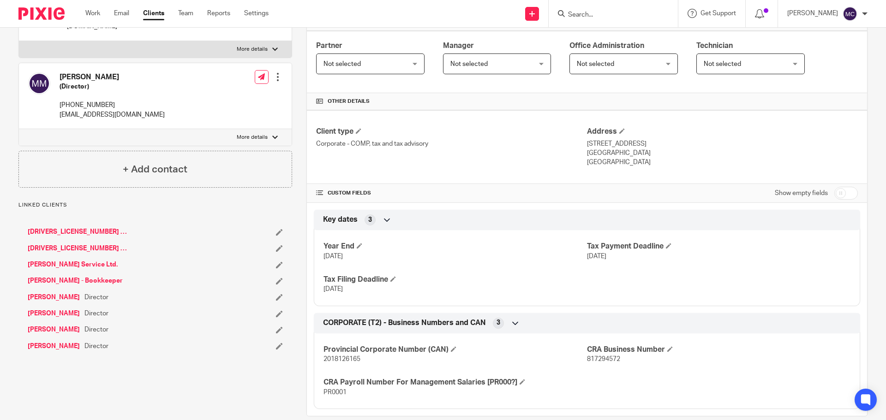
scroll to position [167, 0]
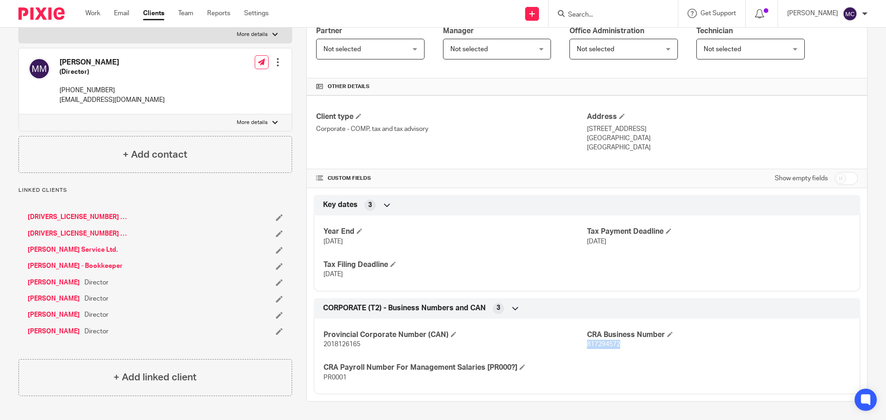
drag, startPoint x: 582, startPoint y: 345, endPoint x: 616, endPoint y: 344, distance: 34.2
click at [616, 344] on span "817294572" at bounding box center [603, 344] width 33 height 6
copy span "817294572"
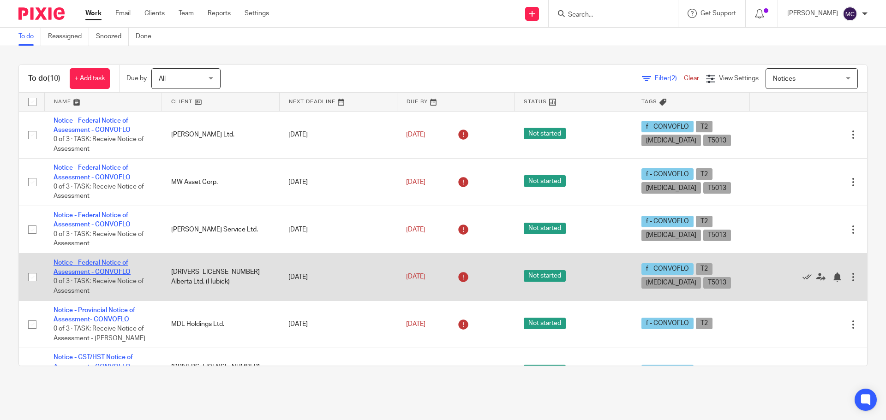
click at [109, 270] on link "Notice - Federal Notice of Assessment - CONVOFLO" at bounding box center [92, 268] width 77 height 16
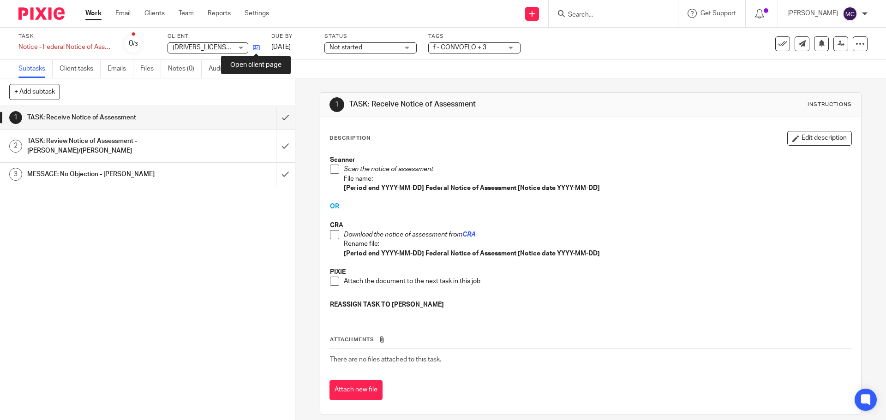
click at [256, 47] on icon at bounding box center [256, 47] width 7 height 7
click at [856, 46] on icon at bounding box center [859, 43] width 9 height 9
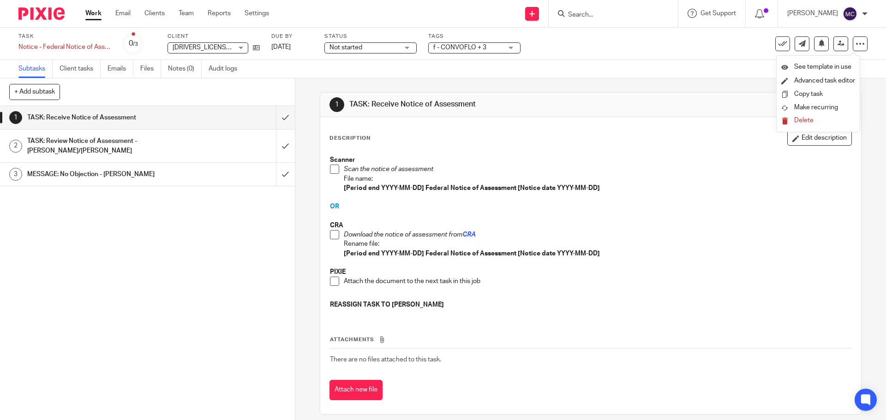
click at [809, 119] on span "Delete" at bounding box center [803, 120] width 19 height 6
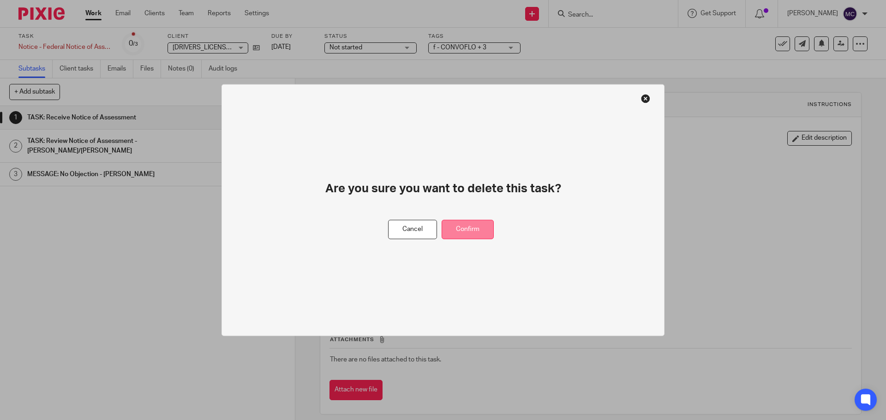
click at [455, 225] on button "Confirm" at bounding box center [467, 230] width 52 height 20
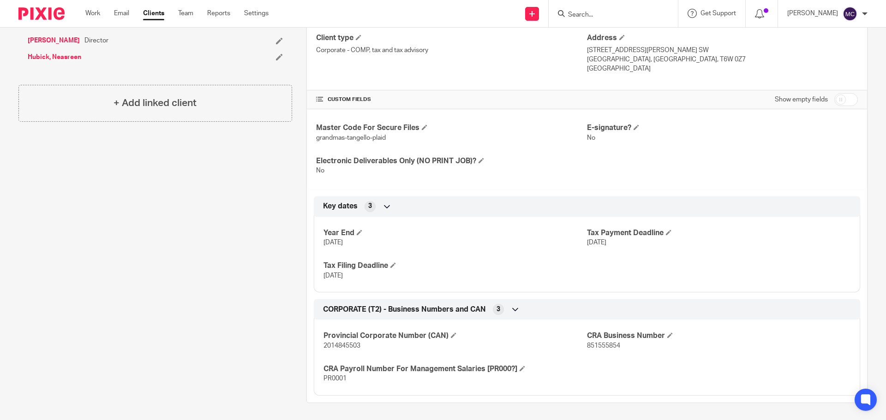
scroll to position [247, 0]
drag, startPoint x: 584, startPoint y: 344, endPoint x: 618, endPoint y: 344, distance: 33.7
click at [618, 344] on p "851555854" at bounding box center [718, 344] width 263 height 9
click at [598, 358] on div "Provincial Corporate Number (CAN) 2014845503 CRA Business Number 851555854 CRA …" at bounding box center [587, 352] width 546 height 83
drag, startPoint x: 581, startPoint y: 344, endPoint x: 623, endPoint y: 346, distance: 41.6
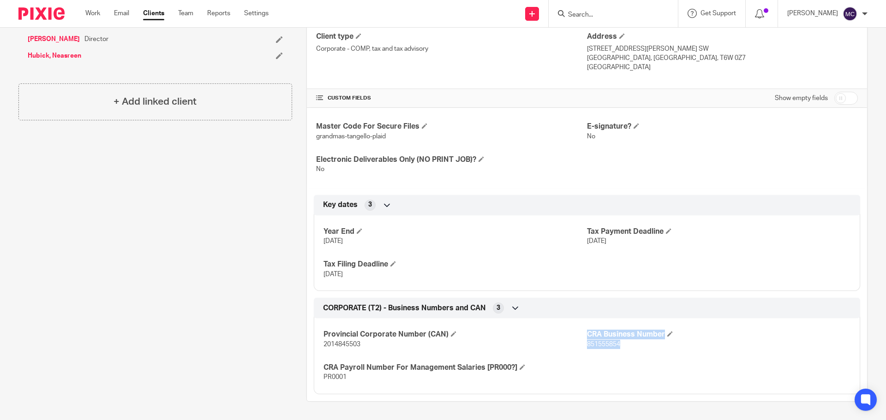
click at [623, 346] on div "Provincial Corporate Number (CAN) 2014845503 CRA Business Number 851555854 CRA …" at bounding box center [587, 352] width 546 height 83
click at [618, 349] on p "851555854" at bounding box center [718, 344] width 263 height 9
drag, startPoint x: 583, startPoint y: 346, endPoint x: 622, endPoint y: 347, distance: 39.7
click at [622, 347] on p "851555854" at bounding box center [718, 344] width 263 height 9
copy span "851555854"
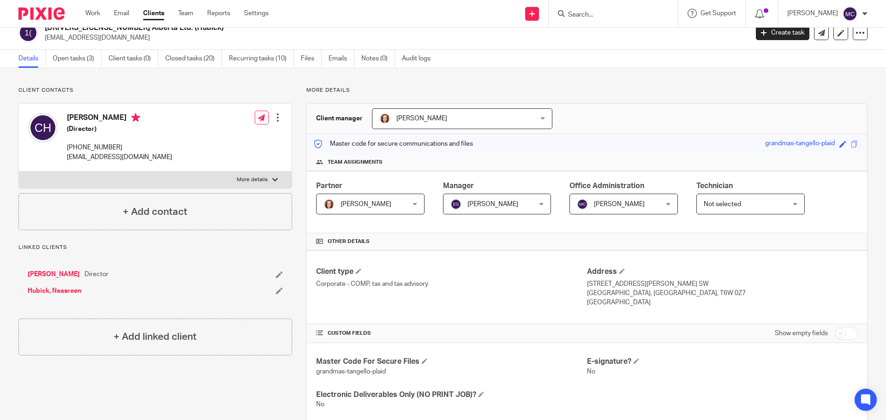
scroll to position [0, 0]
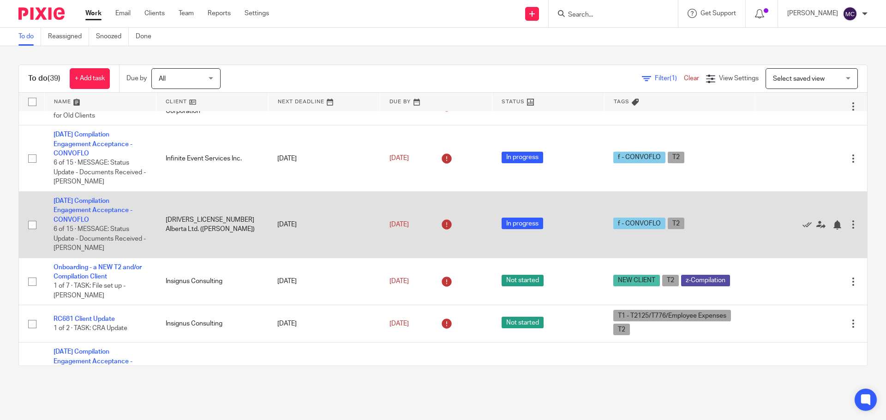
scroll to position [92, 0]
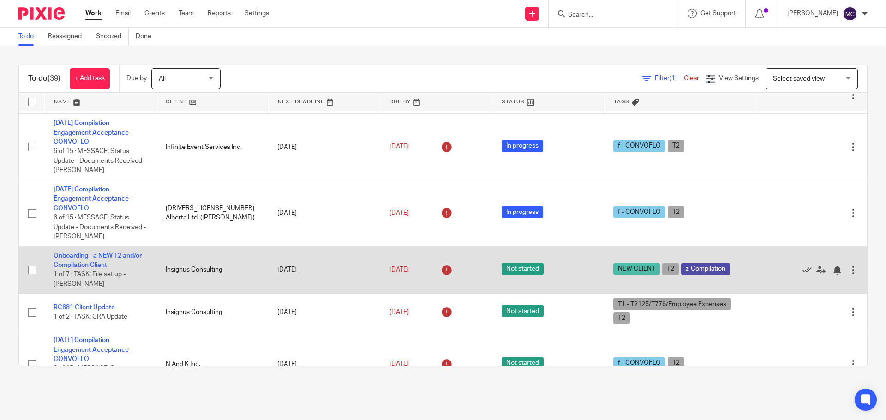
click at [100, 260] on td "Onboarding - a NEW T2 and/or Compilation Client 1 of 7 · TASK: File set up - [P…" at bounding box center [100, 270] width 112 height 48
click at [104, 254] on link "Onboarding - a NEW T2 and/or Compilation Client" at bounding box center [98, 261] width 88 height 16
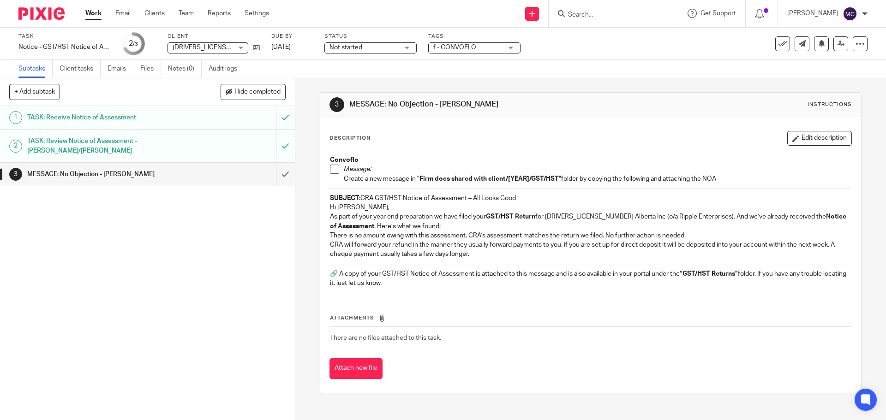
drag, startPoint x: 358, startPoint y: 196, endPoint x: 507, endPoint y: 289, distance: 175.4
click at [507, 289] on div "Convoflo Message: Create a new message in " Firm docs shared with client/[YEAR]…" at bounding box center [590, 223] width 530 height 144
copy div "CRA GST/HST Notice of Assessment – All Looks Good Hi [PERSON_NAME], As part of …"
click at [330, 165] on span at bounding box center [334, 169] width 9 height 9
click at [276, 175] on input "submit" at bounding box center [147, 174] width 295 height 23
